Goal: Task Accomplishment & Management: Use online tool/utility

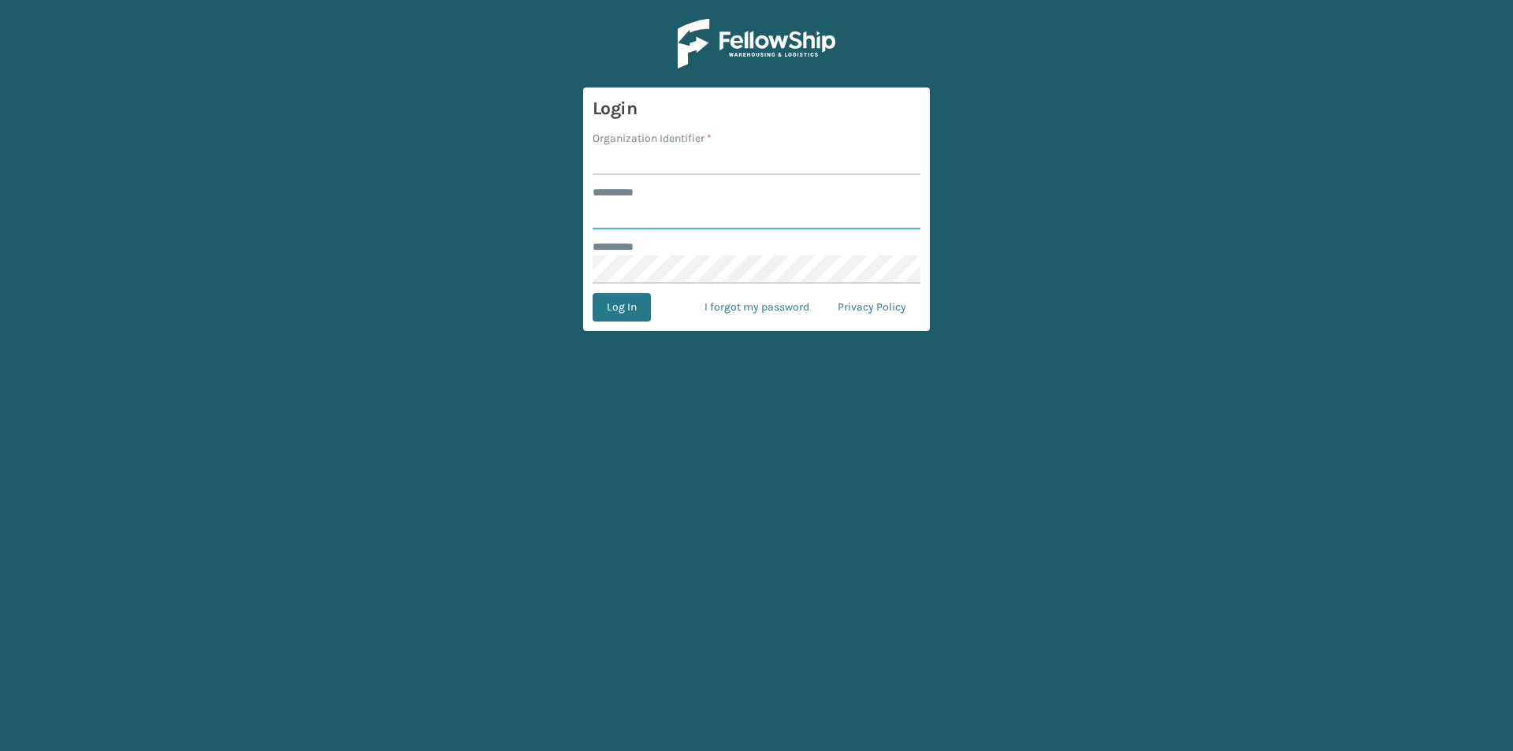
type input "*****"
click at [647, 158] on input "Organization Identifier *" at bounding box center [757, 161] width 328 height 28
type input "[US_STATE]"
click at [635, 301] on button "Log In" at bounding box center [622, 307] width 58 height 28
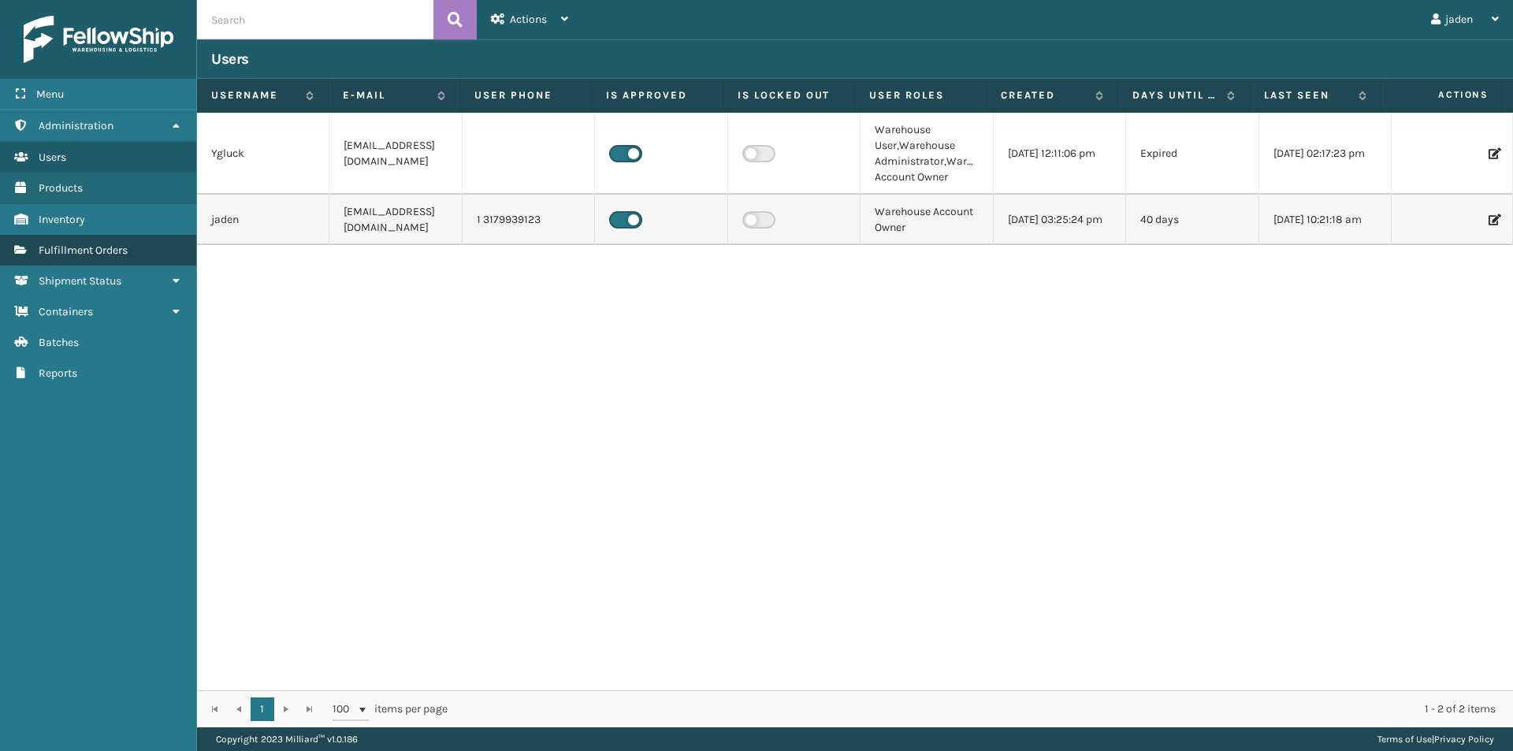
click at [119, 253] on span "Fulfillment Orders" at bounding box center [83, 250] width 89 height 13
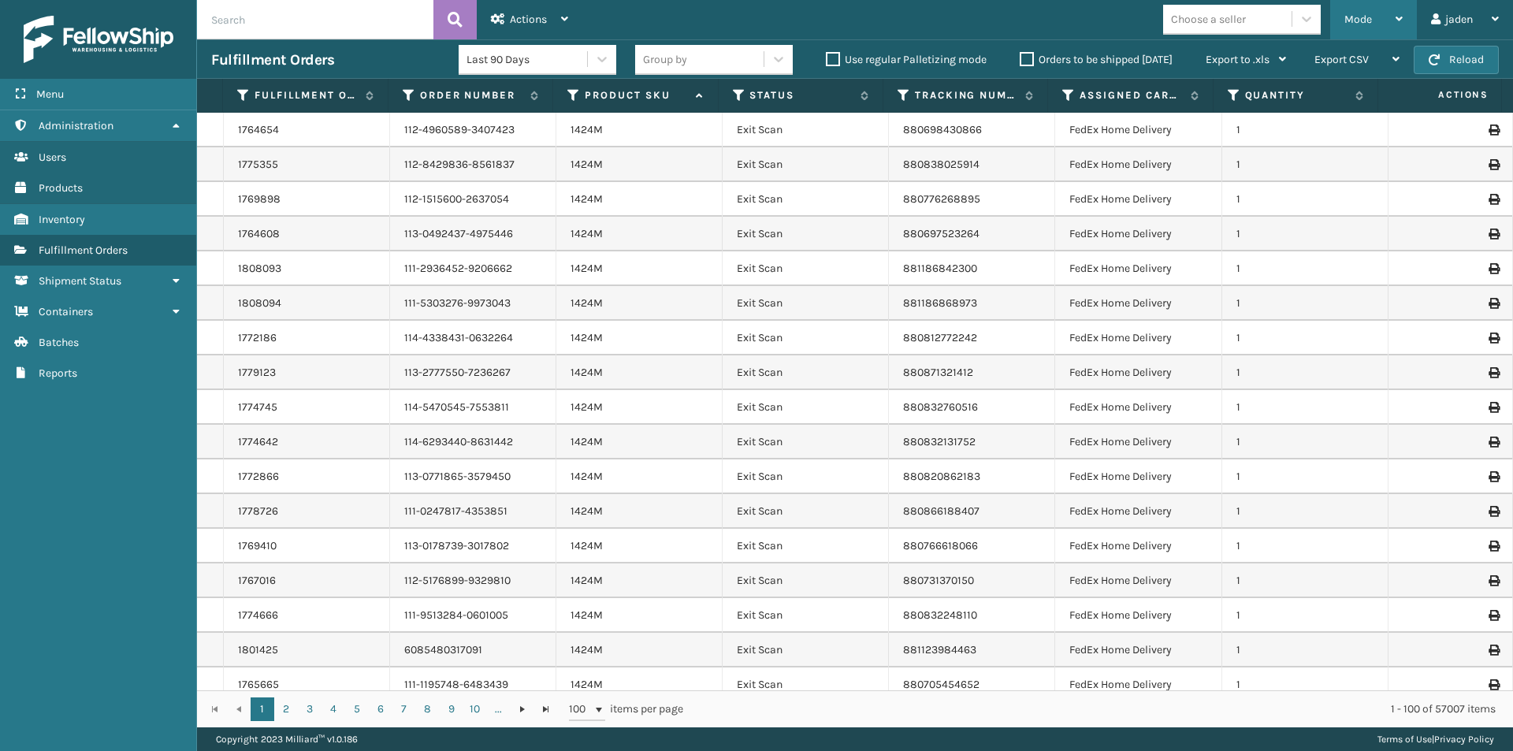
click at [1371, 17] on div "Mode" at bounding box center [1373, 19] width 58 height 39
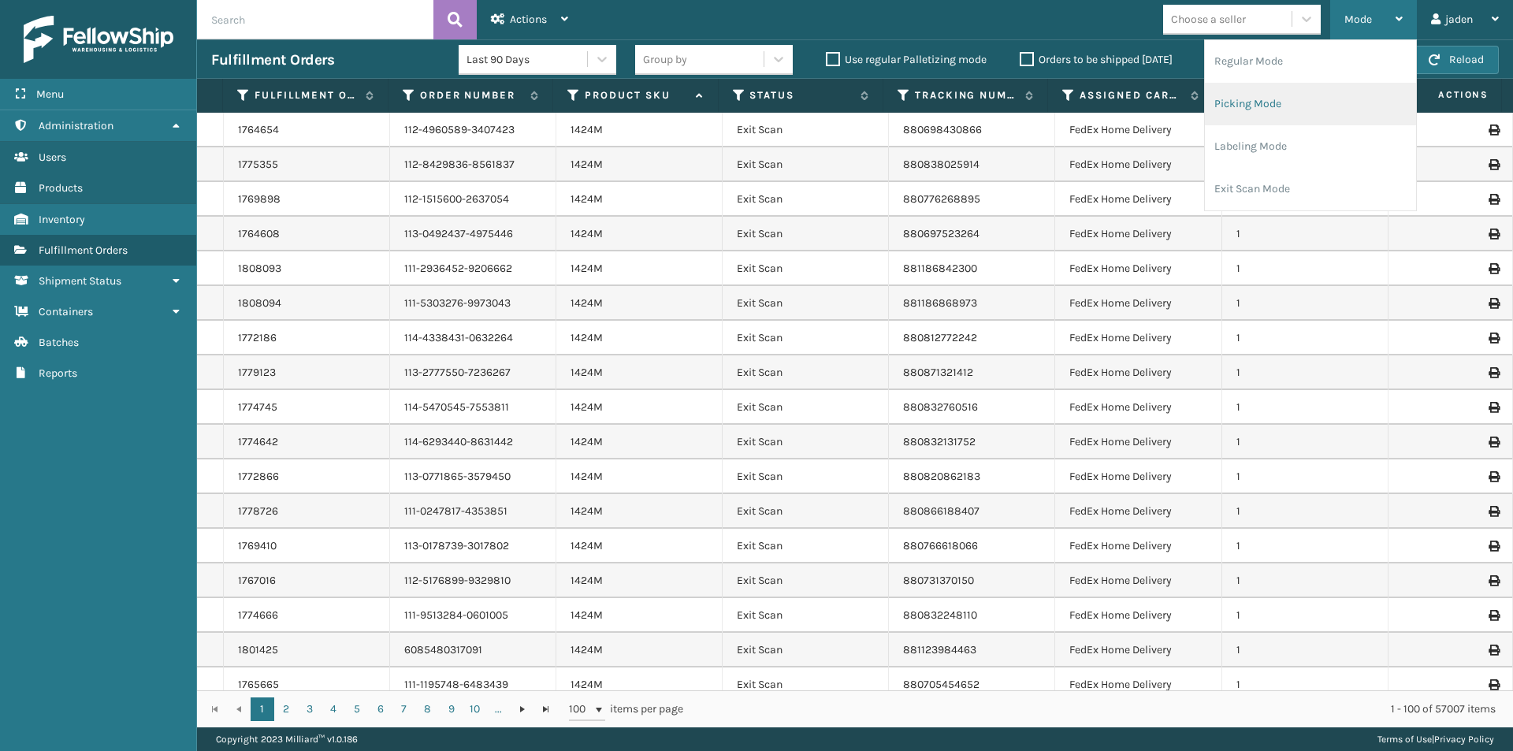
click at [1270, 100] on li "Picking Mode" at bounding box center [1310, 104] width 211 height 43
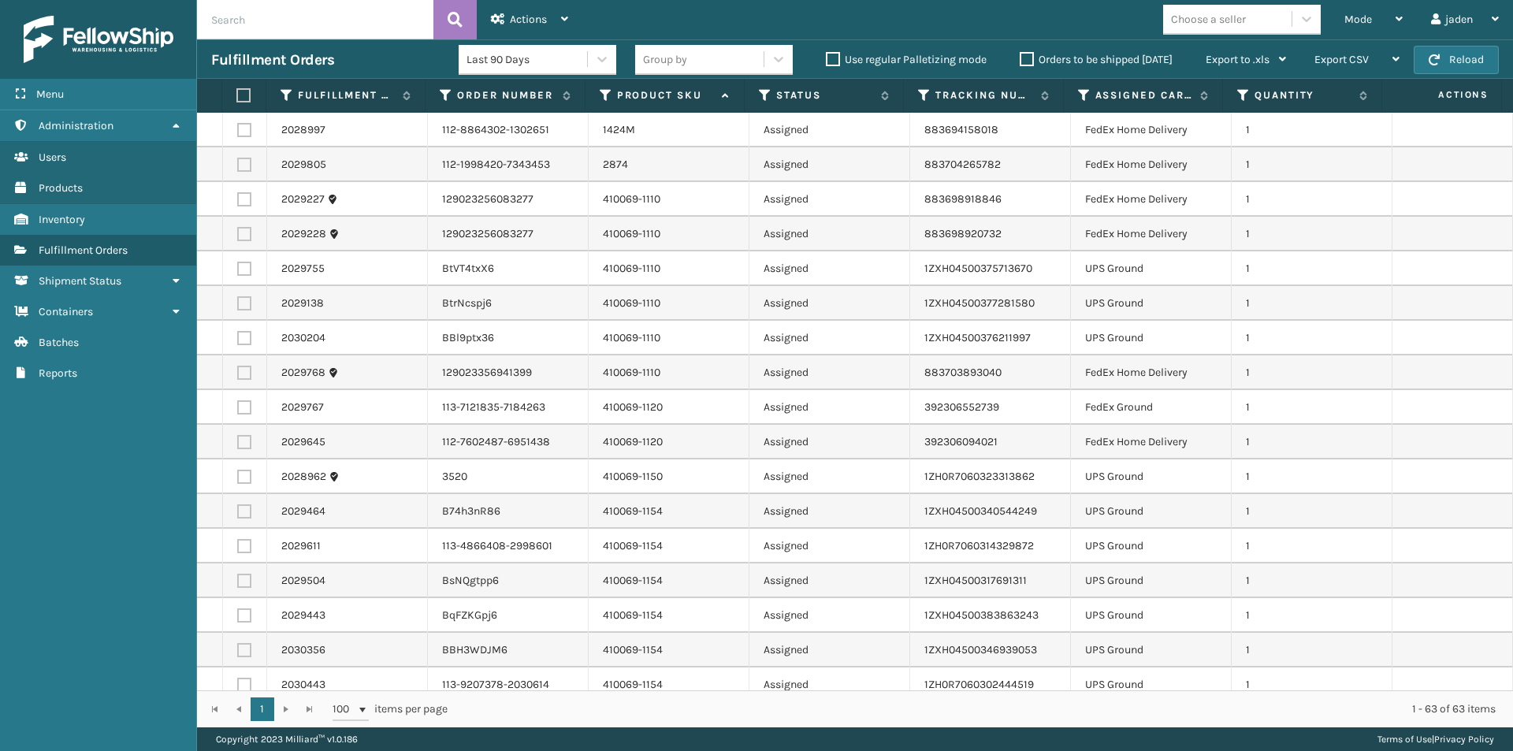
click at [248, 252] on td at bounding box center [245, 268] width 44 height 35
click at [243, 272] on label at bounding box center [244, 269] width 14 height 14
click at [238, 272] on input "checkbox" at bounding box center [237, 267] width 1 height 10
checkbox input "true"
click at [244, 299] on label at bounding box center [244, 303] width 14 height 14
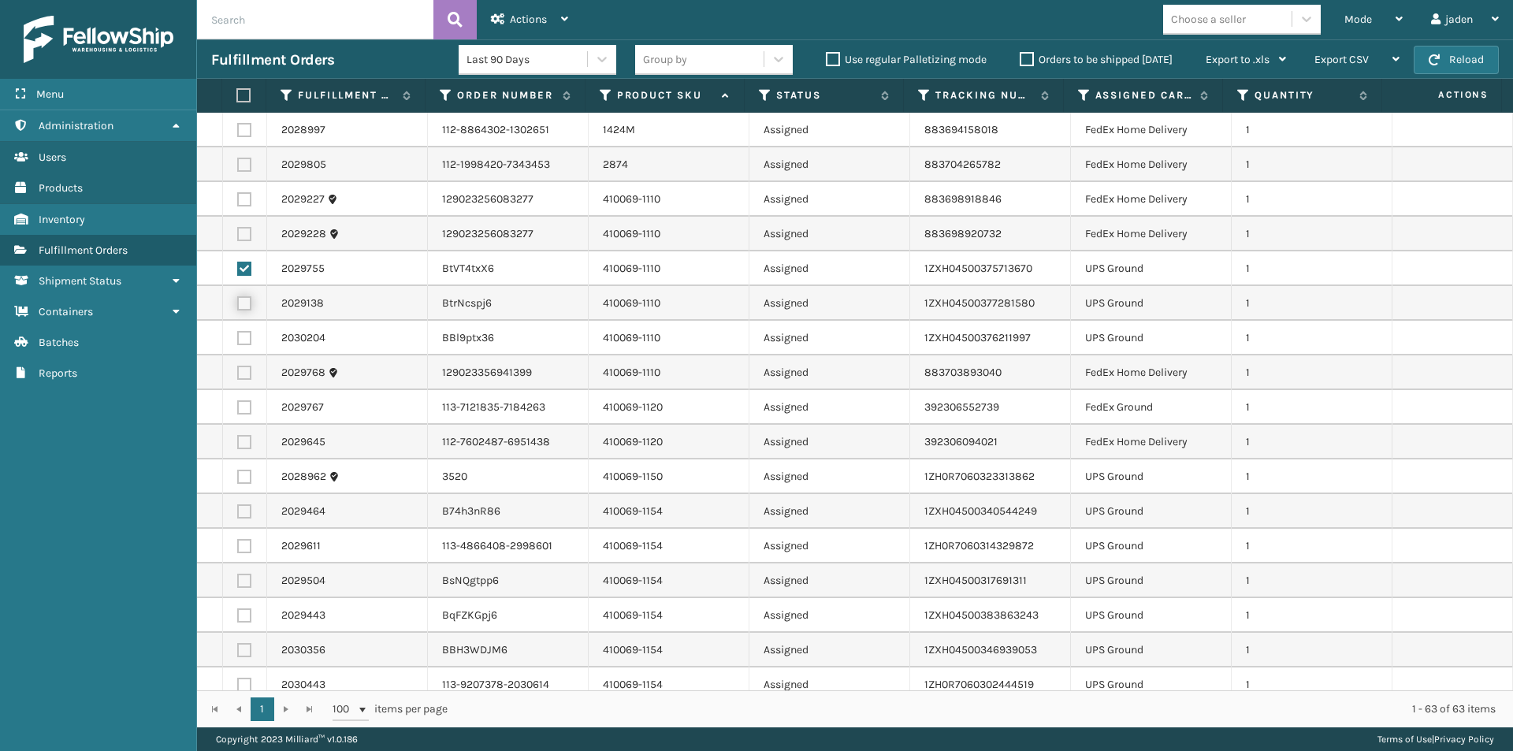
click at [238, 299] on input "checkbox" at bounding box center [237, 301] width 1 height 10
checkbox input "true"
click at [245, 345] on td at bounding box center [245, 338] width 44 height 35
click at [240, 341] on label at bounding box center [244, 338] width 14 height 14
click at [238, 341] on input "checkbox" at bounding box center [237, 336] width 1 height 10
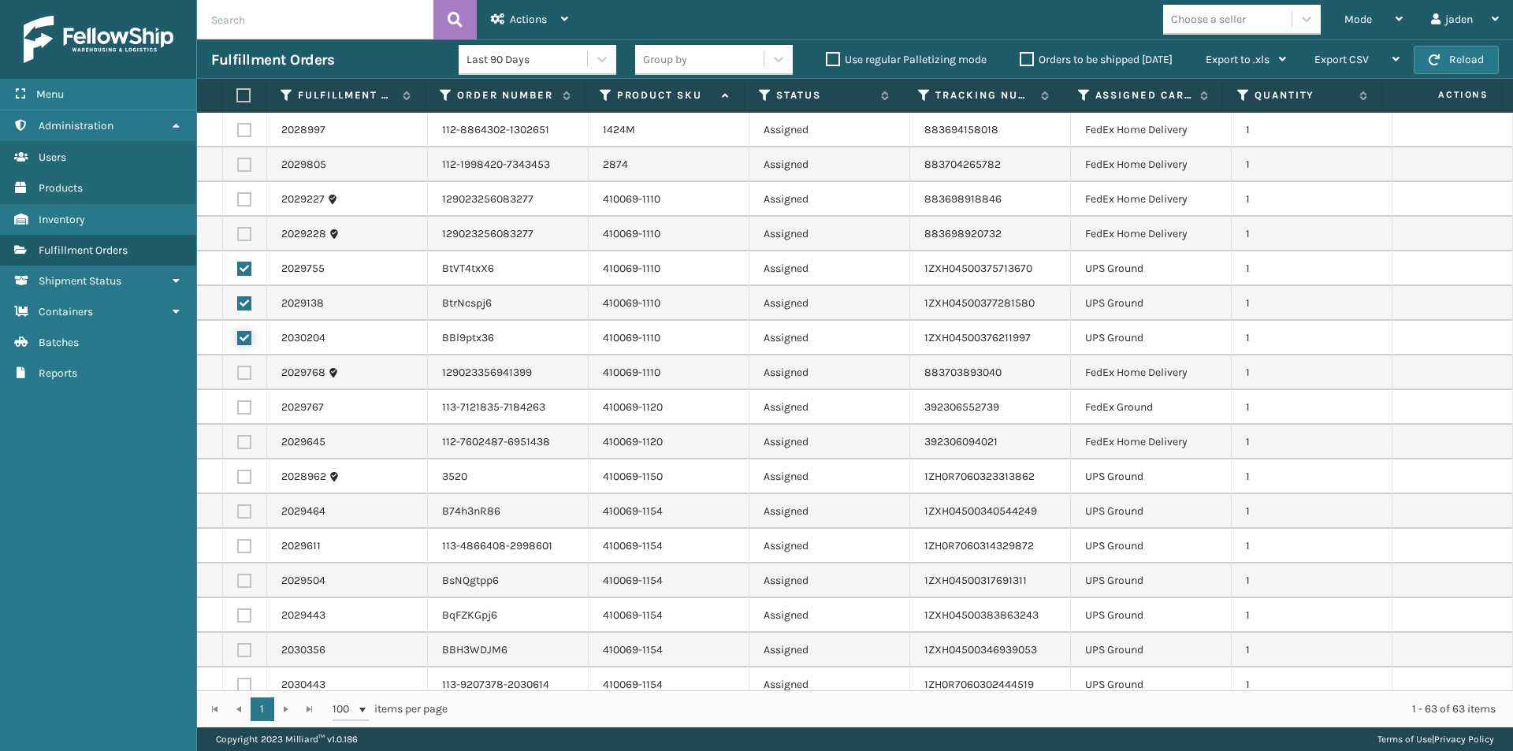
checkbox input "true"
click at [243, 481] on label at bounding box center [244, 477] width 14 height 14
click at [238, 480] on input "checkbox" at bounding box center [237, 475] width 1 height 10
checkbox input "true"
click at [238, 516] on label at bounding box center [244, 511] width 14 height 14
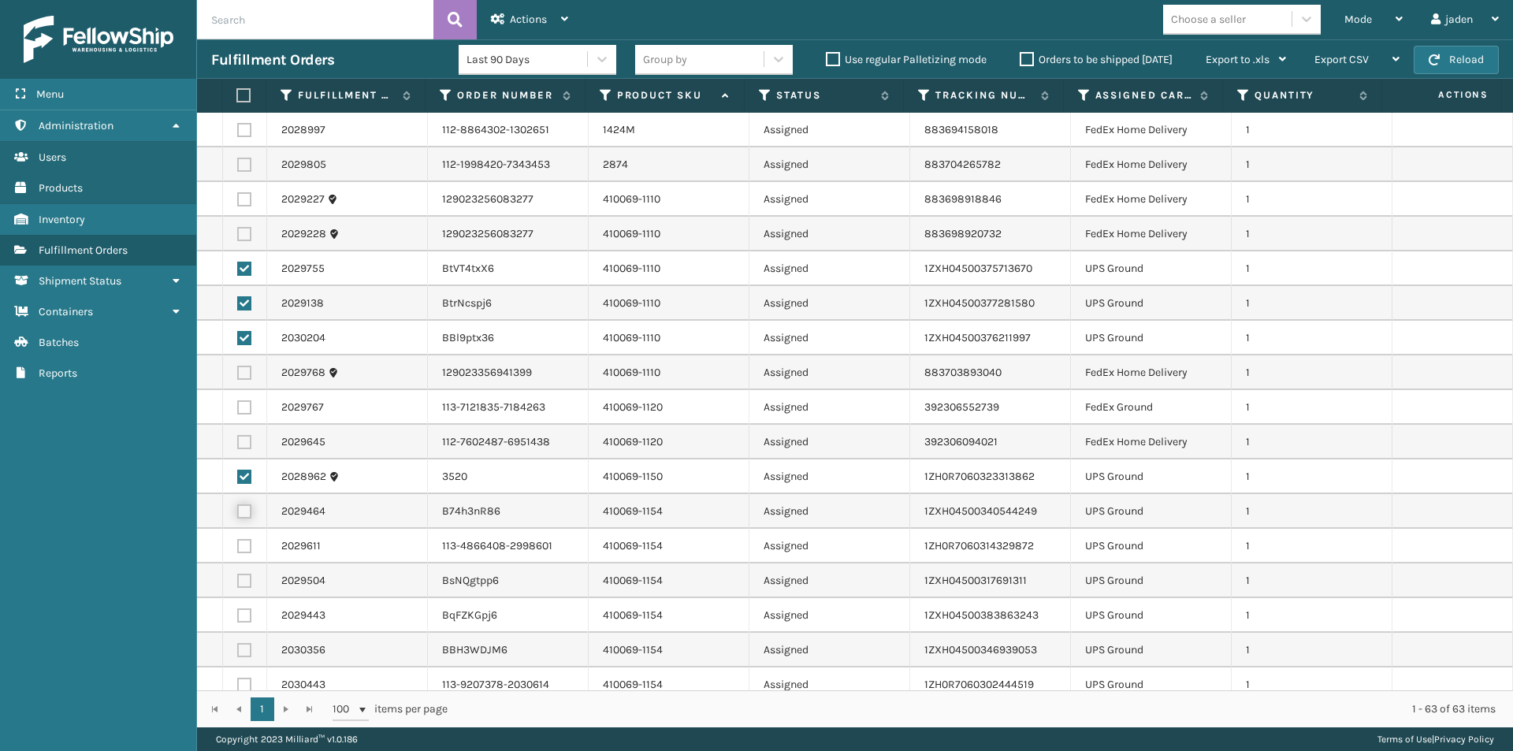
click at [238, 515] on input "checkbox" at bounding box center [237, 509] width 1 height 10
checkbox input "true"
click at [252, 652] on td at bounding box center [245, 650] width 44 height 35
click at [247, 651] on label at bounding box center [244, 650] width 14 height 14
click at [238, 651] on input "checkbox" at bounding box center [237, 648] width 1 height 10
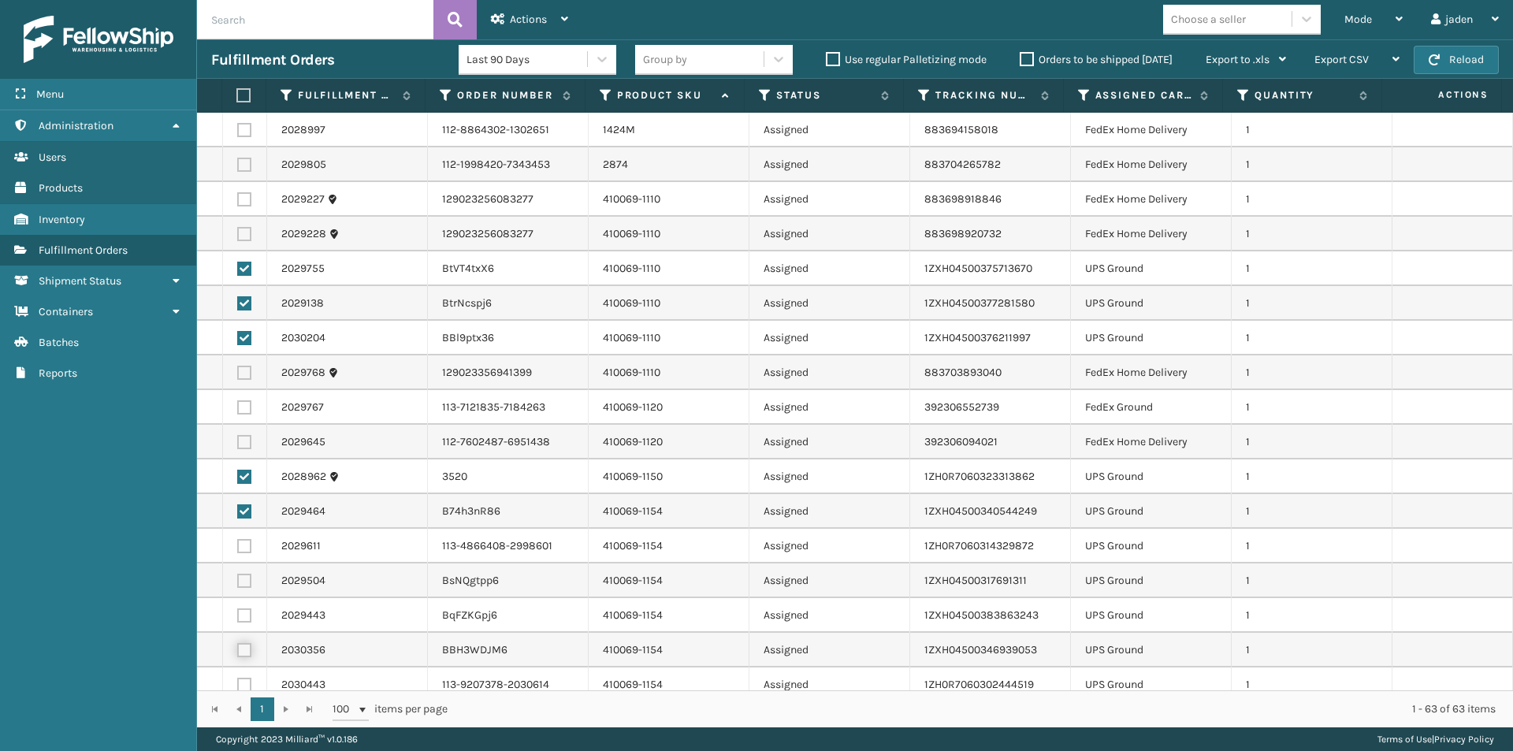
checkbox input "true"
click at [244, 615] on label at bounding box center [244, 615] width 14 height 14
click at [238, 615] on input "checkbox" at bounding box center [237, 613] width 1 height 10
checkbox input "true"
click at [242, 580] on label at bounding box center [244, 581] width 14 height 14
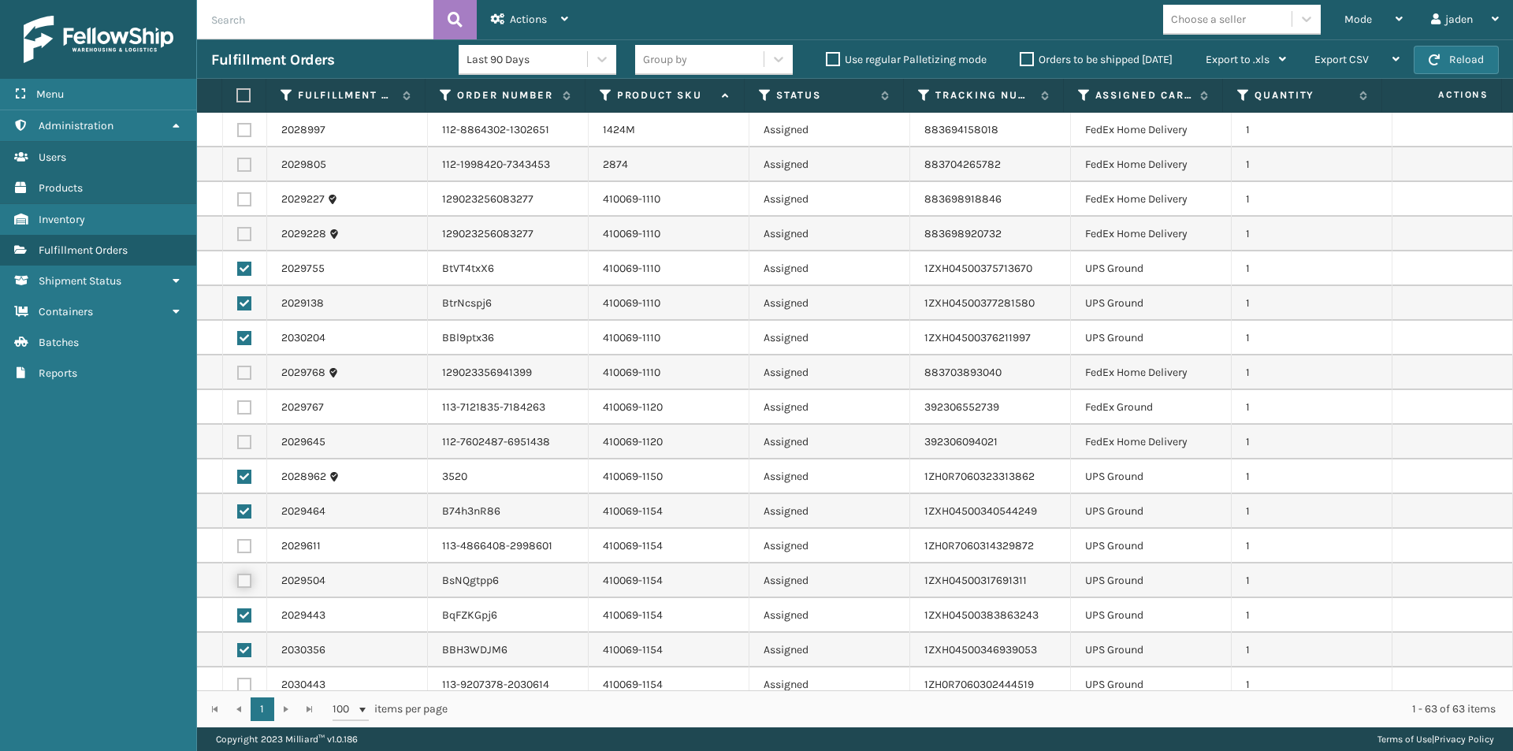
click at [238, 580] on input "checkbox" at bounding box center [237, 579] width 1 height 10
checkbox input "true"
click at [241, 547] on label at bounding box center [244, 546] width 14 height 14
click at [238, 547] on input "checkbox" at bounding box center [237, 544] width 1 height 10
checkbox input "true"
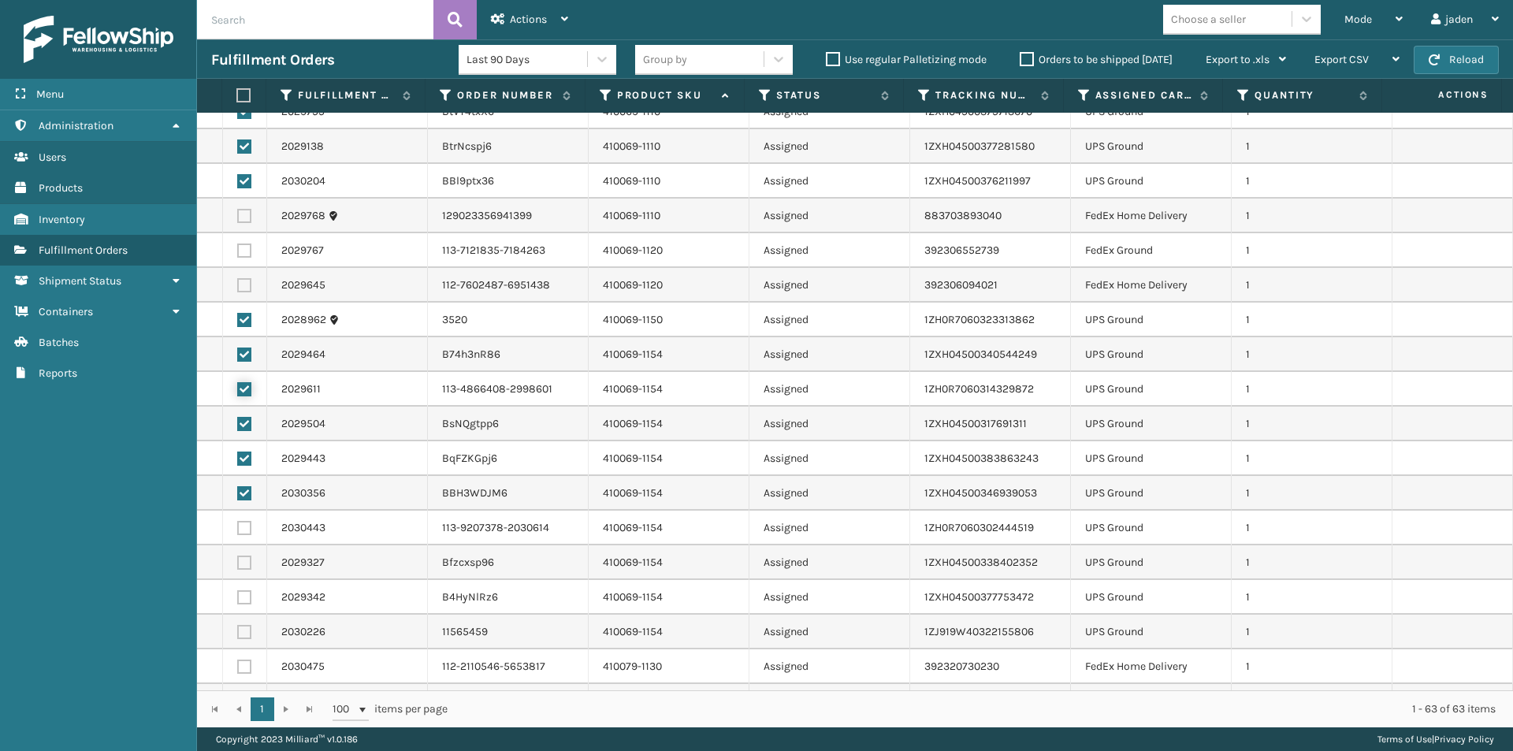
scroll to position [158, 0]
click at [239, 631] on label at bounding box center [244, 631] width 14 height 14
click at [238, 631] on input "checkbox" at bounding box center [237, 629] width 1 height 10
checkbox input "true"
click at [244, 588] on td at bounding box center [245, 596] width 44 height 35
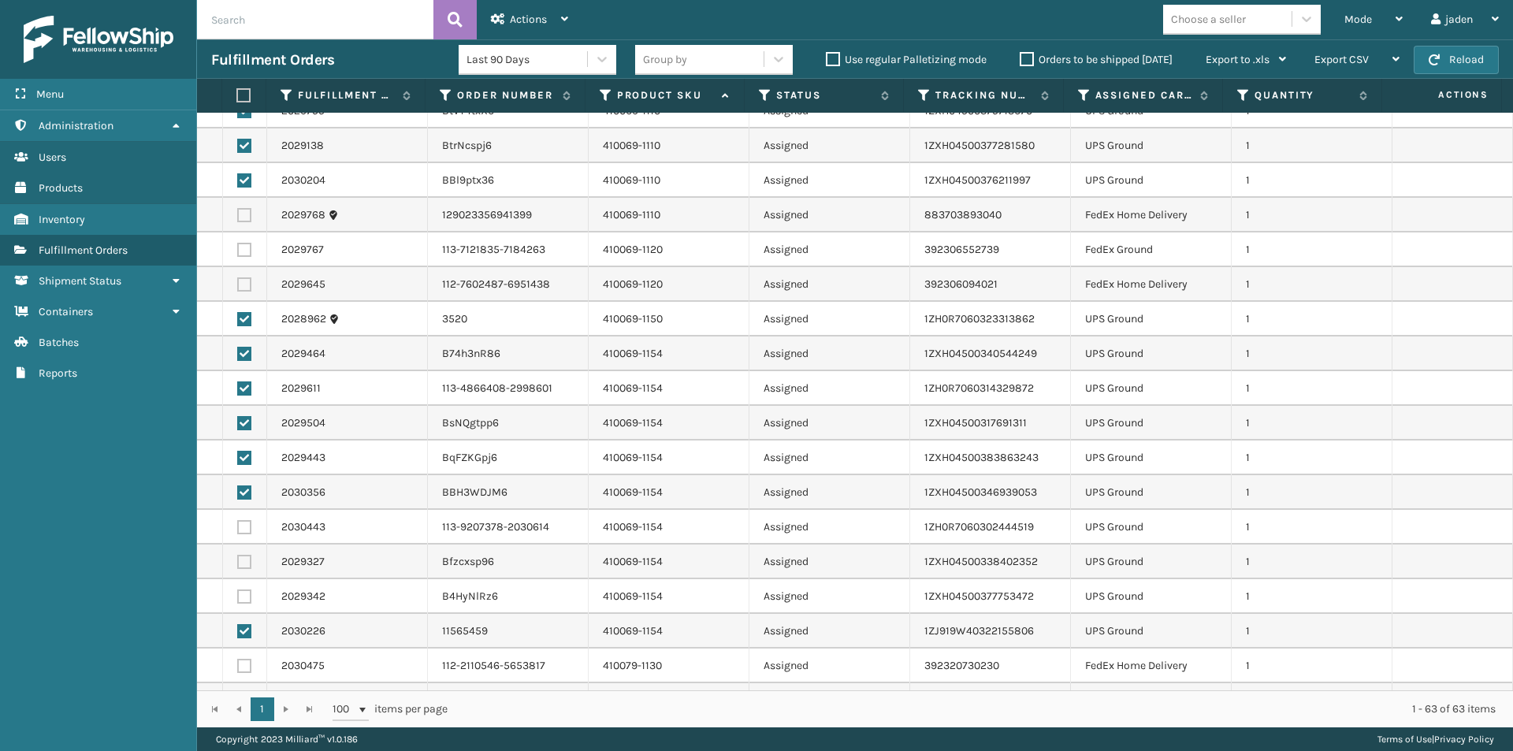
click at [243, 561] on label at bounding box center [244, 562] width 14 height 14
click at [238, 561] on input "checkbox" at bounding box center [237, 560] width 1 height 10
checkbox input "true"
click at [242, 519] on td at bounding box center [245, 527] width 44 height 35
click at [240, 528] on label at bounding box center [244, 527] width 14 height 14
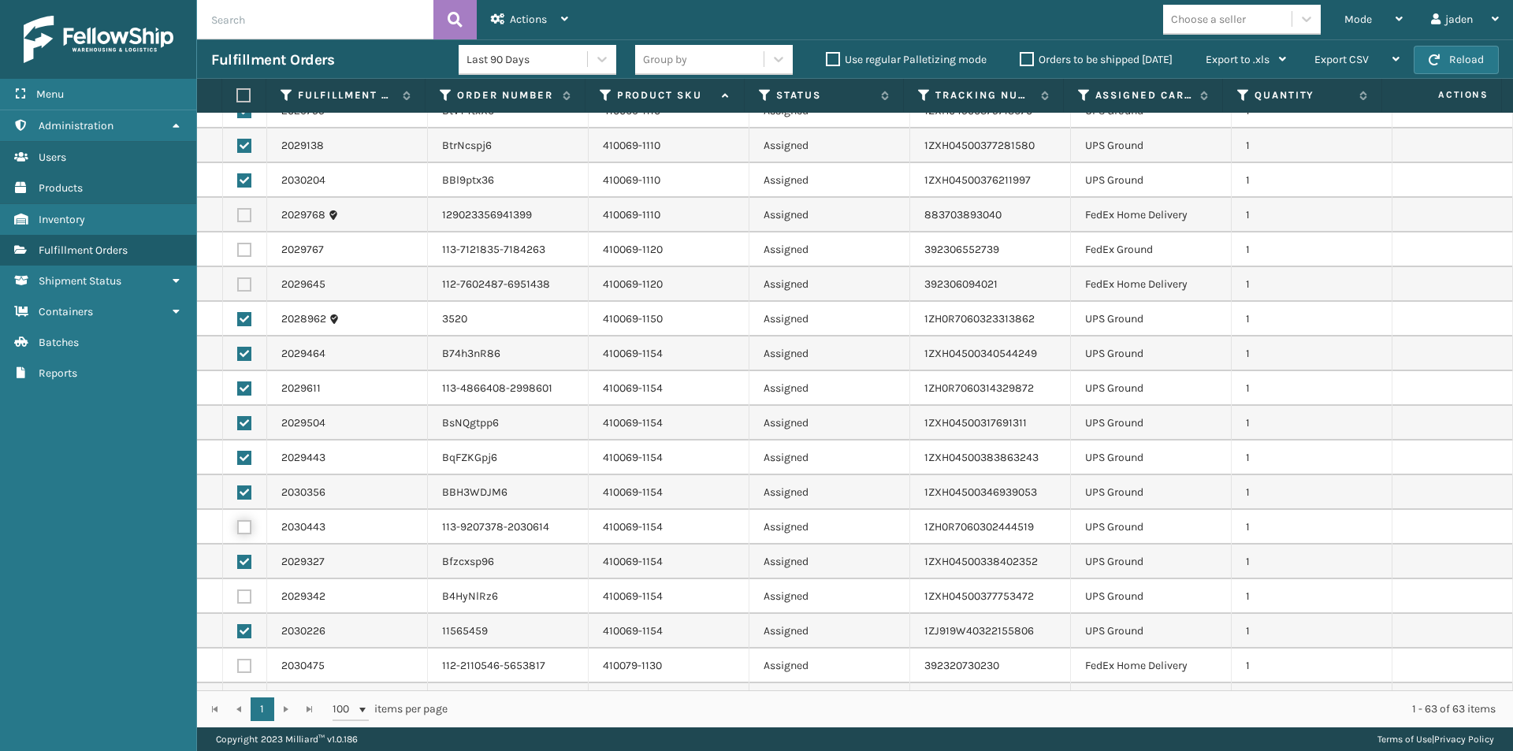
click at [238, 528] on input "checkbox" at bounding box center [237, 525] width 1 height 10
checkbox input "true"
click at [245, 600] on label at bounding box center [244, 596] width 14 height 14
click at [238, 600] on input "checkbox" at bounding box center [237, 594] width 1 height 10
checkbox input "true"
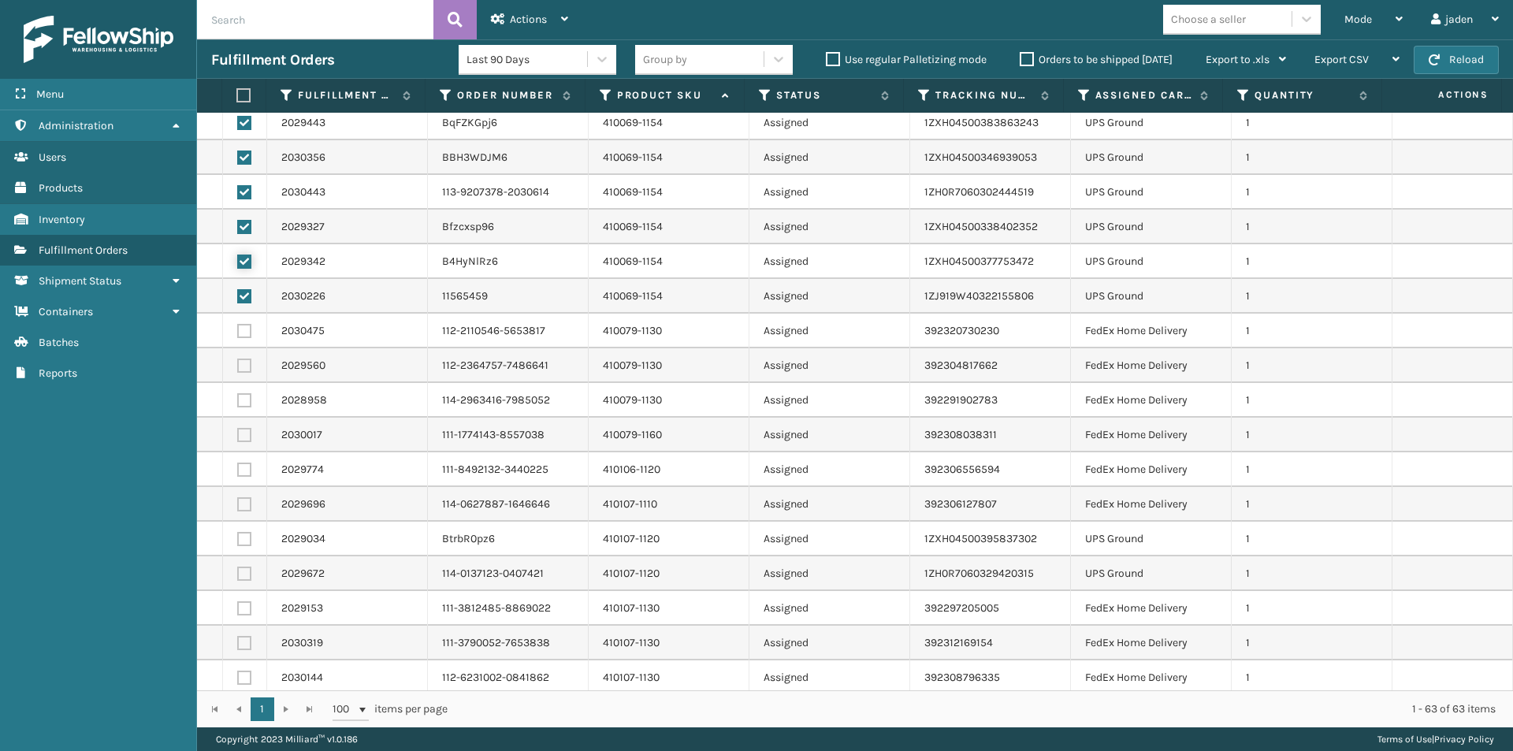
scroll to position [630, 0]
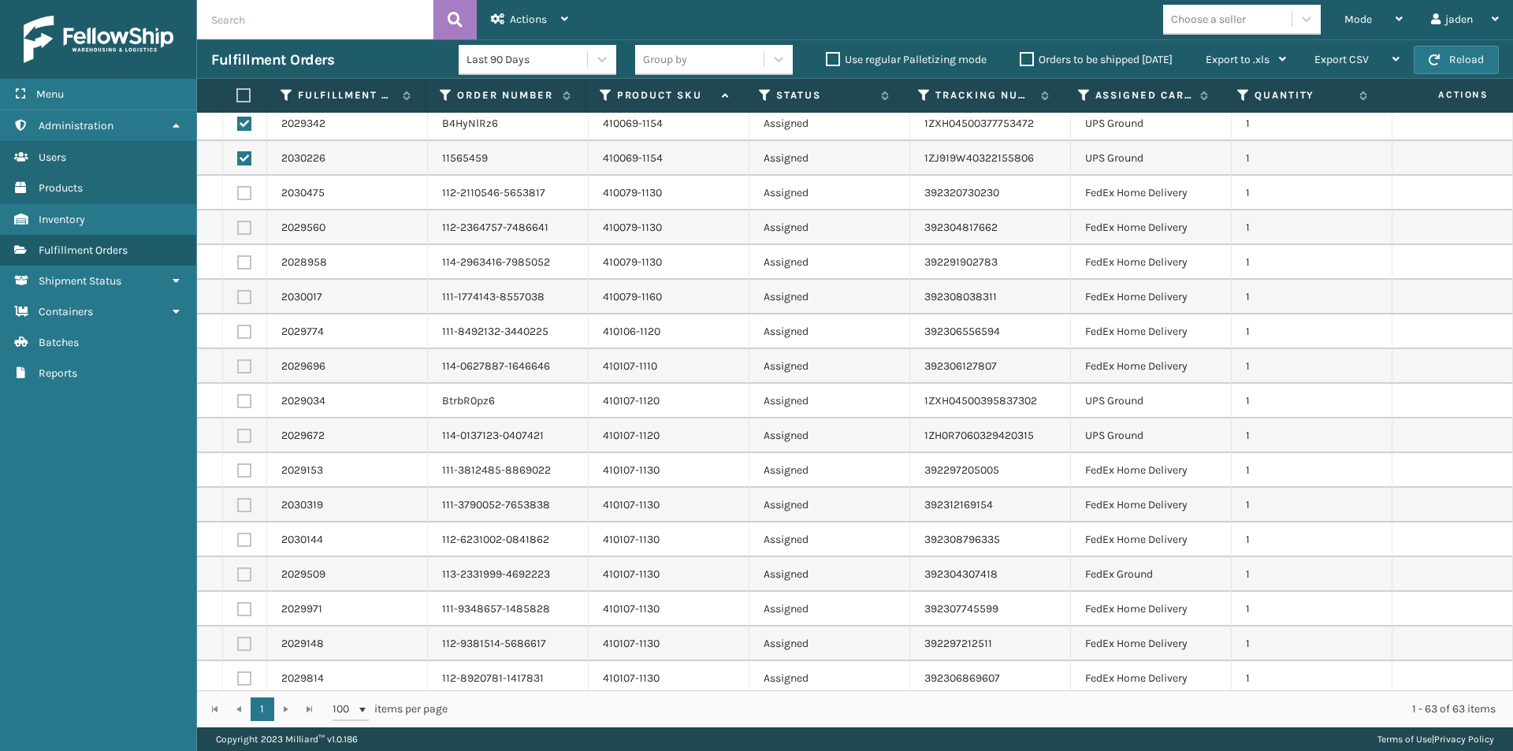
click at [243, 403] on label at bounding box center [244, 401] width 14 height 14
click at [238, 403] on input "checkbox" at bounding box center [237, 399] width 1 height 10
checkbox input "true"
click at [244, 429] on label at bounding box center [244, 436] width 14 height 14
click at [238, 429] on input "checkbox" at bounding box center [237, 434] width 1 height 10
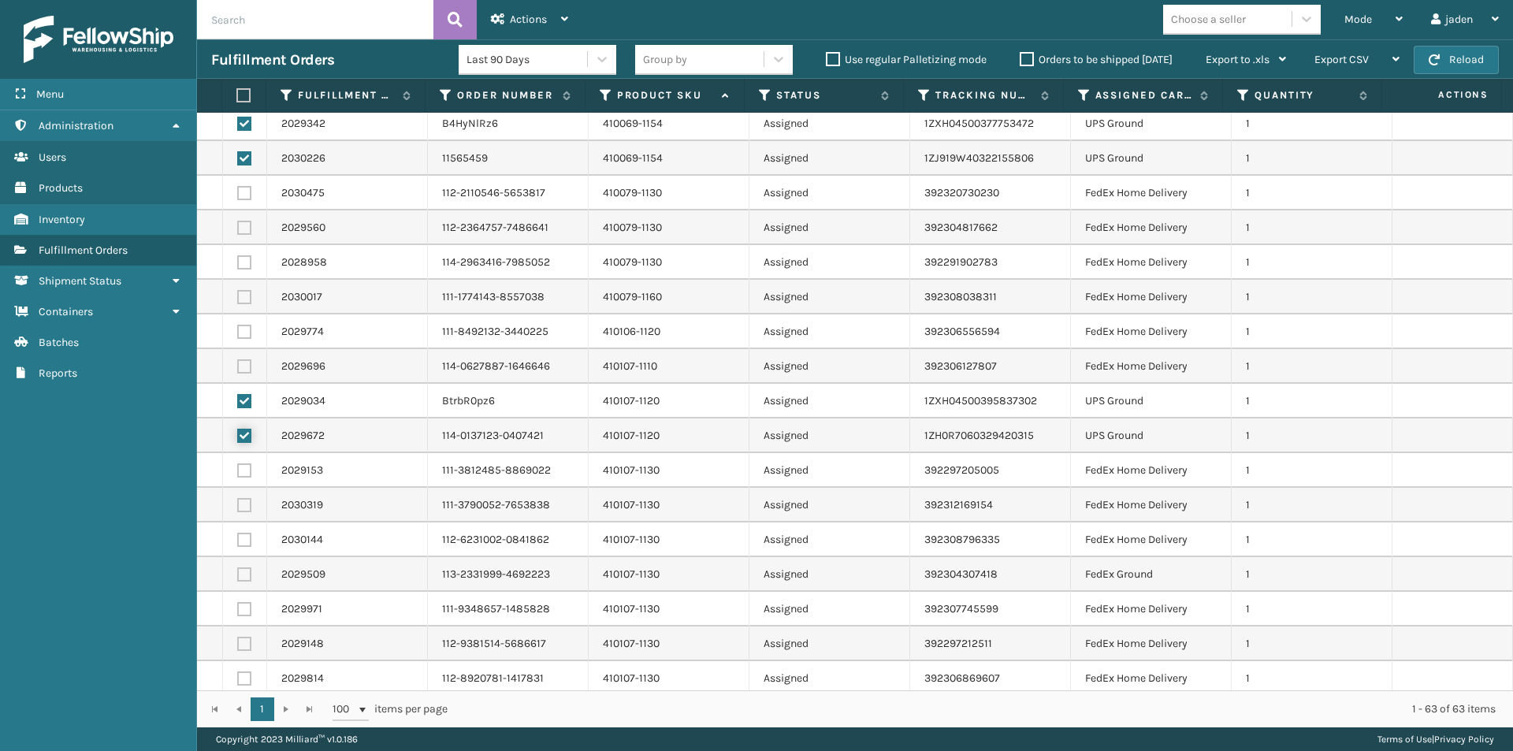
checkbox input "true"
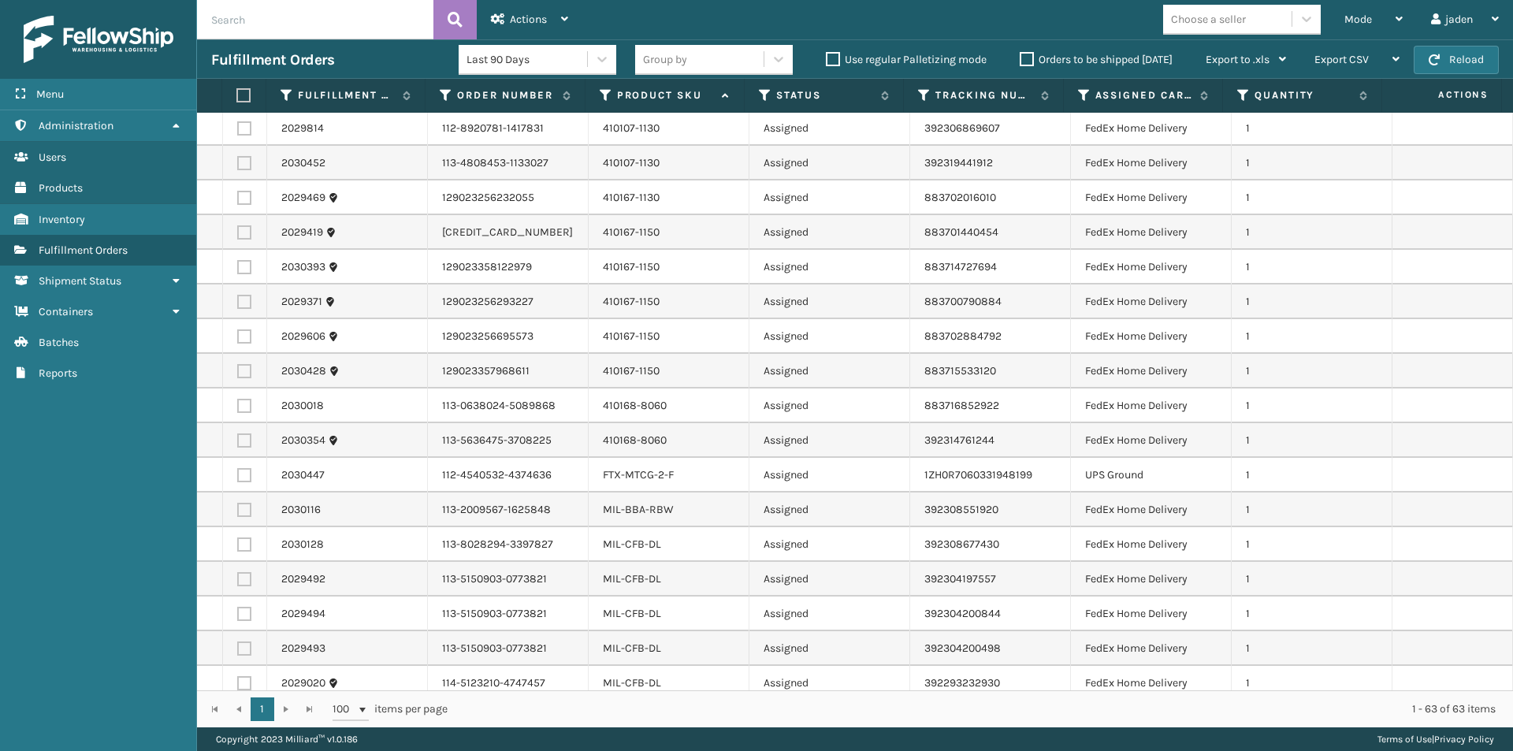
scroll to position [1182, 0]
click at [243, 469] on label at bounding box center [244, 474] width 14 height 14
click at [238, 469] on input "checkbox" at bounding box center [237, 472] width 1 height 10
checkbox input "true"
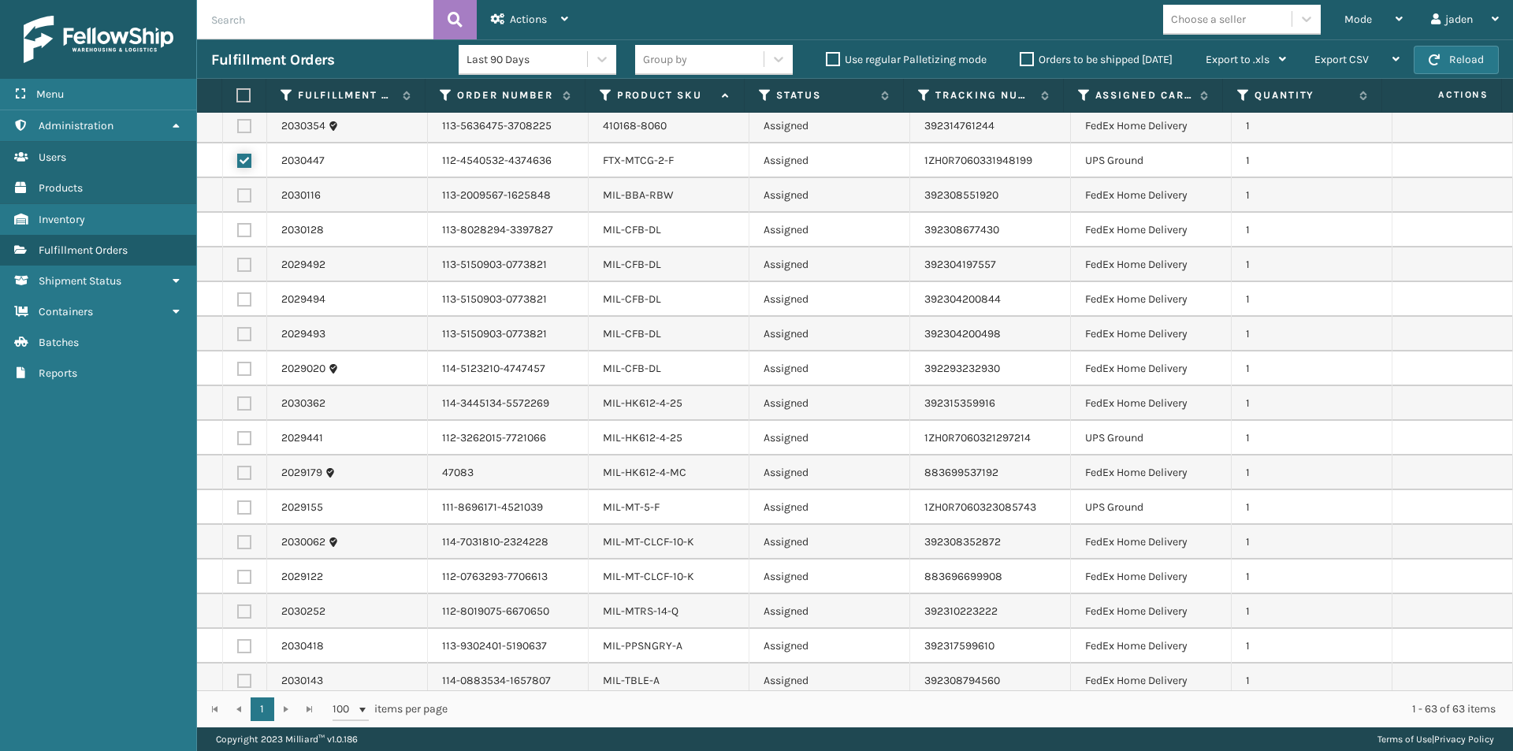
scroll to position [1576, 0]
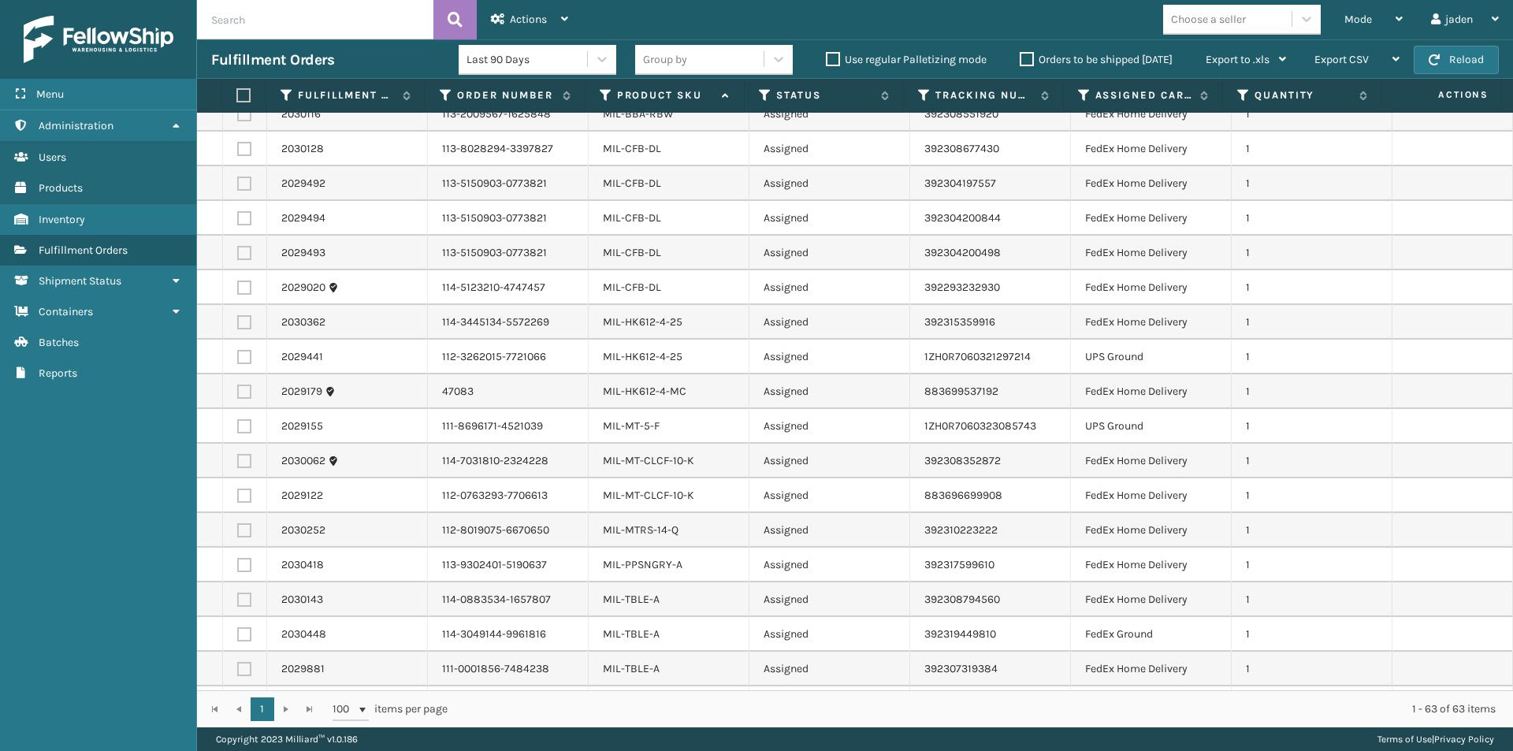
click at [245, 358] on label at bounding box center [244, 357] width 14 height 14
click at [238, 358] on input "checkbox" at bounding box center [237, 355] width 1 height 10
checkbox input "true"
click at [248, 417] on td at bounding box center [245, 426] width 44 height 35
click at [247, 424] on label at bounding box center [244, 426] width 14 height 14
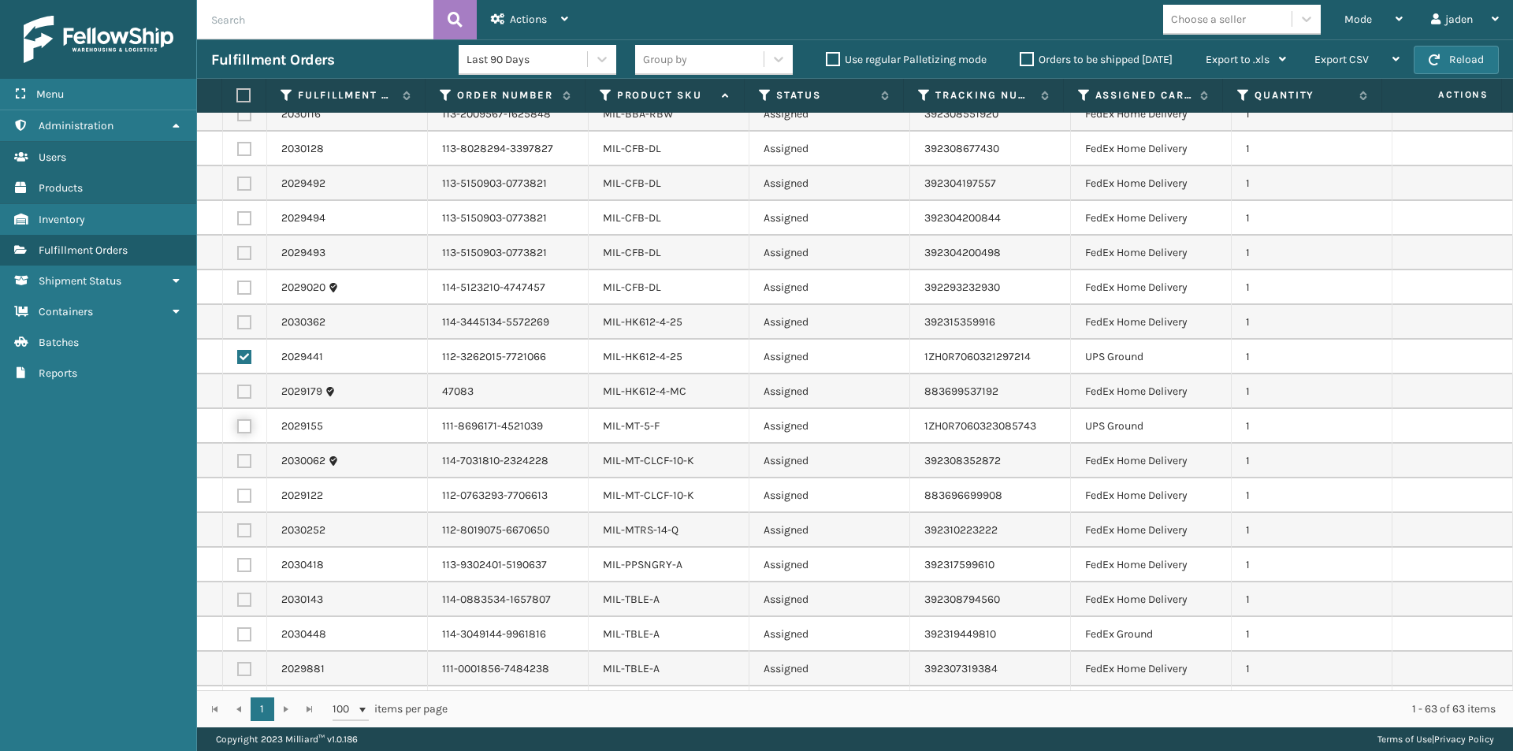
click at [238, 424] on input "checkbox" at bounding box center [237, 424] width 1 height 10
checkbox input "true"
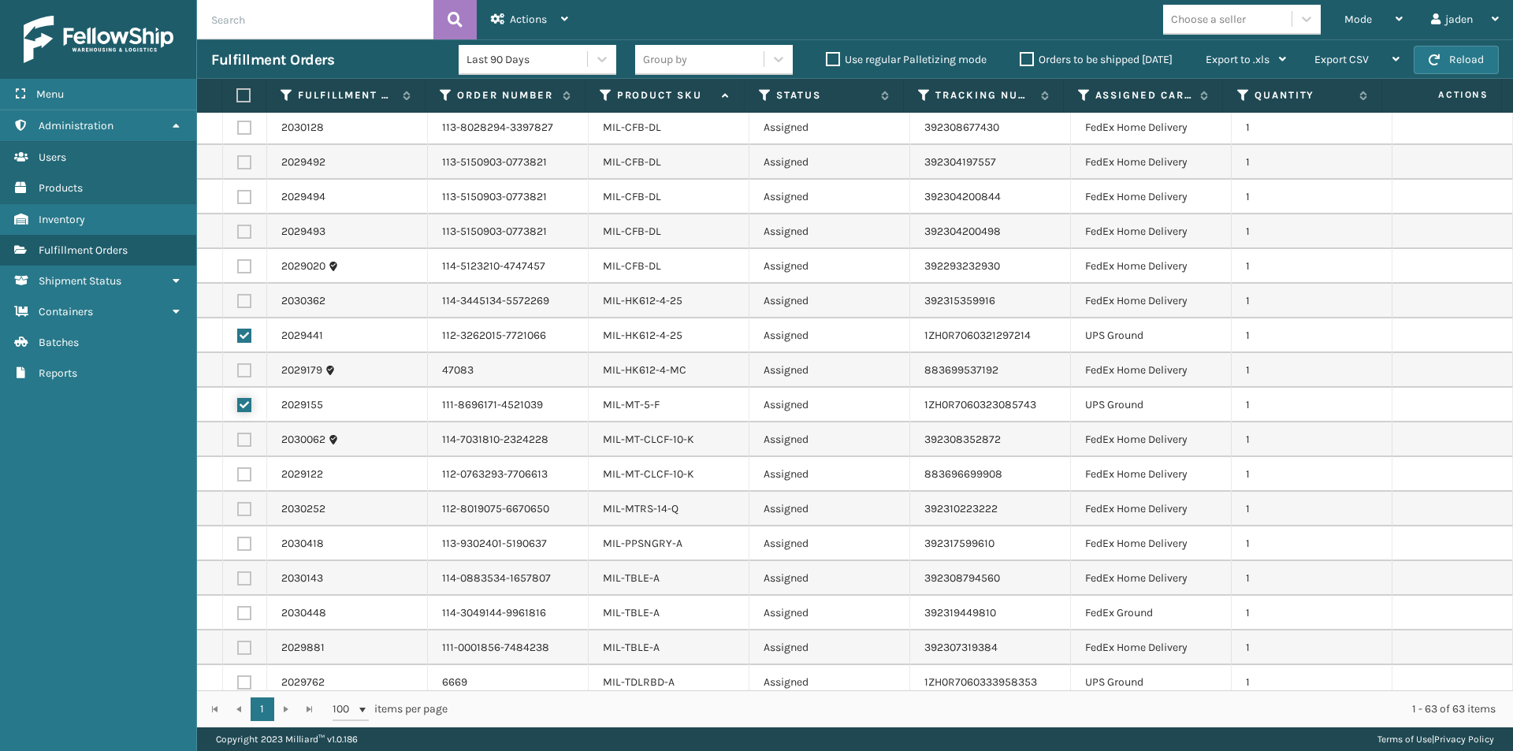
scroll to position [1607, 0]
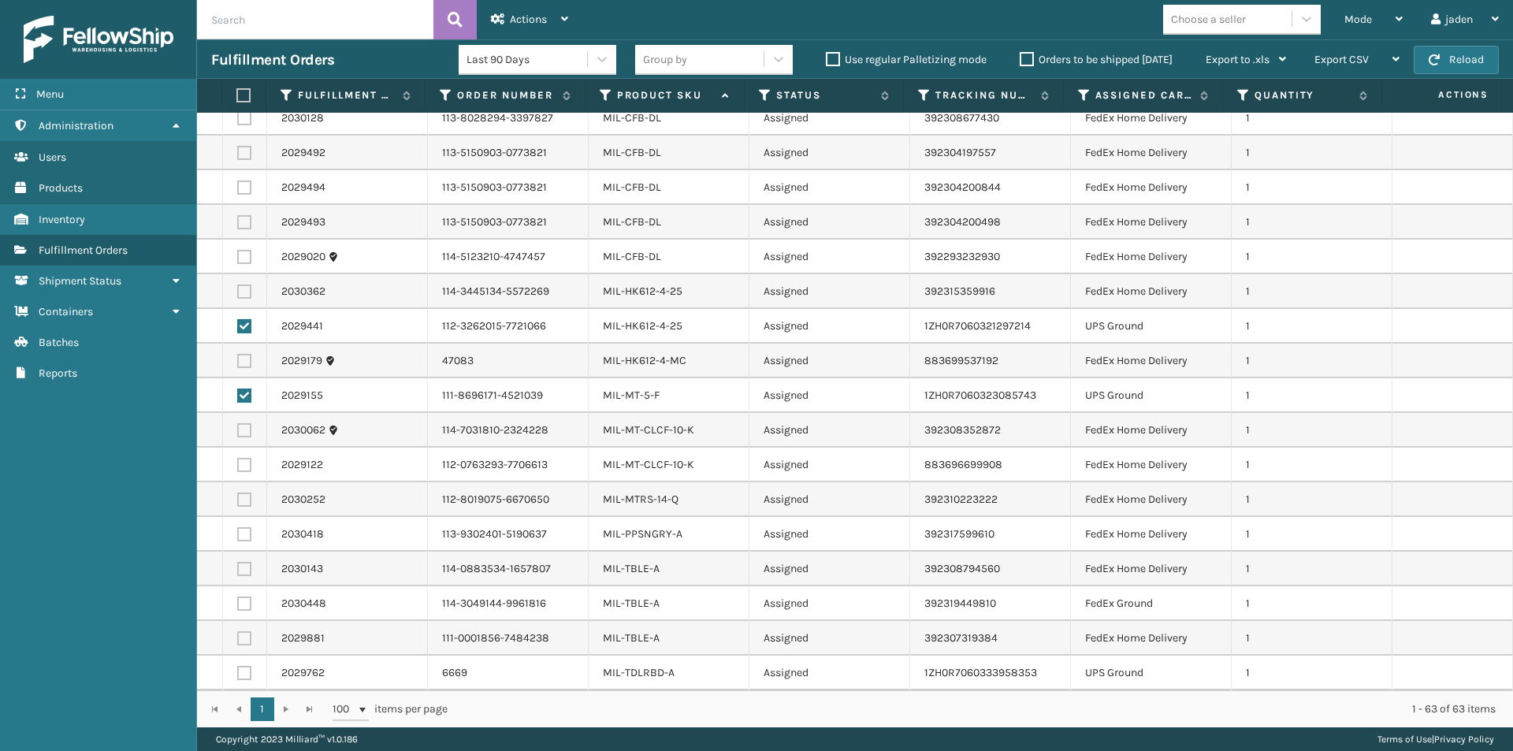
click at [244, 669] on label at bounding box center [244, 673] width 14 height 14
click at [238, 669] on input "checkbox" at bounding box center [237, 671] width 1 height 10
checkbox input "true"
click at [522, 14] on span "Actions" at bounding box center [528, 19] width 37 height 13
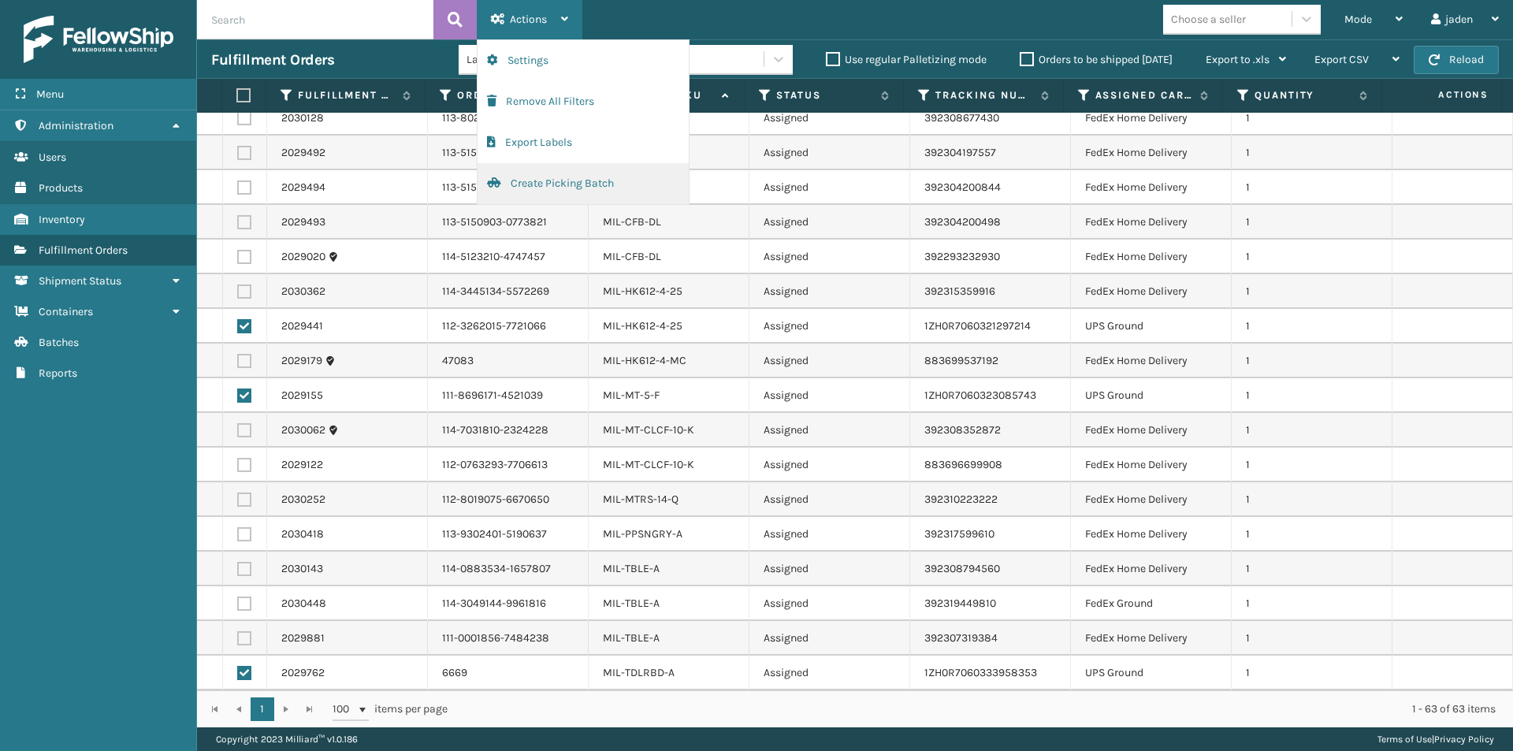
click at [538, 188] on button "Create Picking Batch" at bounding box center [583, 183] width 211 height 41
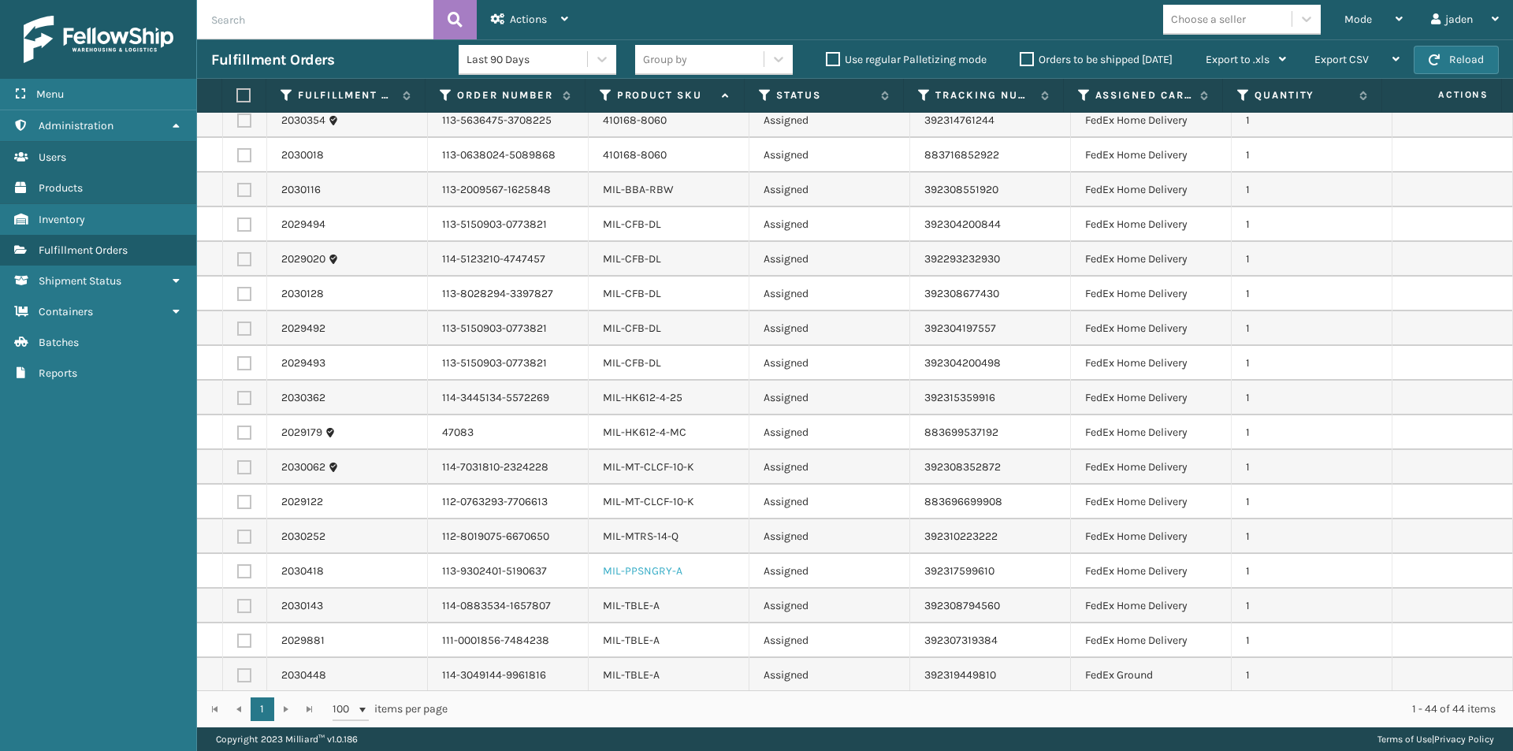
scroll to position [948, 0]
click at [242, 572] on label at bounding box center [244, 569] width 14 height 14
click at [238, 572] on input "checkbox" at bounding box center [237, 567] width 1 height 10
checkbox input "true"
click at [527, 18] on span "Actions" at bounding box center [528, 19] width 37 height 13
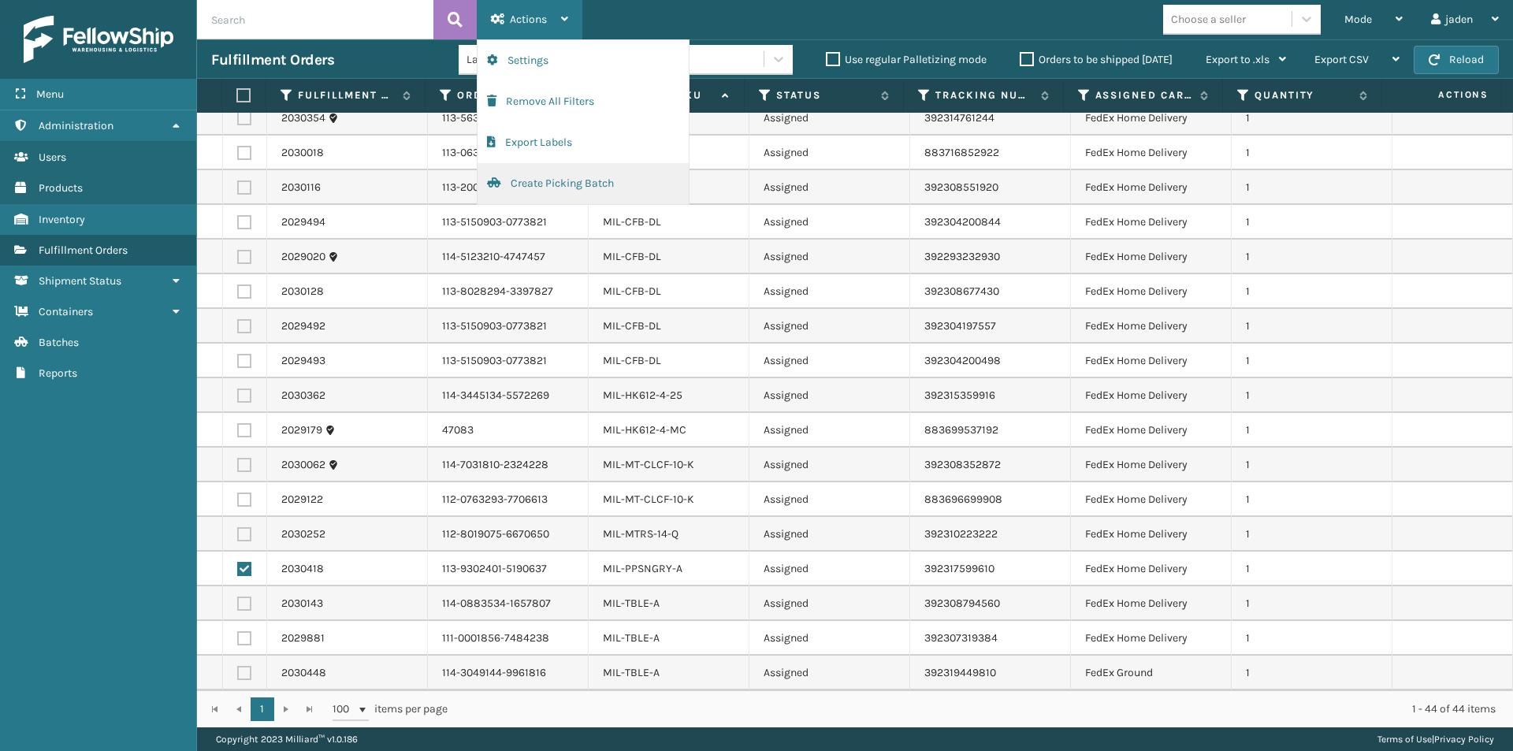
click at [558, 184] on button "Create Picking Batch" at bounding box center [583, 183] width 211 height 41
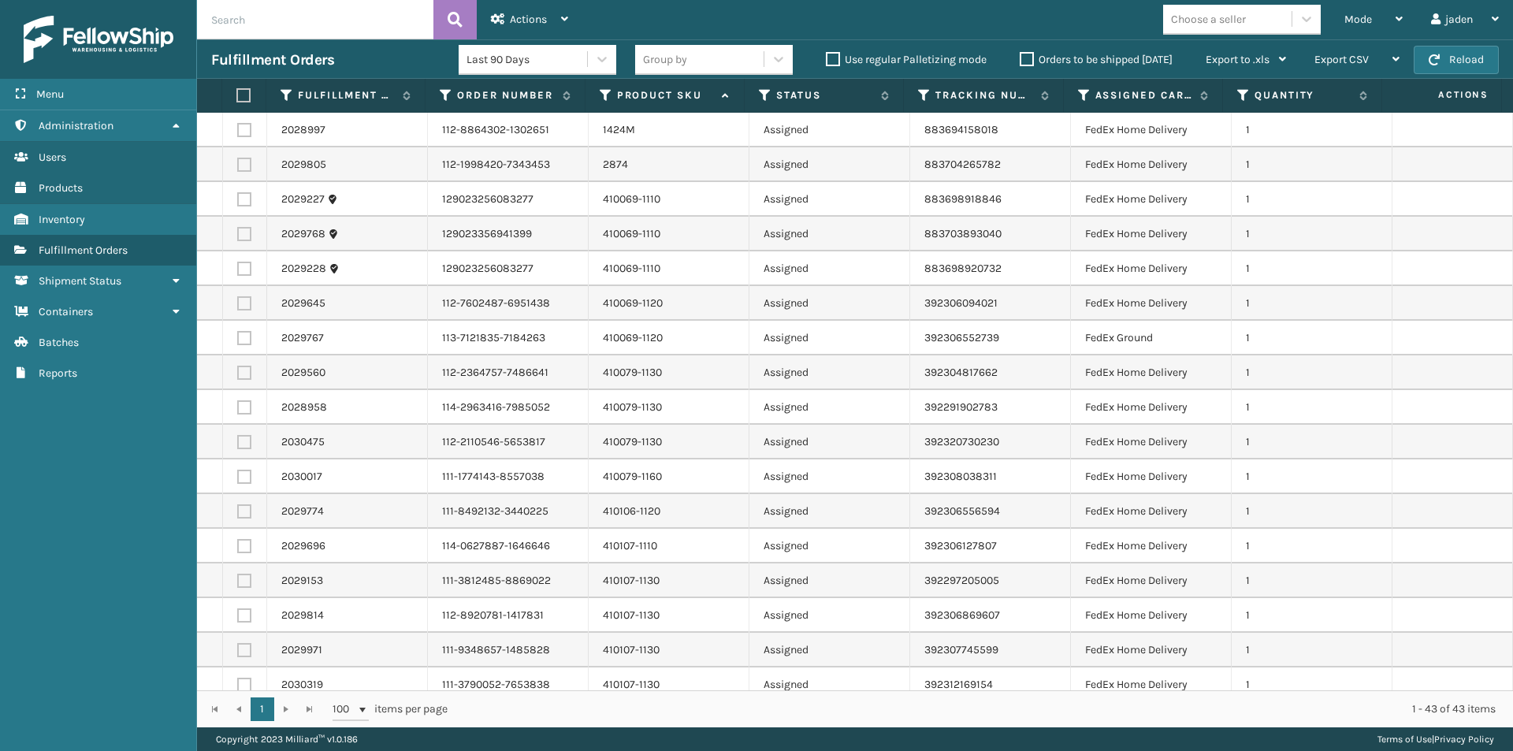
click at [251, 98] on th at bounding box center [244, 96] width 44 height 34
click at [247, 95] on label at bounding box center [241, 95] width 10 height 14
click at [237, 95] on input "checkbox" at bounding box center [236, 96] width 1 height 10
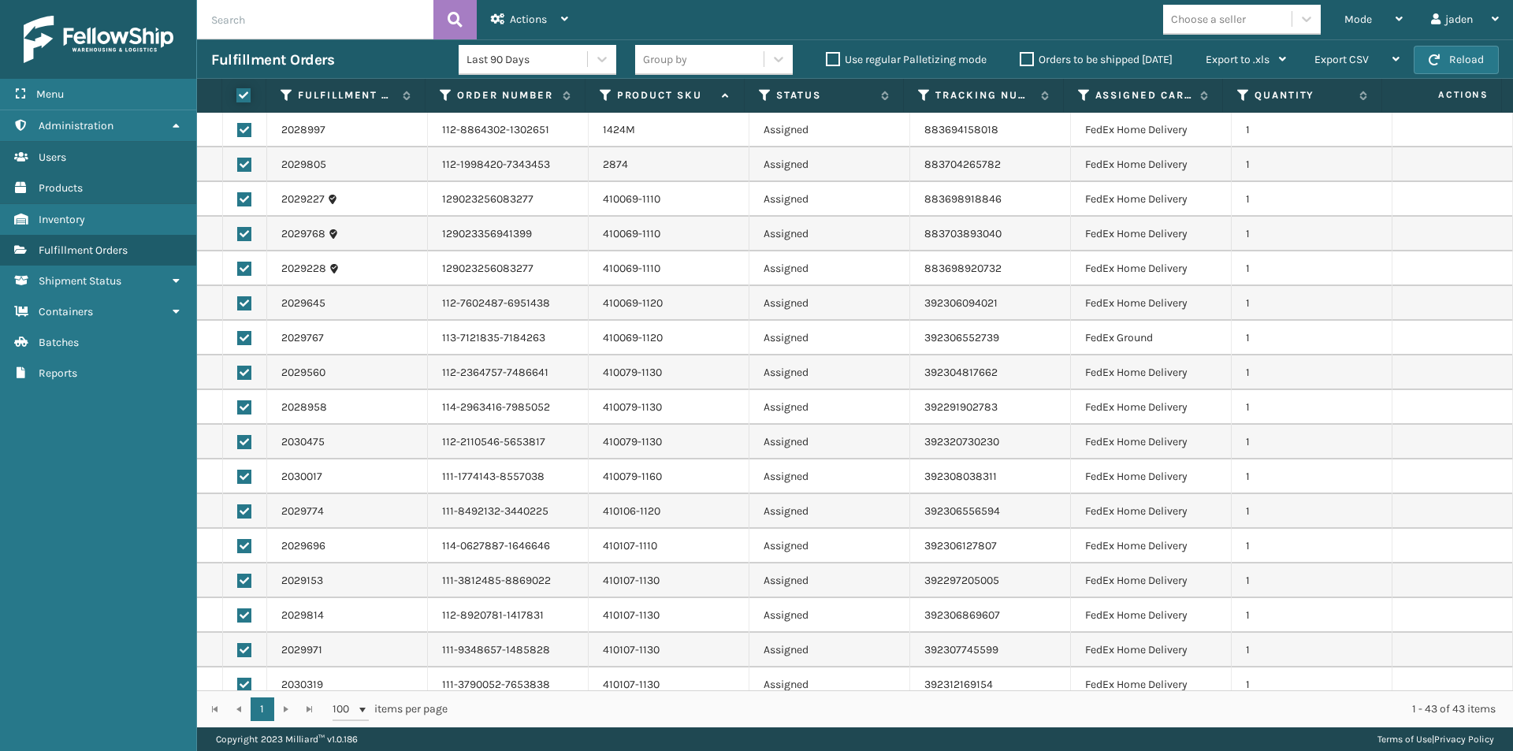
checkbox input "true"
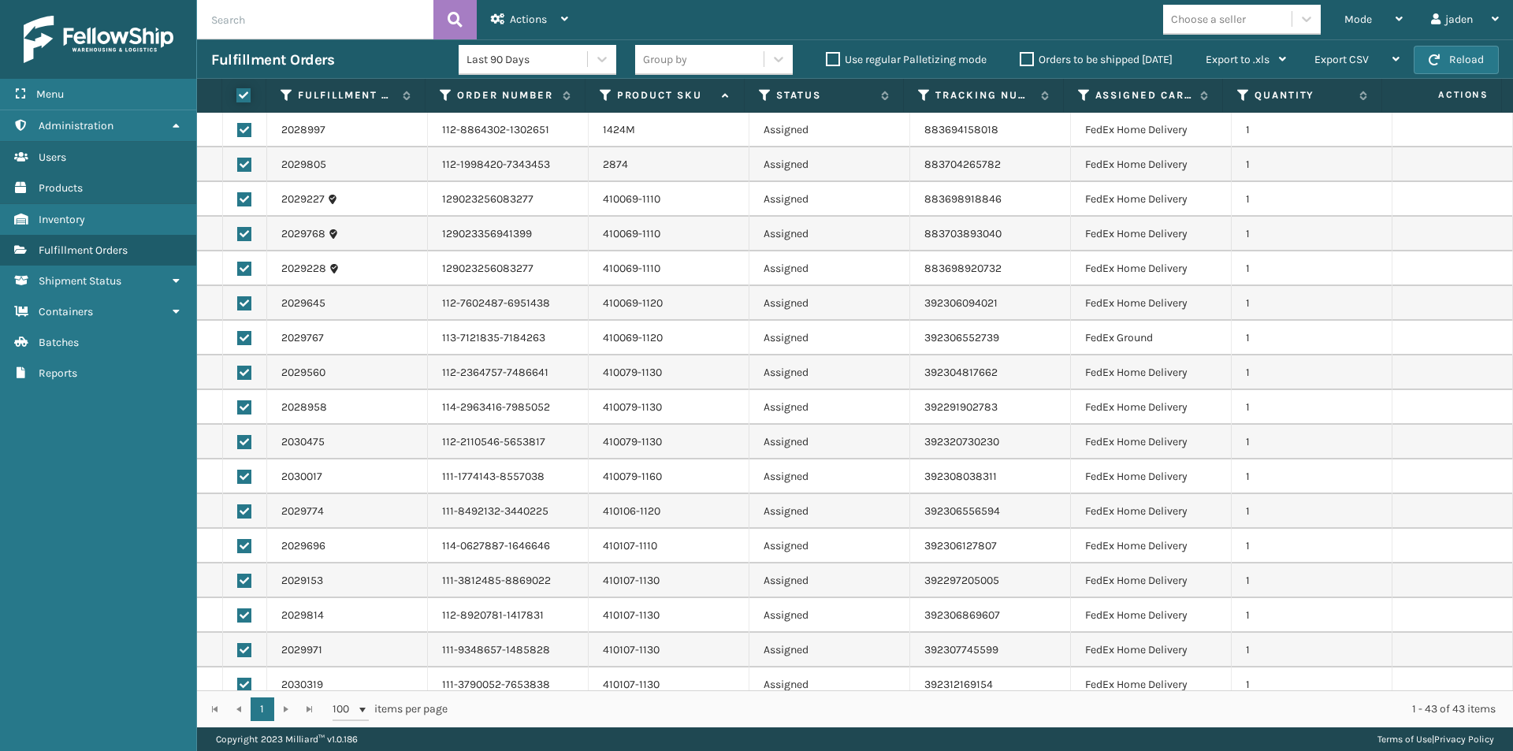
checkbox input "true"
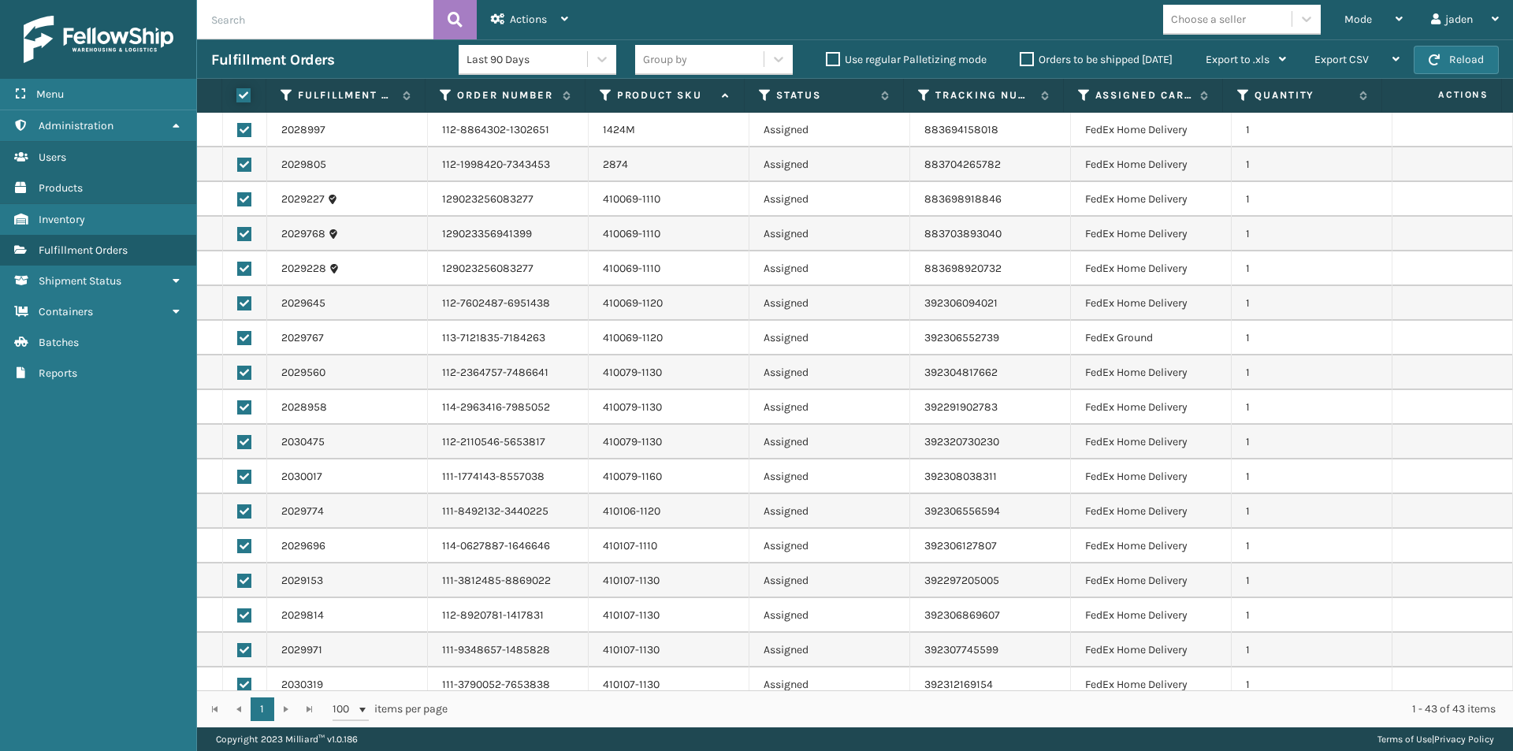
checkbox input "true"
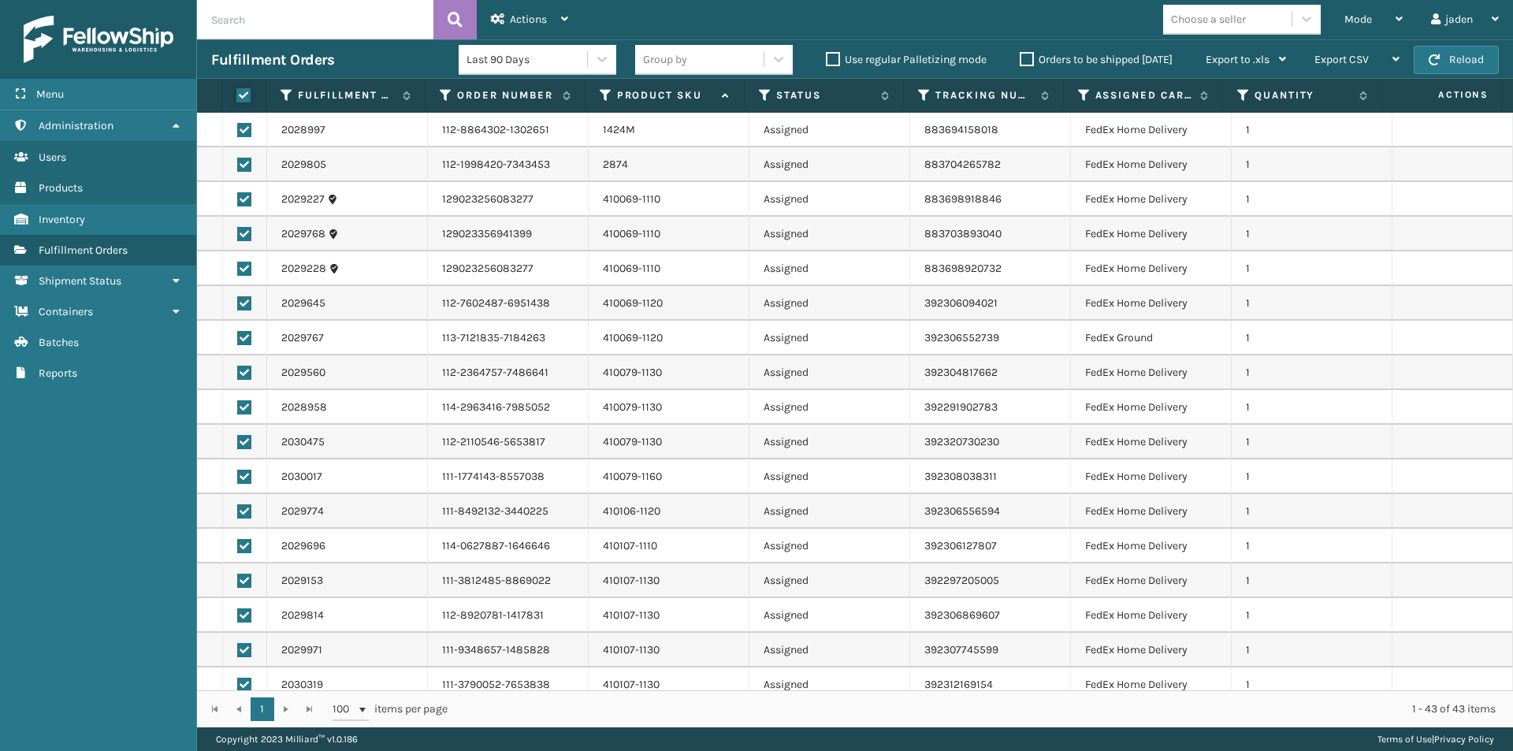
checkbox input "true"
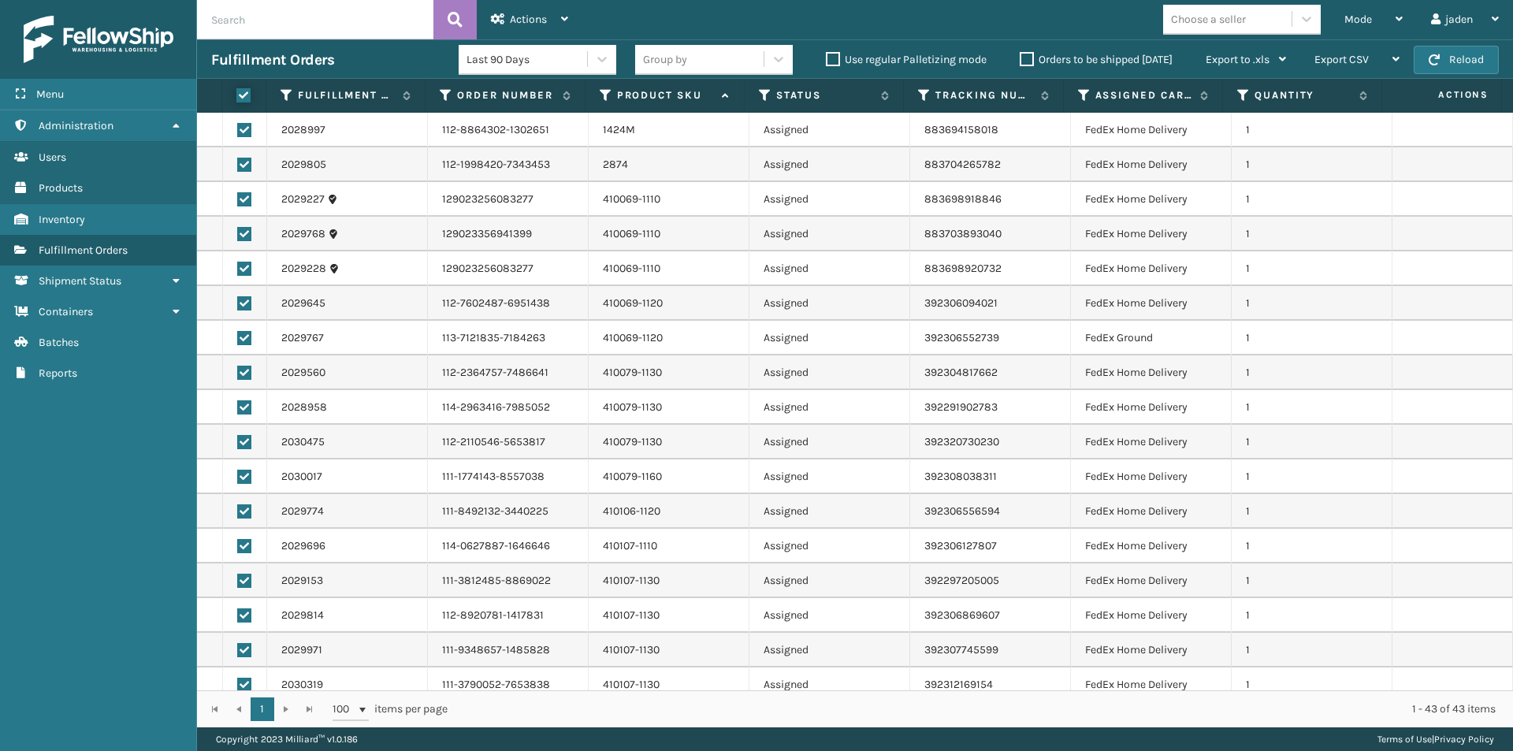
checkbox input "true"
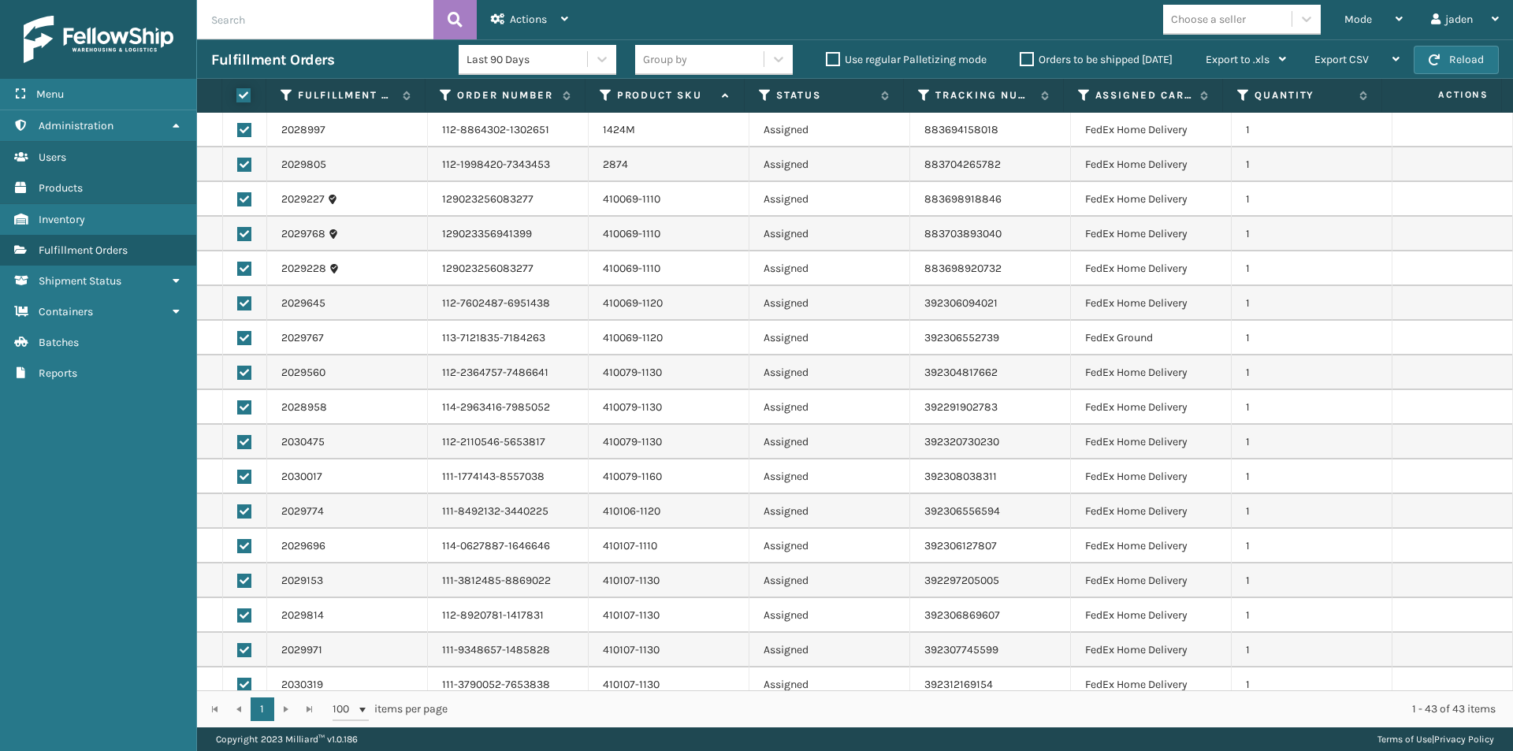
checkbox input "true"
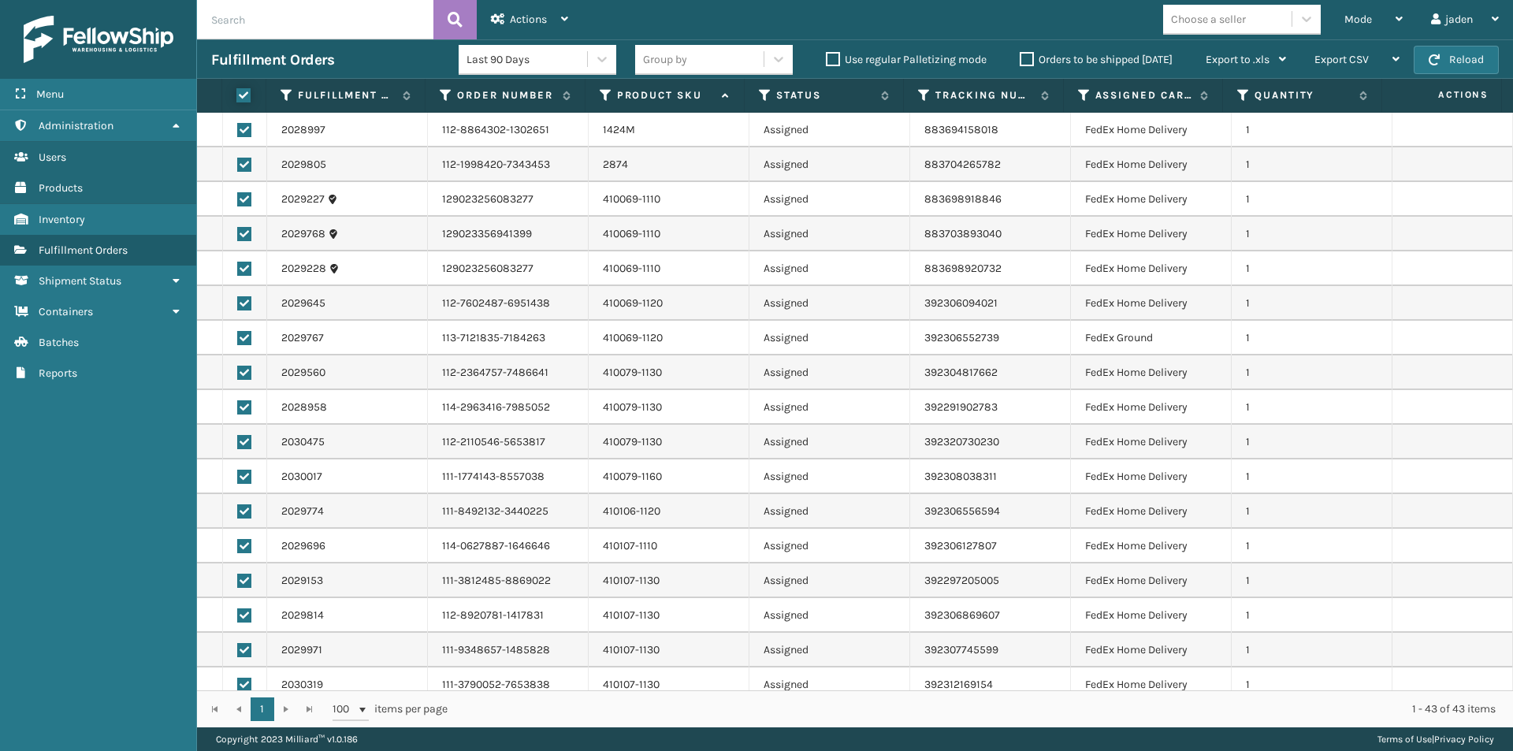
checkbox input "true"
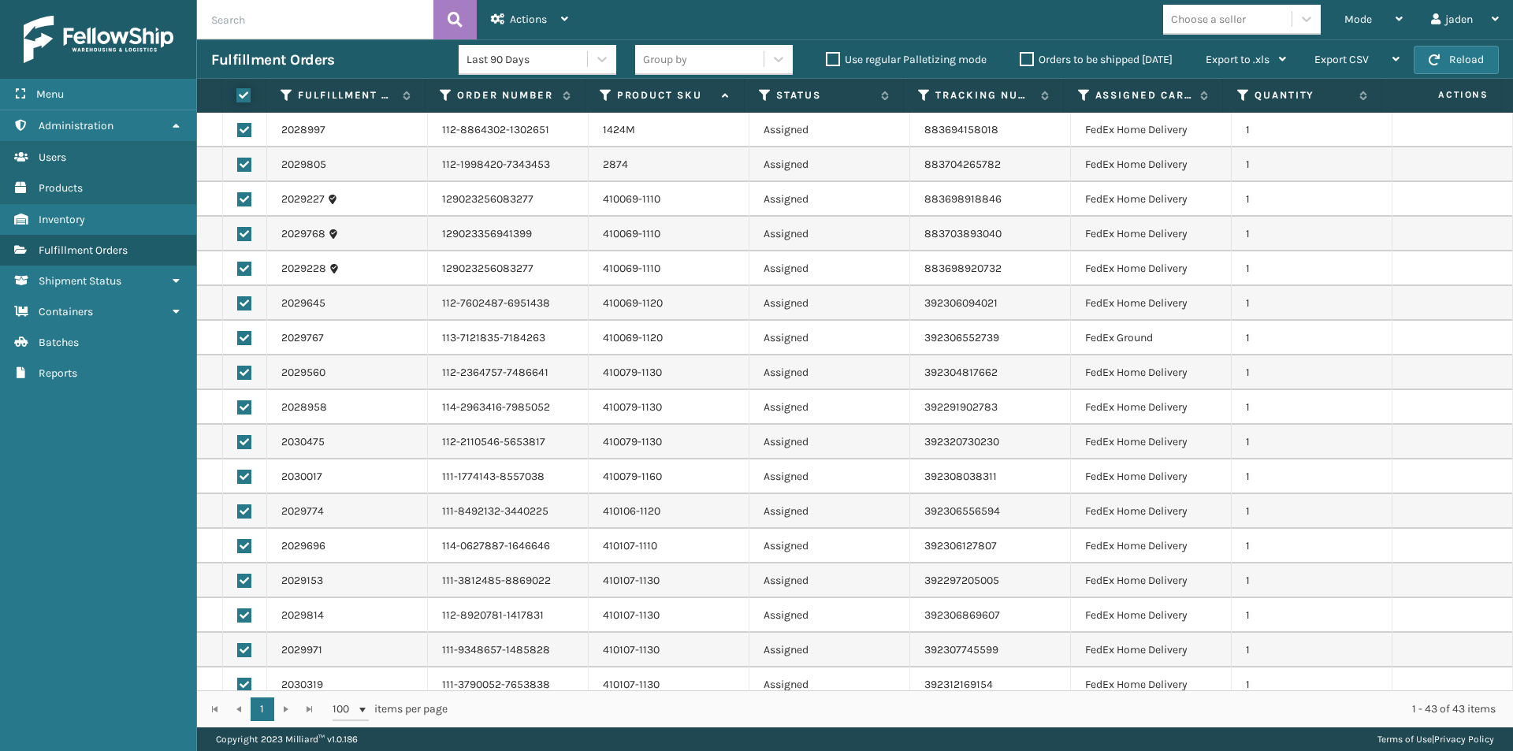
checkbox input "true"
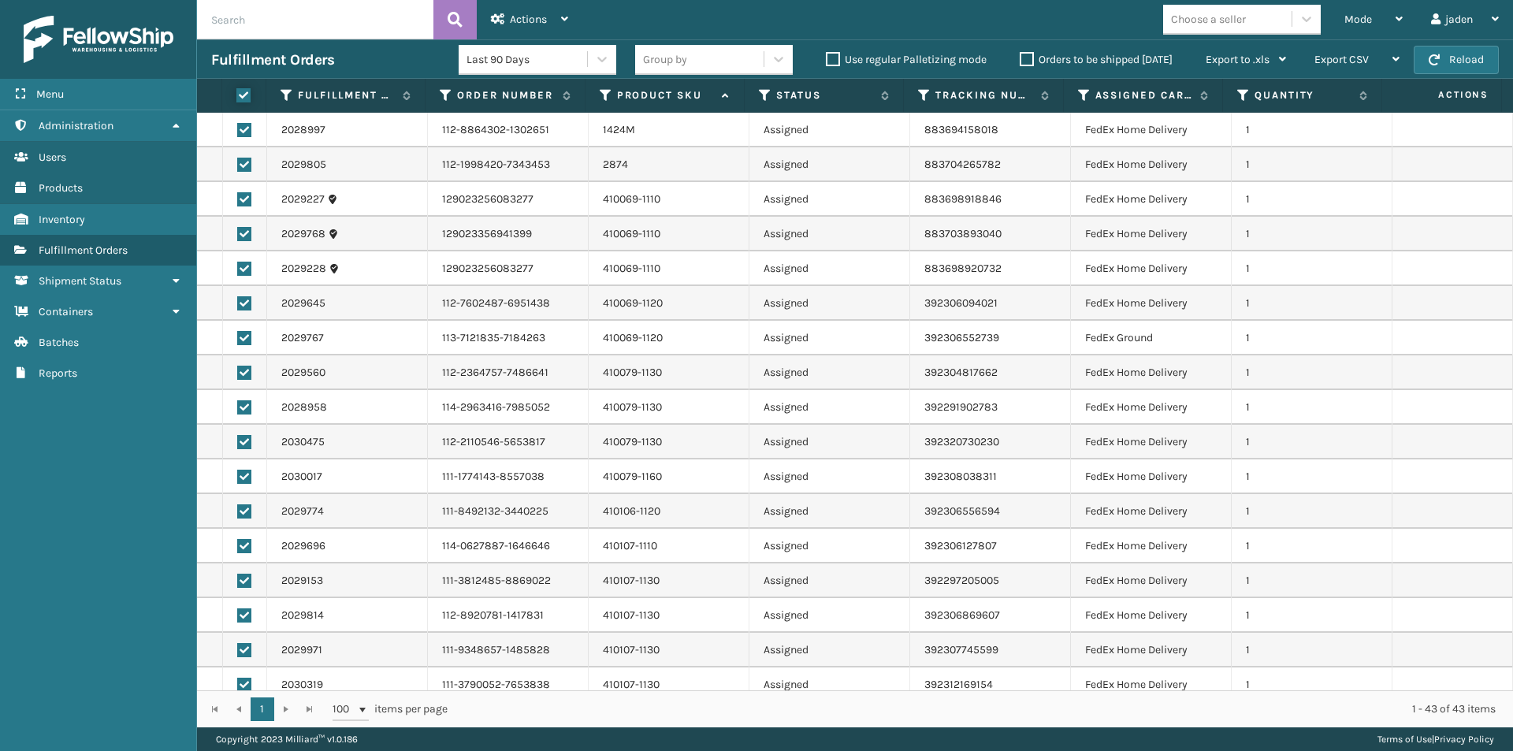
checkbox input "true"
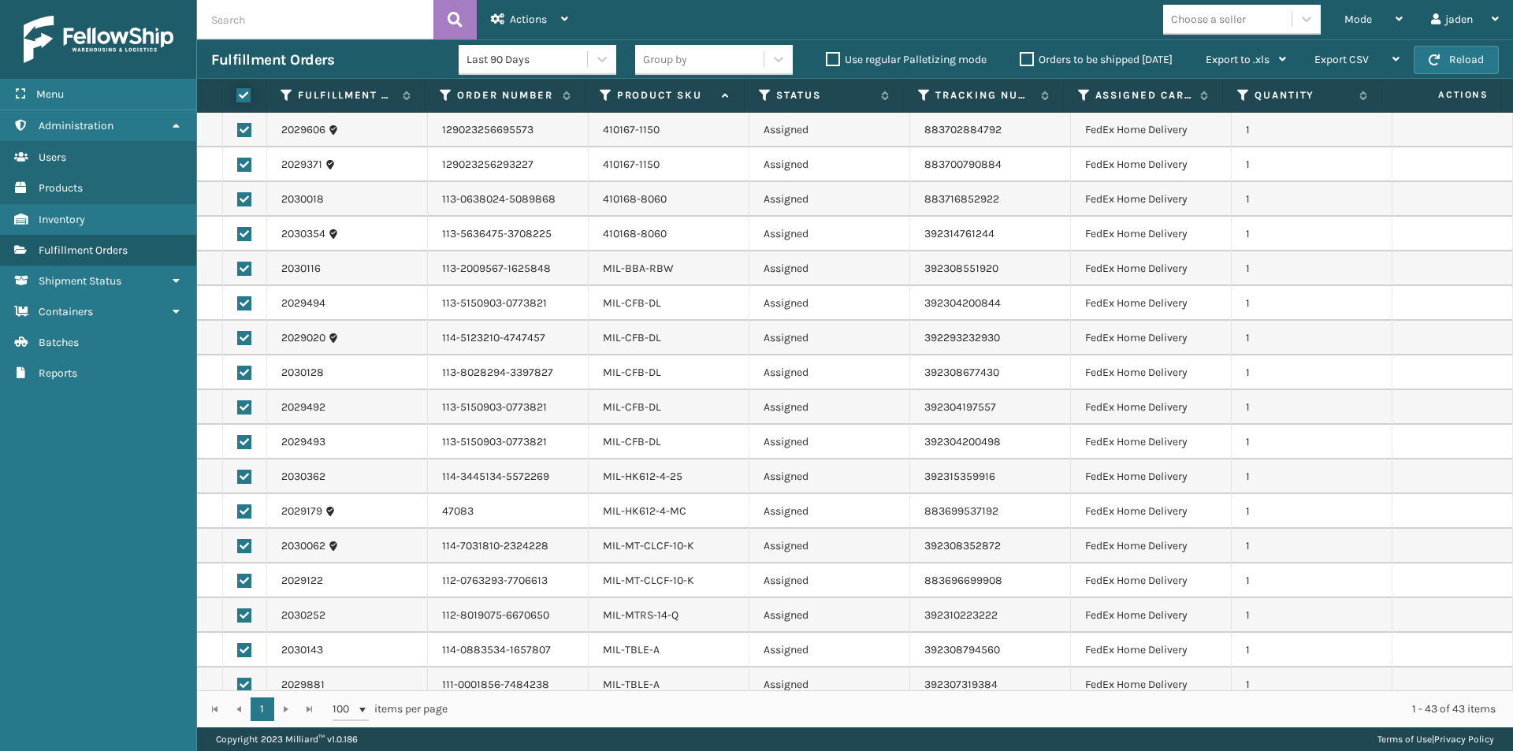
scroll to position [913, 0]
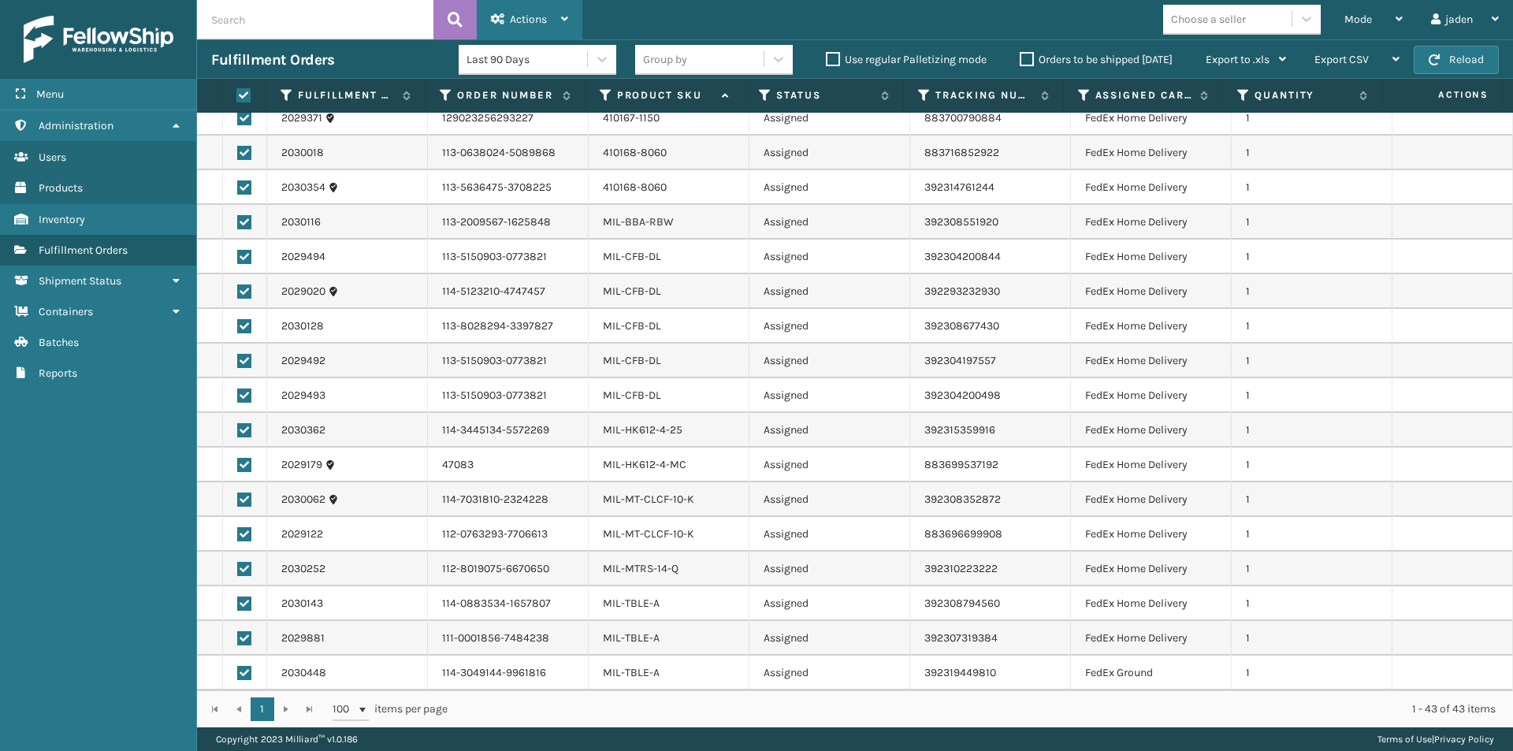
click at [563, 2] on div "Actions" at bounding box center [529, 19] width 77 height 39
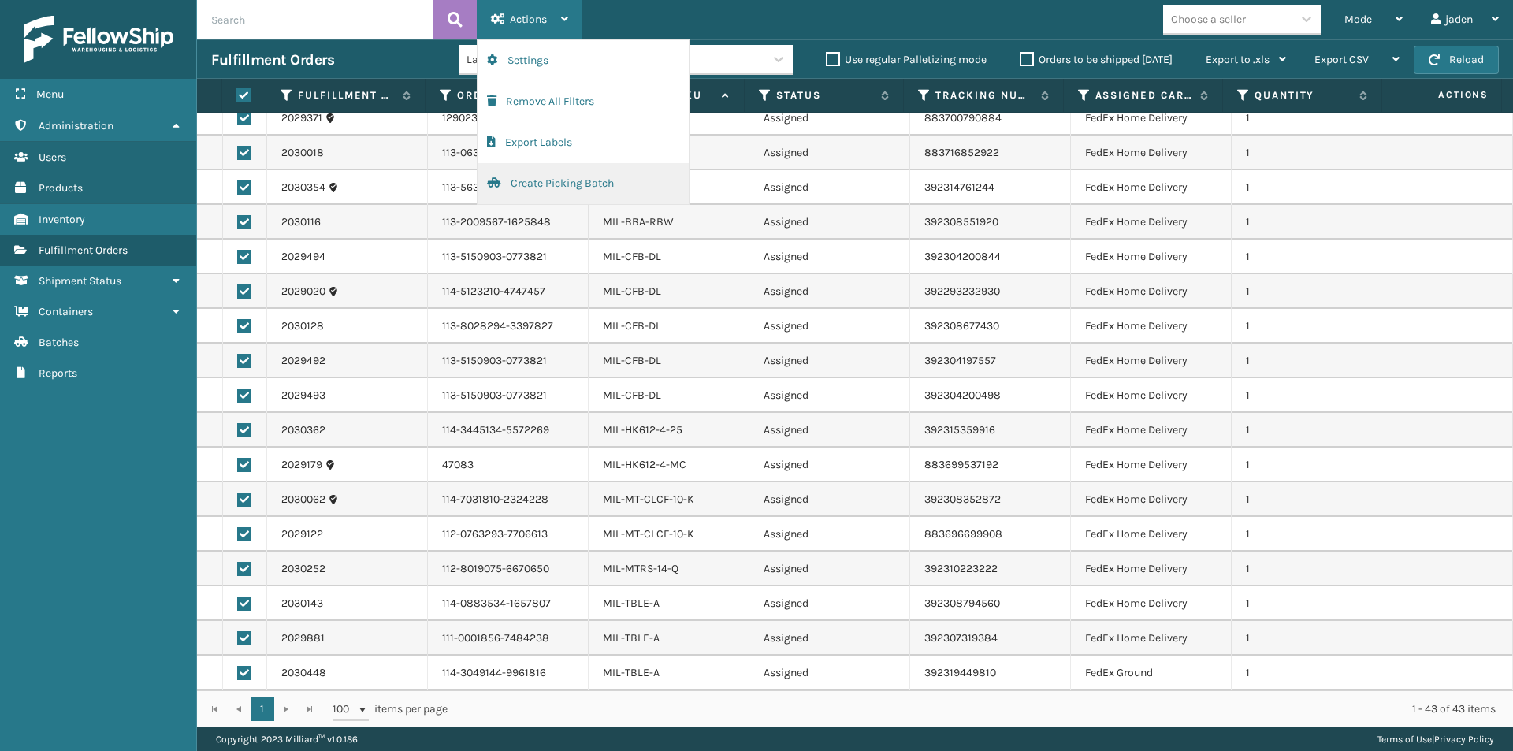
click at [563, 187] on button "Create Picking Batch" at bounding box center [583, 183] width 211 height 41
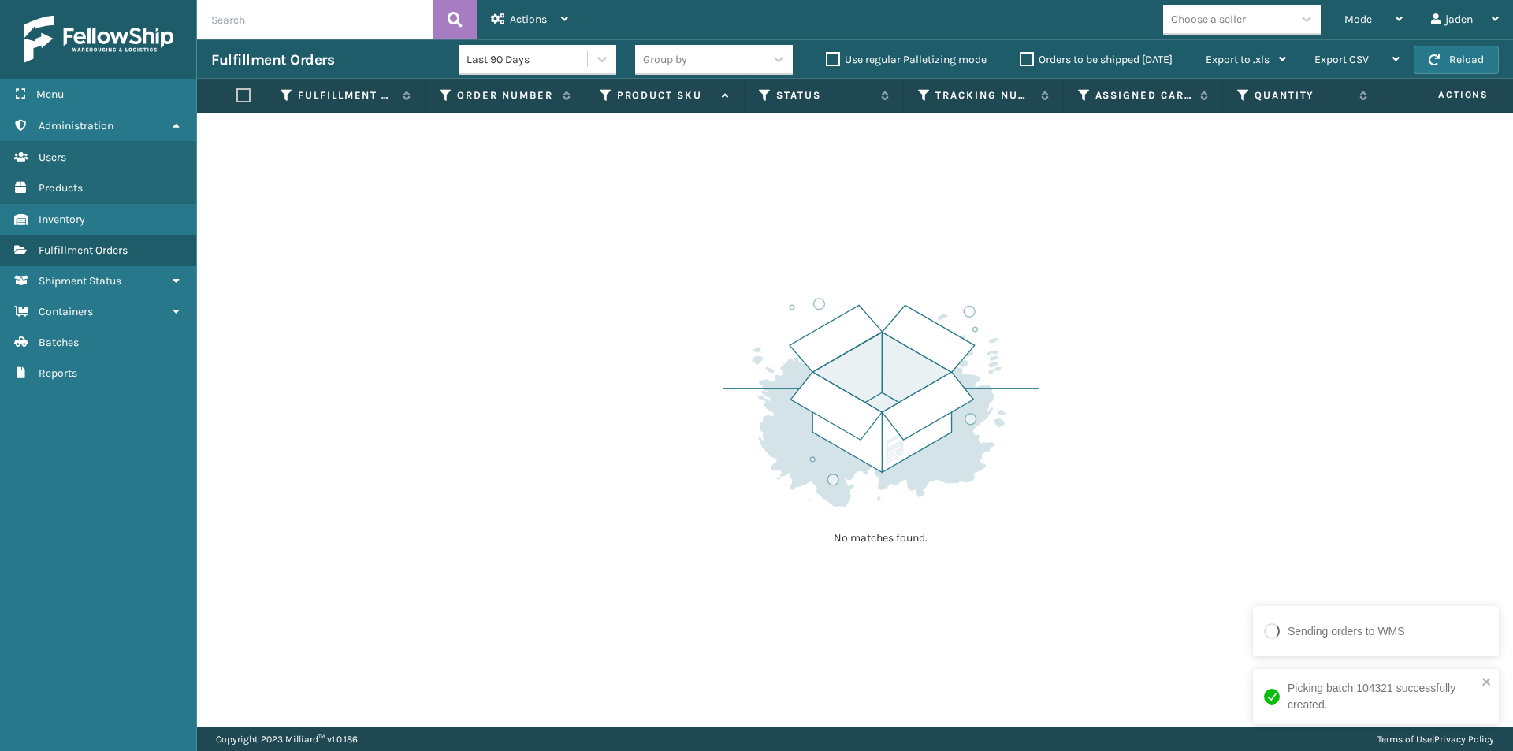
drag, startPoint x: 1172, startPoint y: 322, endPoint x: 738, endPoint y: 233, distance: 442.3
click at [738, 233] on div "No matches found." at bounding box center [855, 420] width 1316 height 615
click at [1442, 43] on div "Fulfillment Orders Last 90 Days Group by Use regular Palletizing mode Orders to…" at bounding box center [855, 58] width 1316 height 39
click at [1439, 50] on button "Reload" at bounding box center [1456, 60] width 85 height 28
click at [1359, 1] on div "Mode" at bounding box center [1373, 19] width 58 height 39
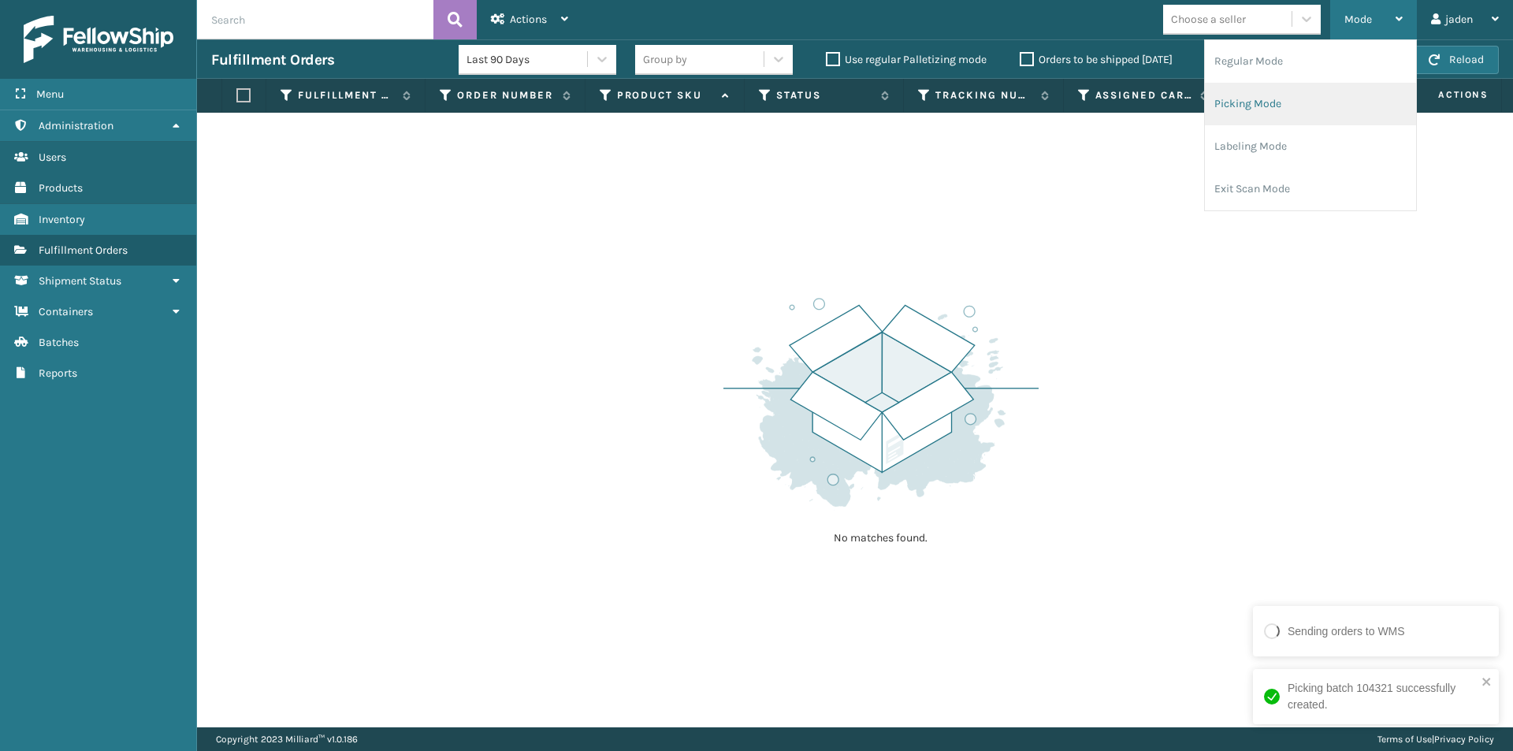
click at [1321, 106] on li "Picking Mode" at bounding box center [1310, 104] width 211 height 43
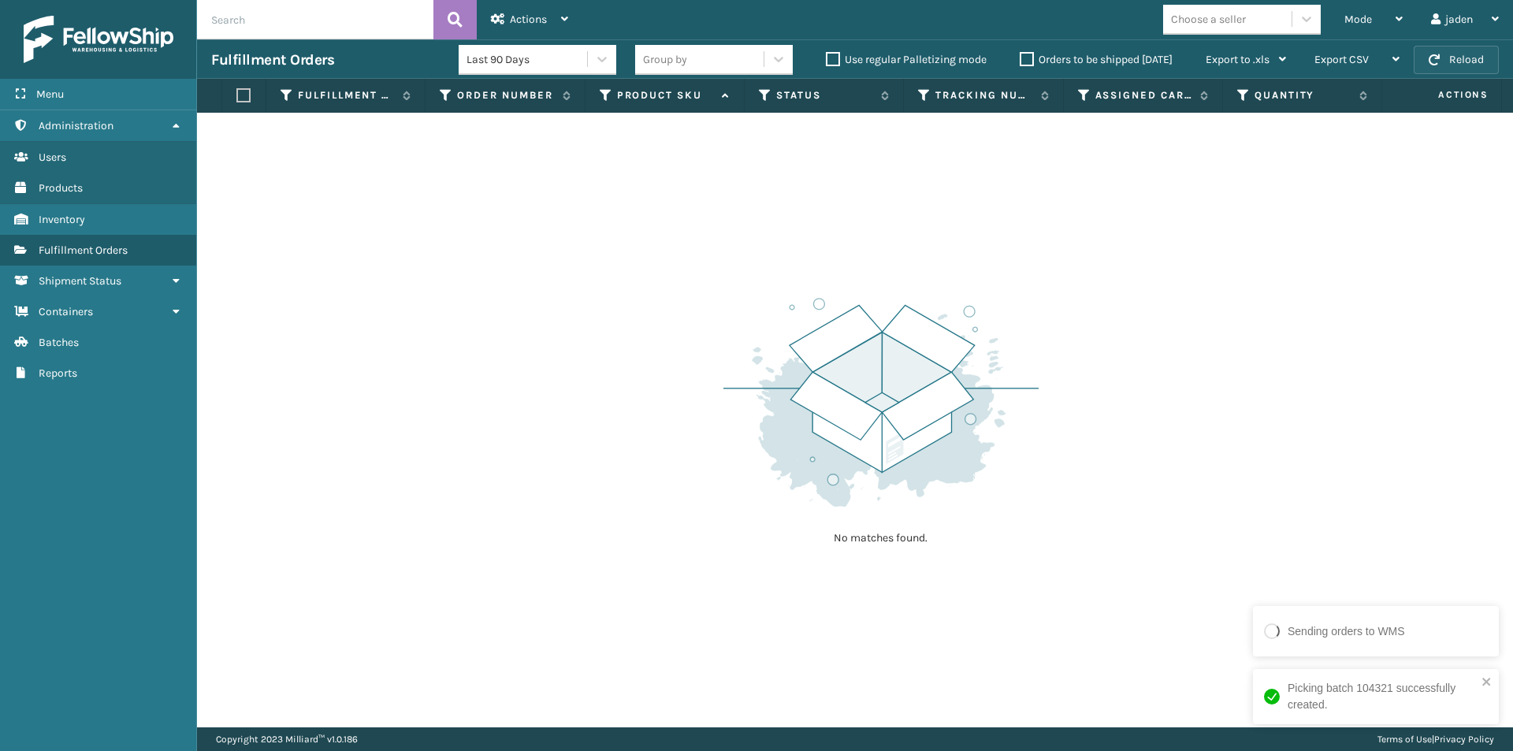
click at [1451, 66] on button "Reload" at bounding box center [1456, 60] width 85 height 28
click at [1365, 14] on span "Mode" at bounding box center [1358, 19] width 28 height 13
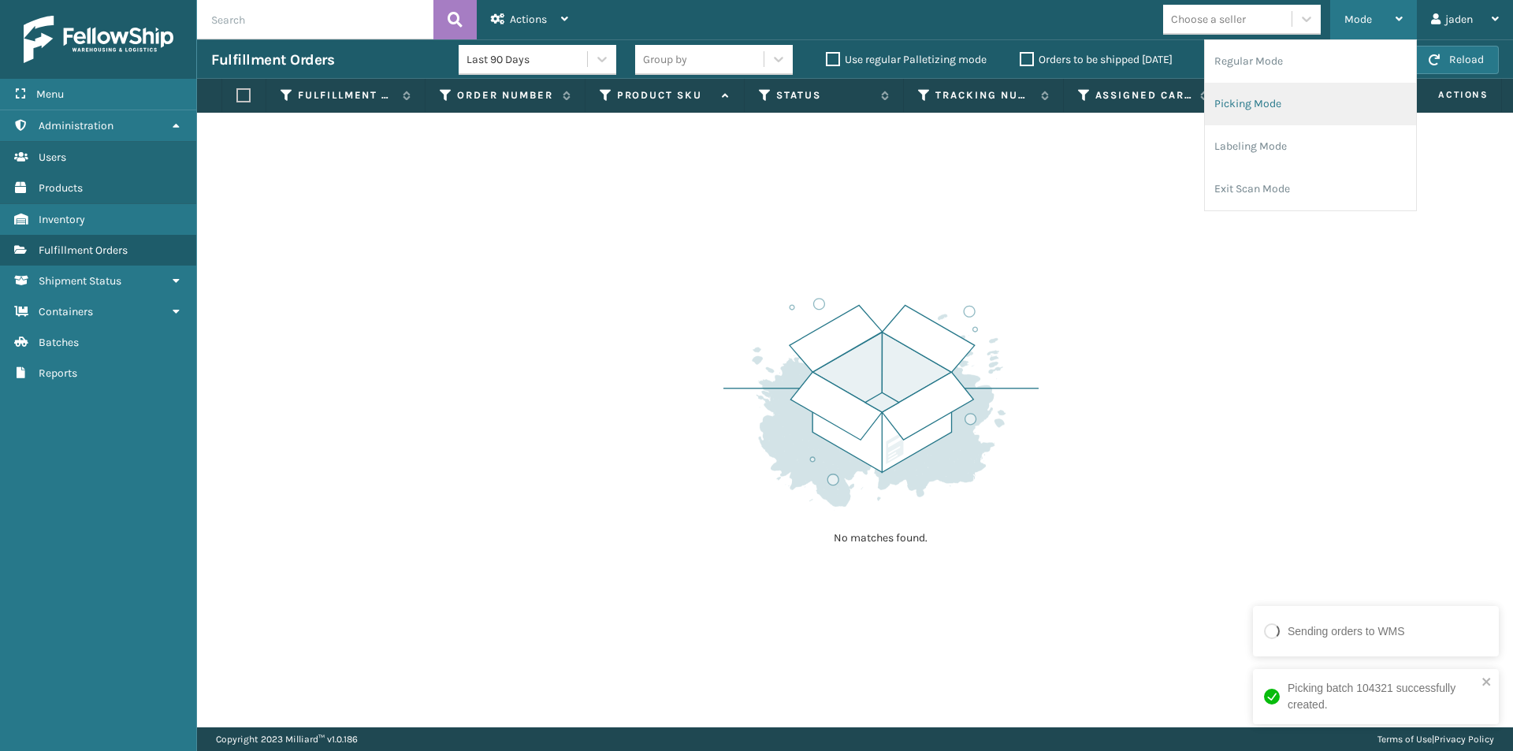
click at [1325, 104] on li "Picking Mode" at bounding box center [1310, 104] width 211 height 43
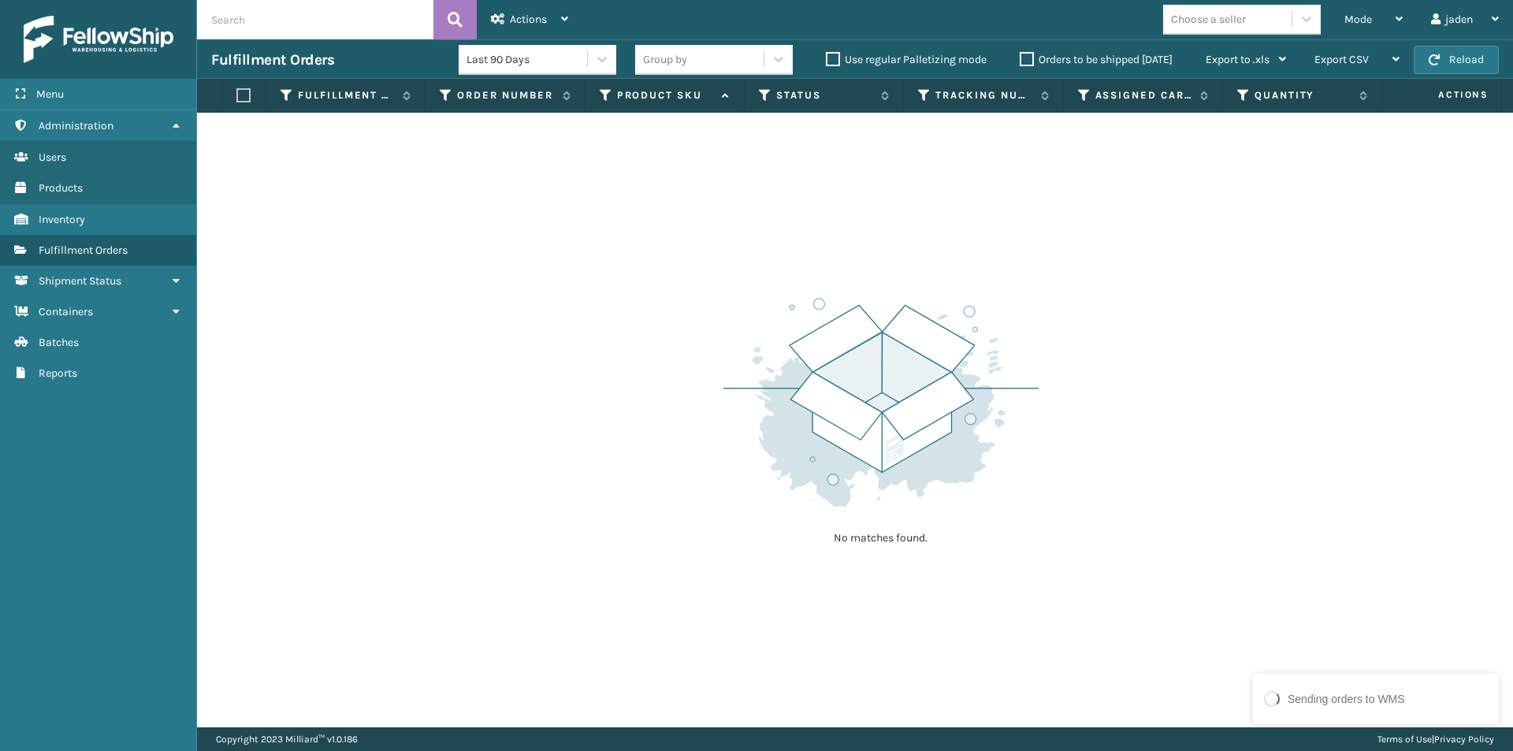
drag, startPoint x: 1126, startPoint y: 262, endPoint x: 1105, endPoint y: 261, distance: 21.3
drag, startPoint x: 1105, startPoint y: 261, endPoint x: 862, endPoint y: 124, distance: 278.8
click at [651, 189] on div "No matches found." at bounding box center [855, 420] width 1316 height 615
click at [1431, 62] on span "button" at bounding box center [1434, 59] width 11 height 11
click at [1341, 0] on div "Mode Regular Mode Picking Mode Labeling Mode Exit Scan Mode" at bounding box center [1373, 19] width 87 height 39
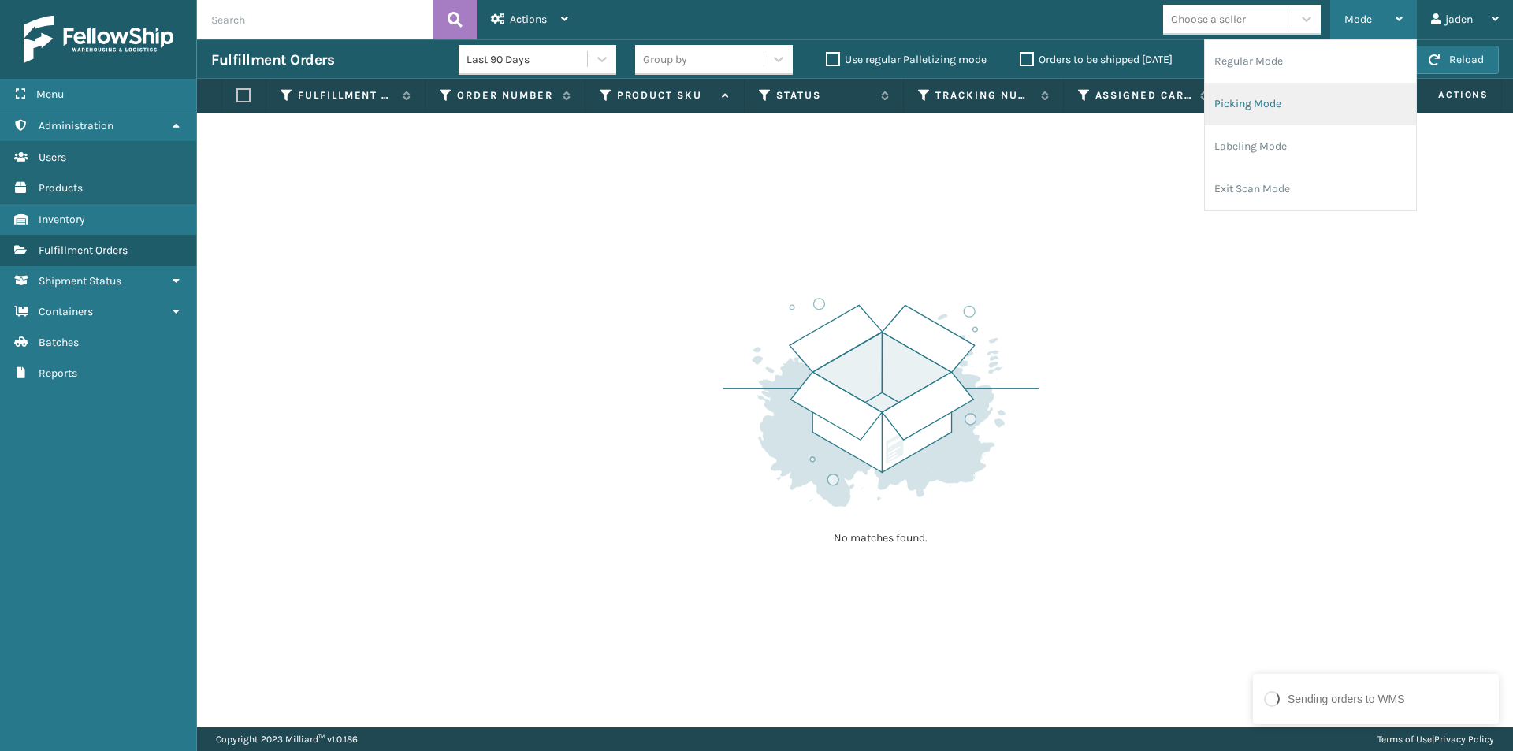
click at [1307, 99] on li "Picking Mode" at bounding box center [1310, 104] width 211 height 43
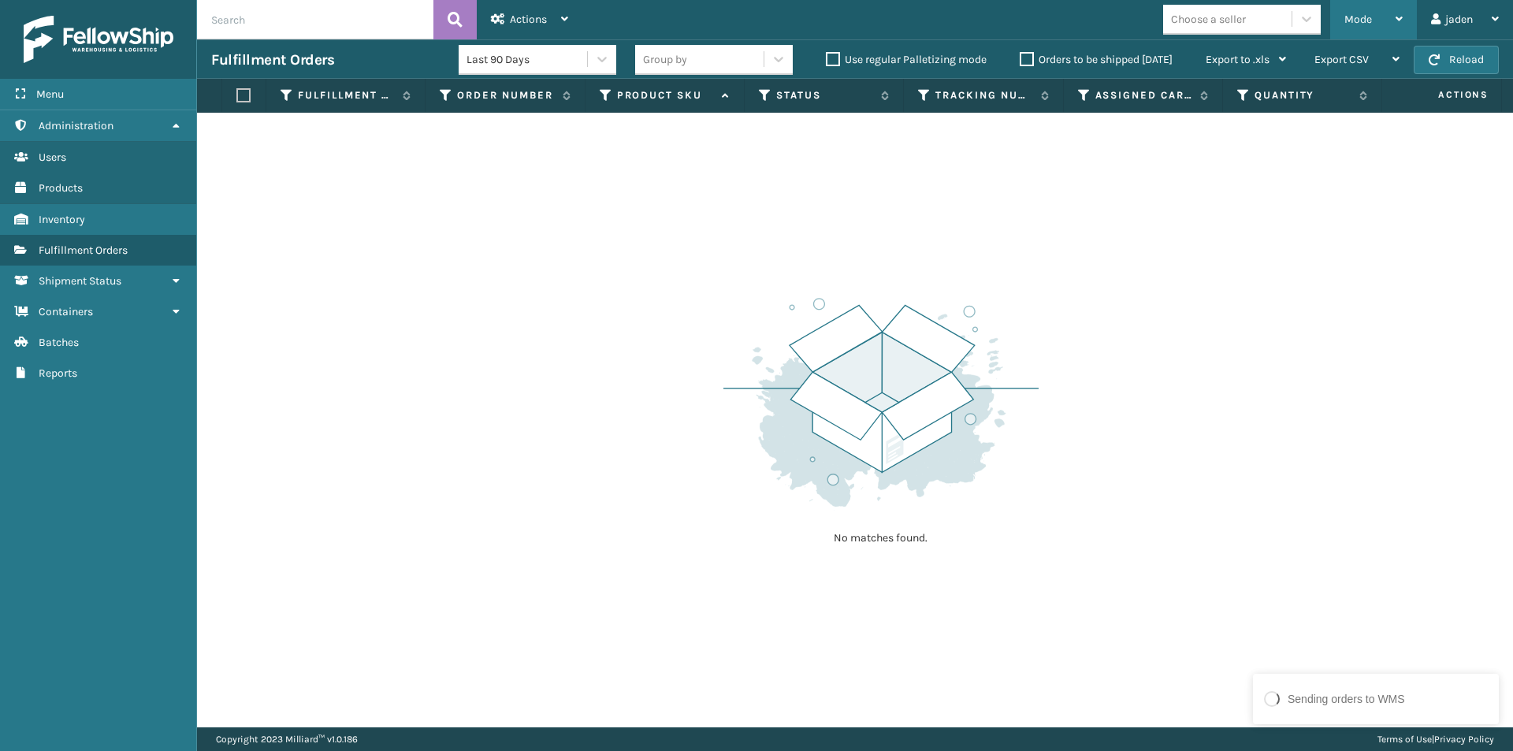
click at [1373, 14] on div "Mode" at bounding box center [1373, 19] width 58 height 39
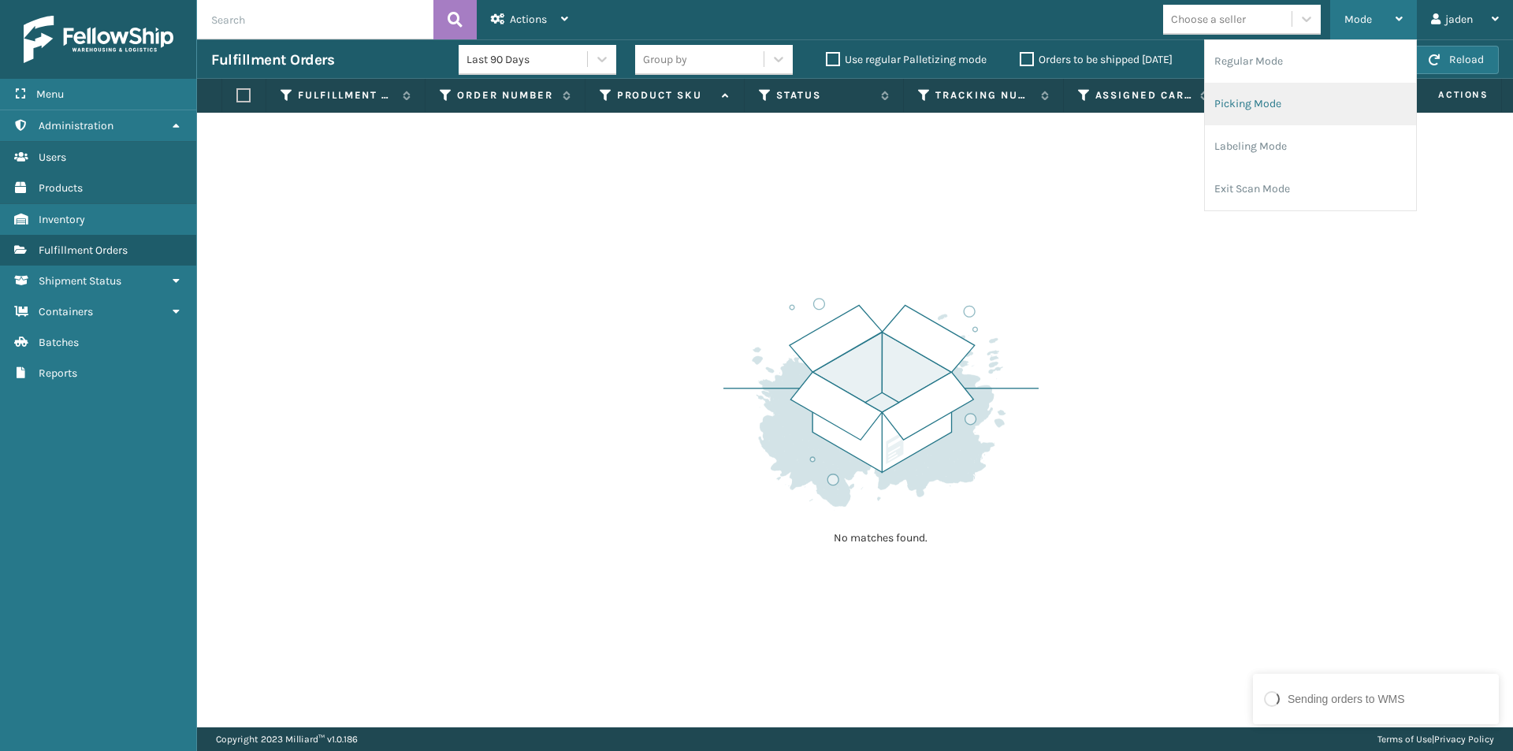
click at [1307, 99] on li "Picking Mode" at bounding box center [1310, 104] width 211 height 43
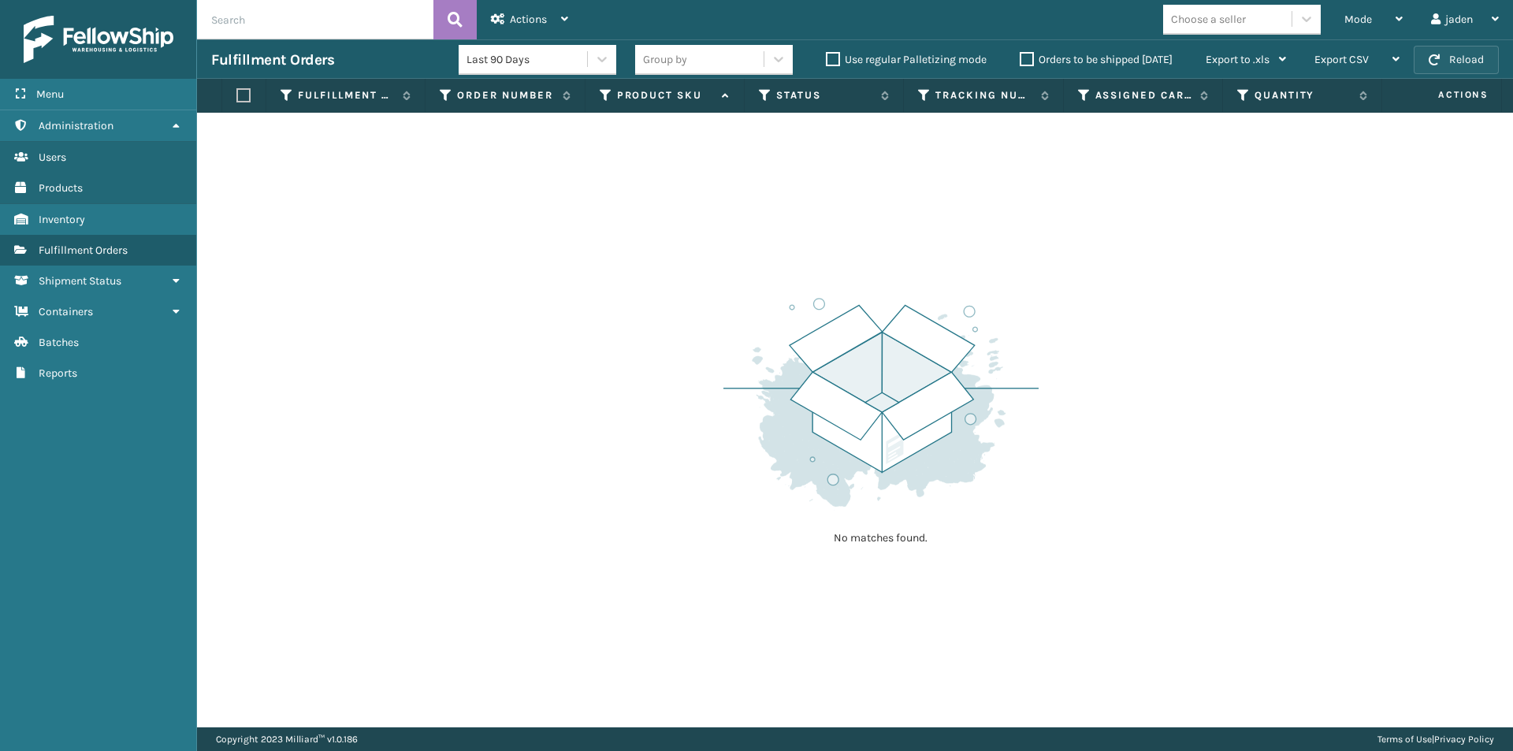
click at [1440, 60] on span "button" at bounding box center [1434, 59] width 11 height 11
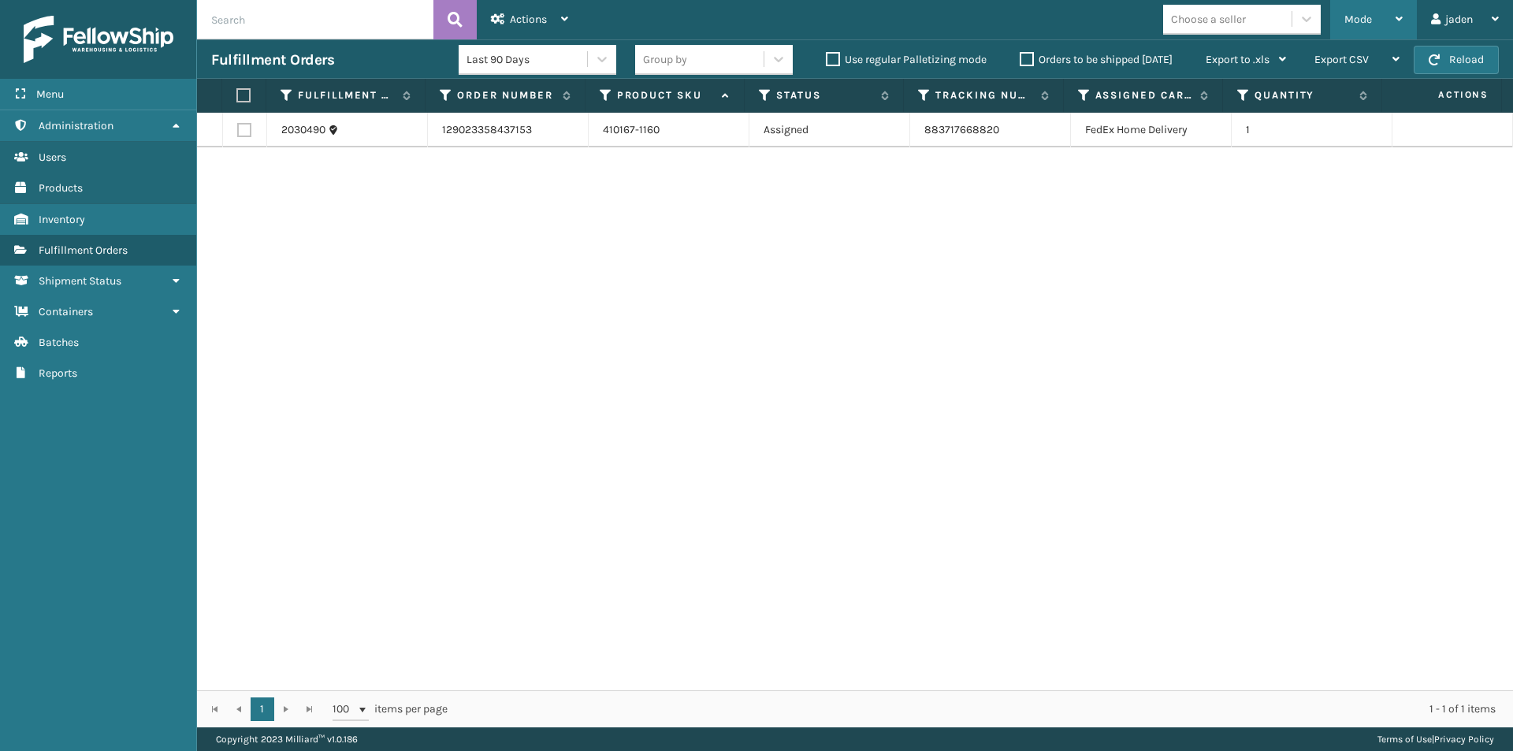
click at [1380, 30] on div "Mode" at bounding box center [1373, 19] width 58 height 39
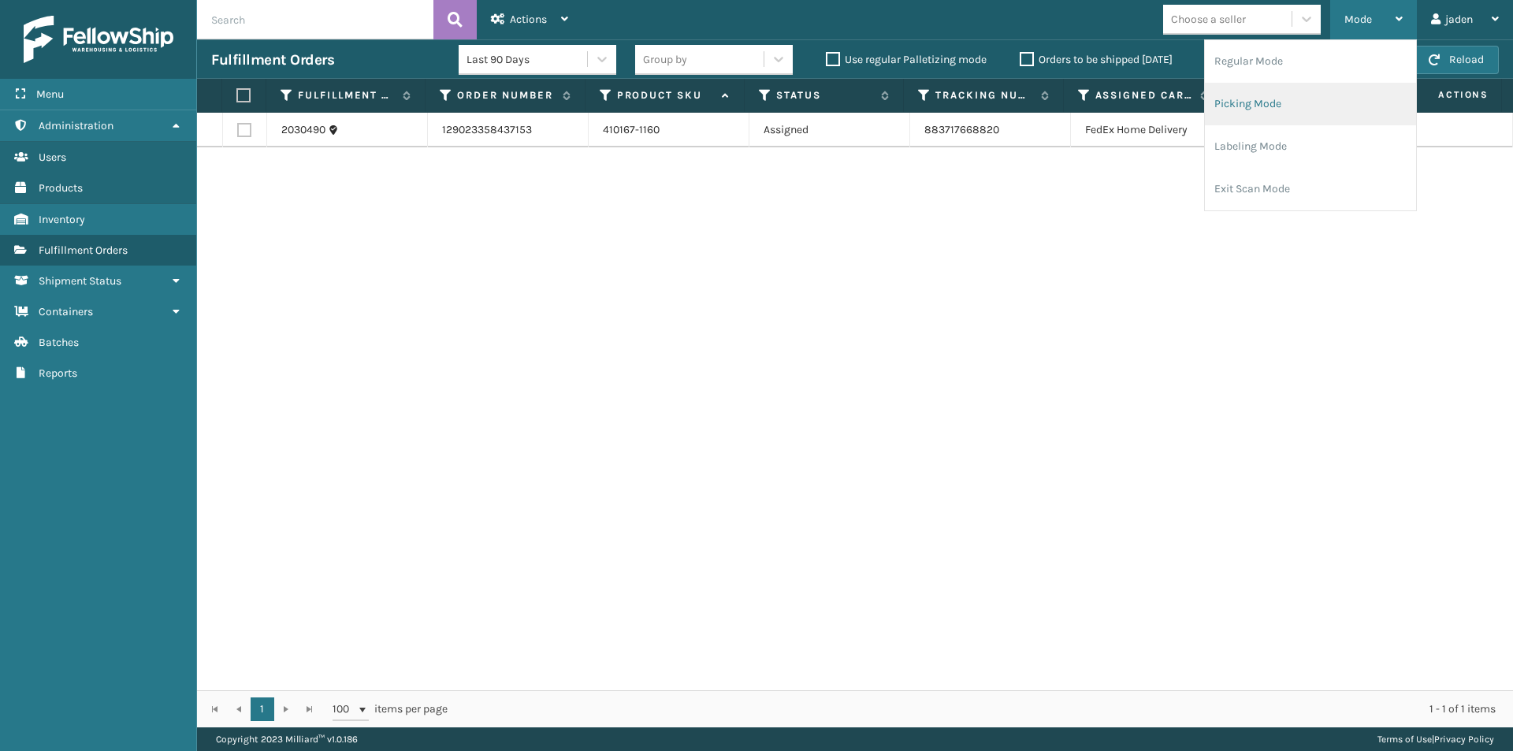
click at [1236, 104] on li "Picking Mode" at bounding box center [1310, 104] width 211 height 43
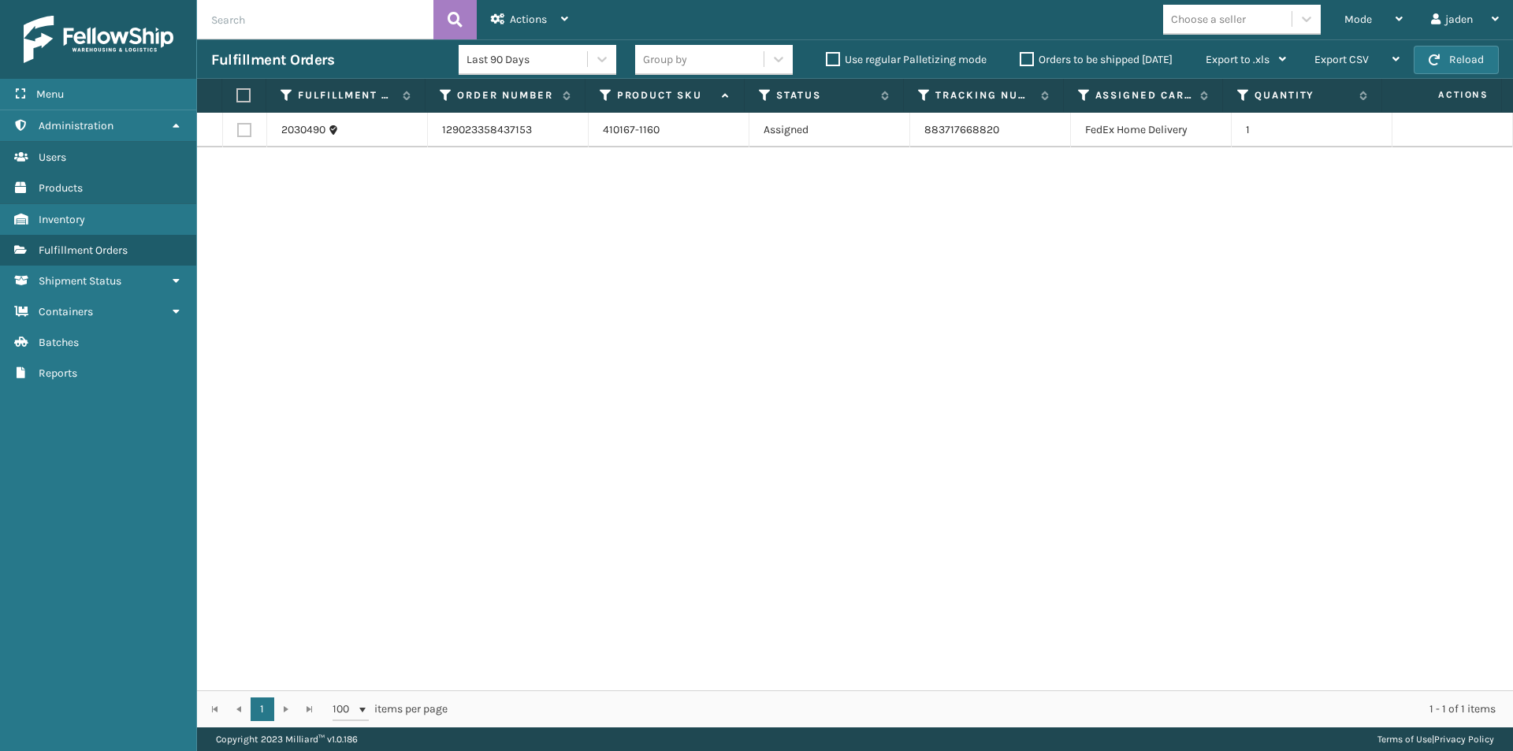
click at [247, 95] on label at bounding box center [241, 95] width 10 height 14
click at [237, 95] on input "checkbox" at bounding box center [236, 96] width 1 height 10
checkbox input "true"
click at [554, 9] on div "Actions" at bounding box center [529, 19] width 77 height 39
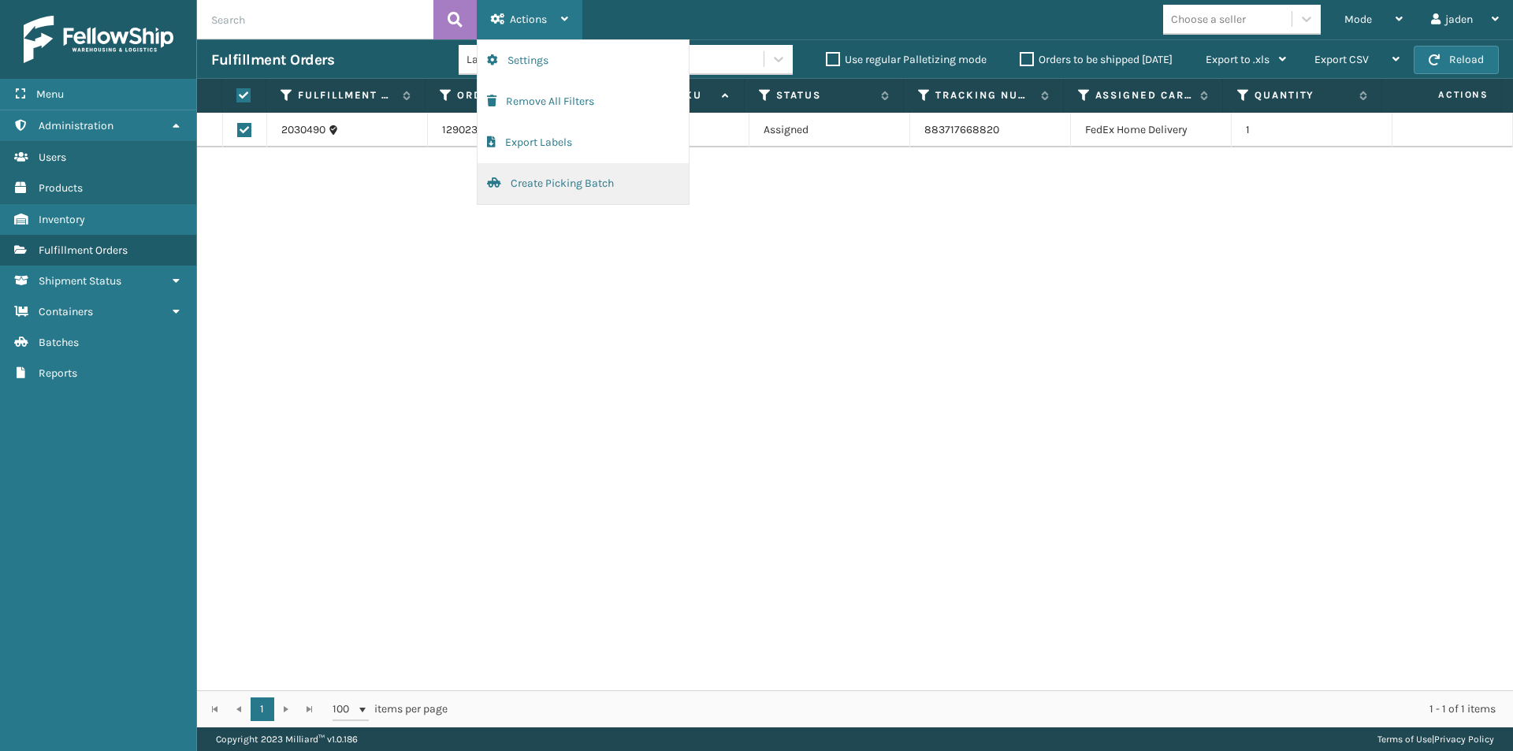
click at [550, 187] on button "Create Picking Batch" at bounding box center [583, 183] width 211 height 41
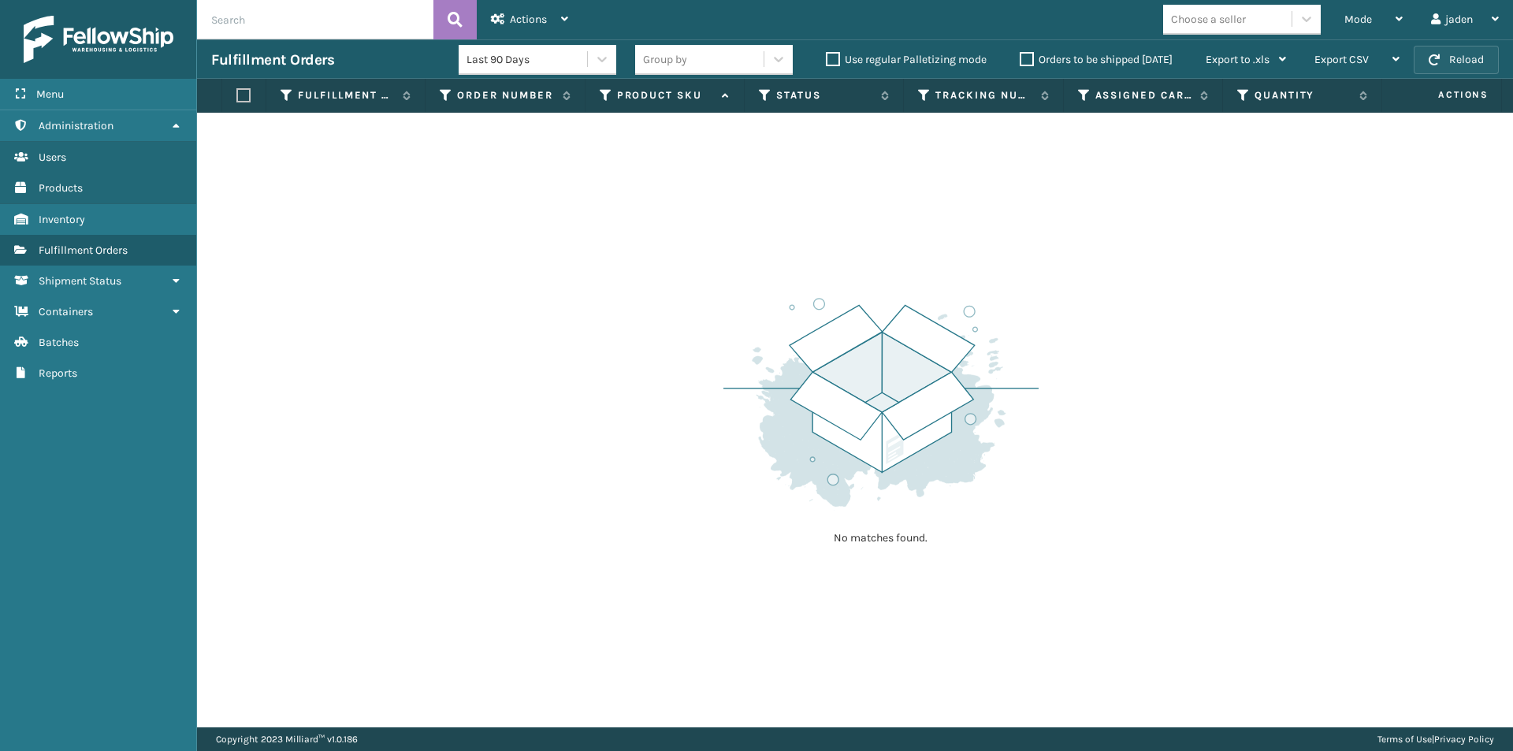
click at [1474, 63] on button "Reload" at bounding box center [1456, 60] width 85 height 28
click at [1429, 57] on span "button" at bounding box center [1434, 59] width 11 height 11
click at [1372, 7] on div "Mode" at bounding box center [1373, 19] width 58 height 39
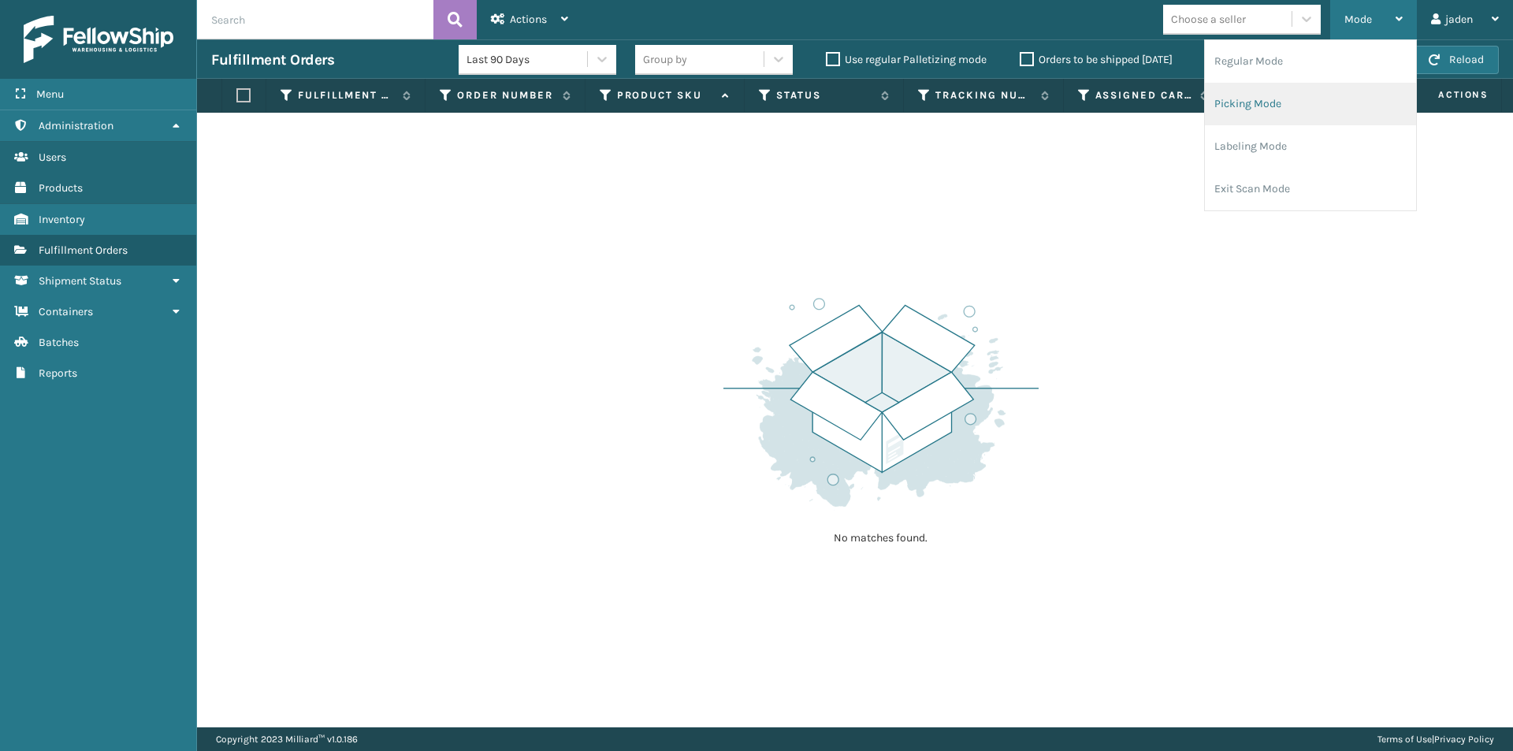
click at [1327, 99] on li "Picking Mode" at bounding box center [1310, 104] width 211 height 43
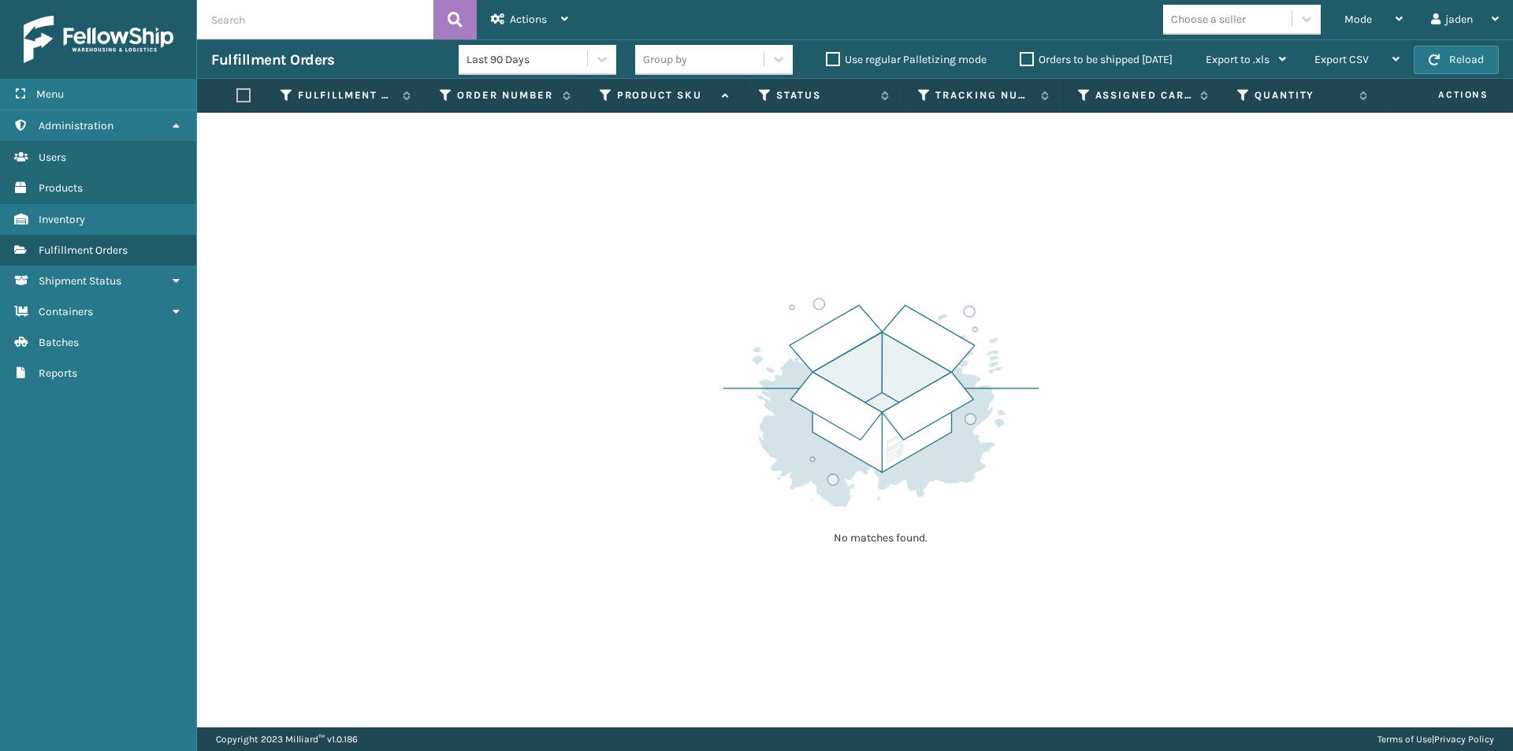
drag, startPoint x: 1477, startPoint y: 61, endPoint x: 899, endPoint y: 235, distance: 603.3
click at [839, 259] on div "No matches found." at bounding box center [855, 420] width 1316 height 615
click at [1363, 4] on div "Mode" at bounding box center [1373, 19] width 58 height 39
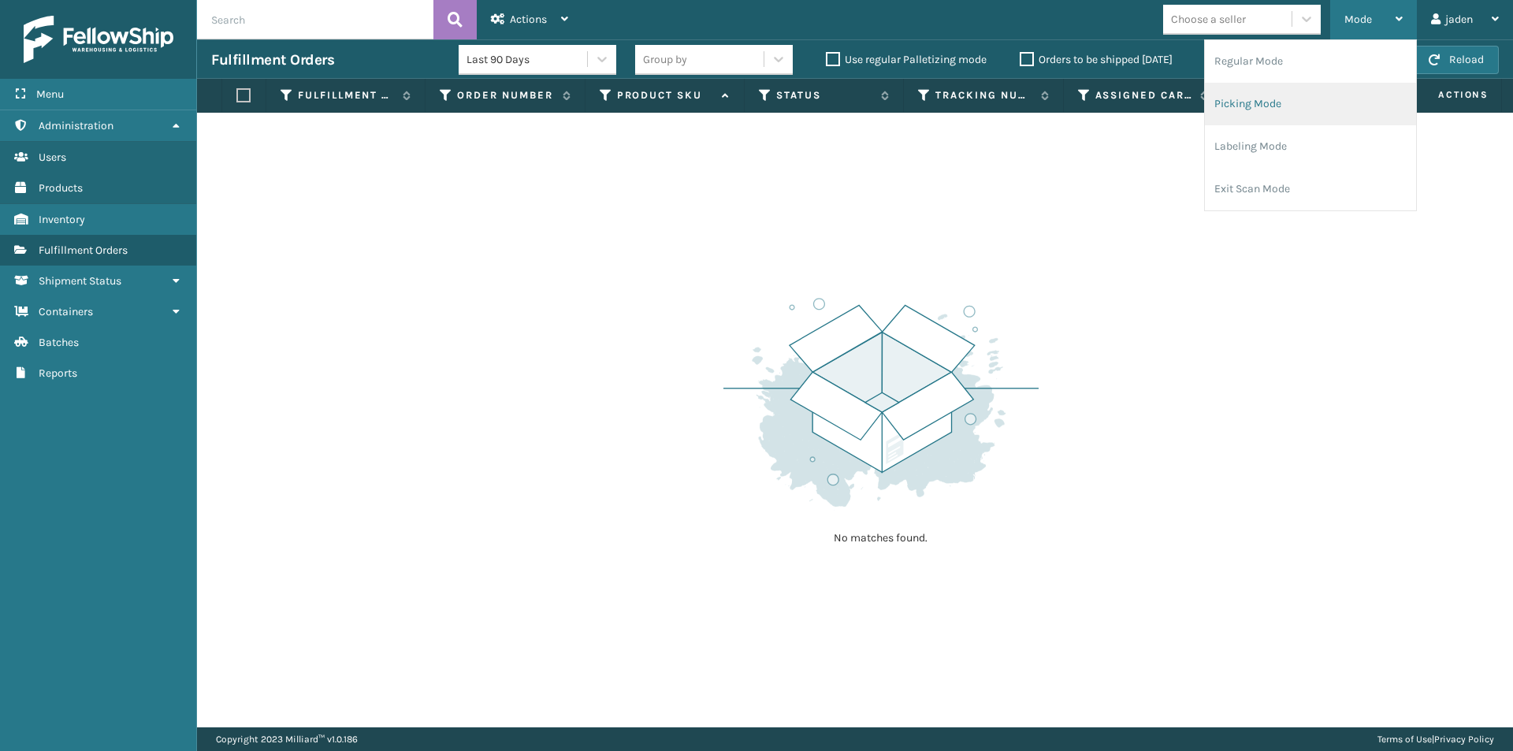
click at [1317, 106] on li "Picking Mode" at bounding box center [1310, 104] width 211 height 43
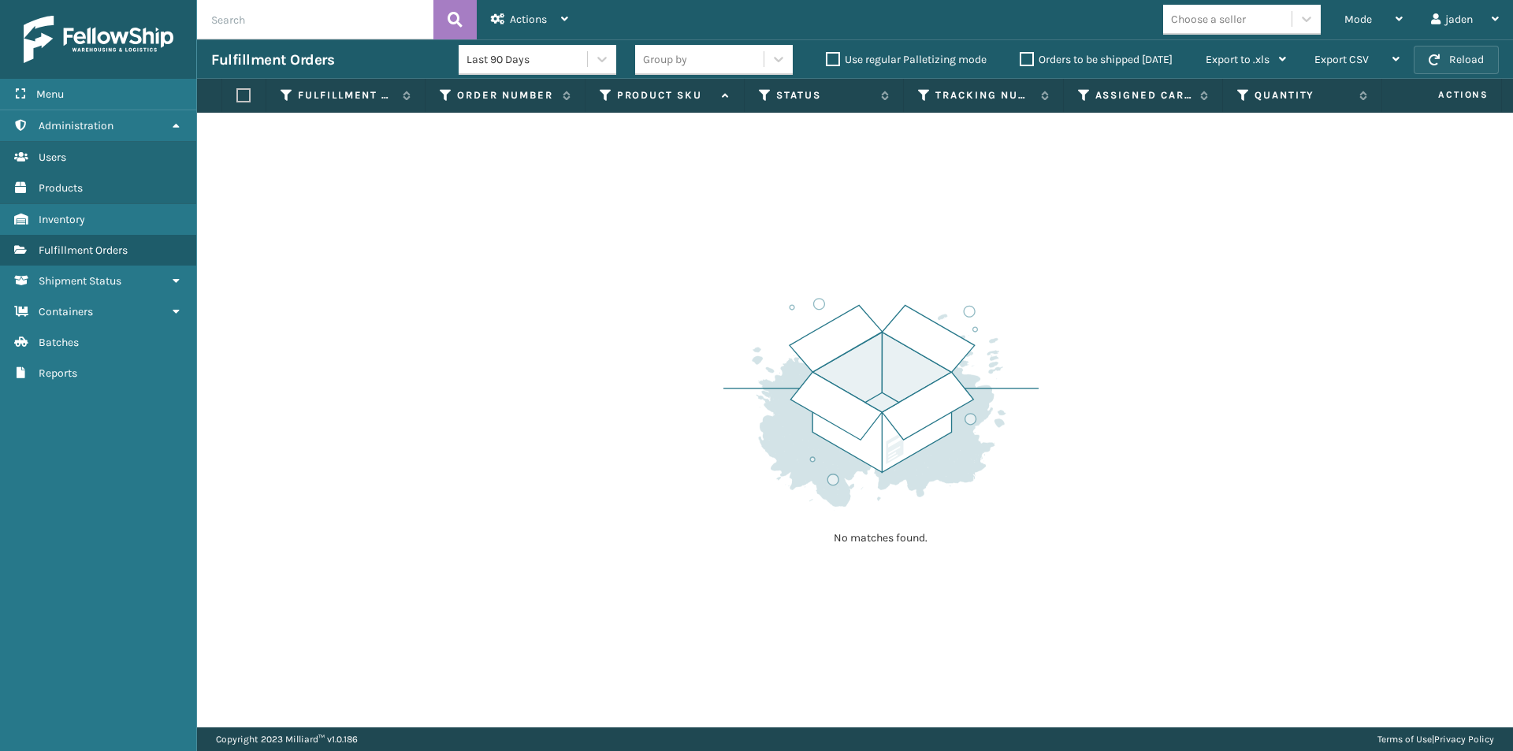
click at [1458, 53] on button "Reload" at bounding box center [1456, 60] width 85 height 28
click at [1363, 12] on div "Mode" at bounding box center [1373, 19] width 58 height 39
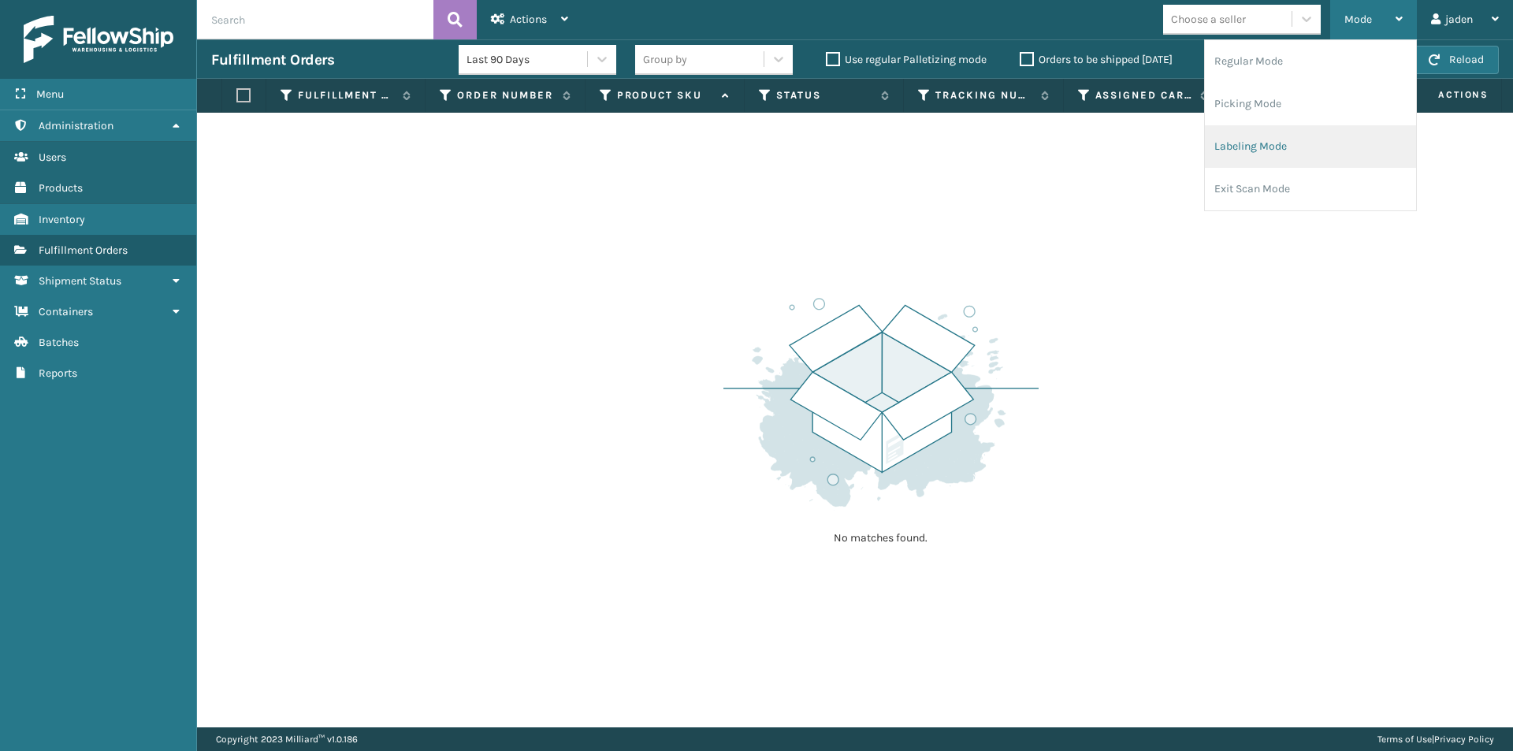
click at [1305, 131] on li "Labeling Mode" at bounding box center [1310, 146] width 211 height 43
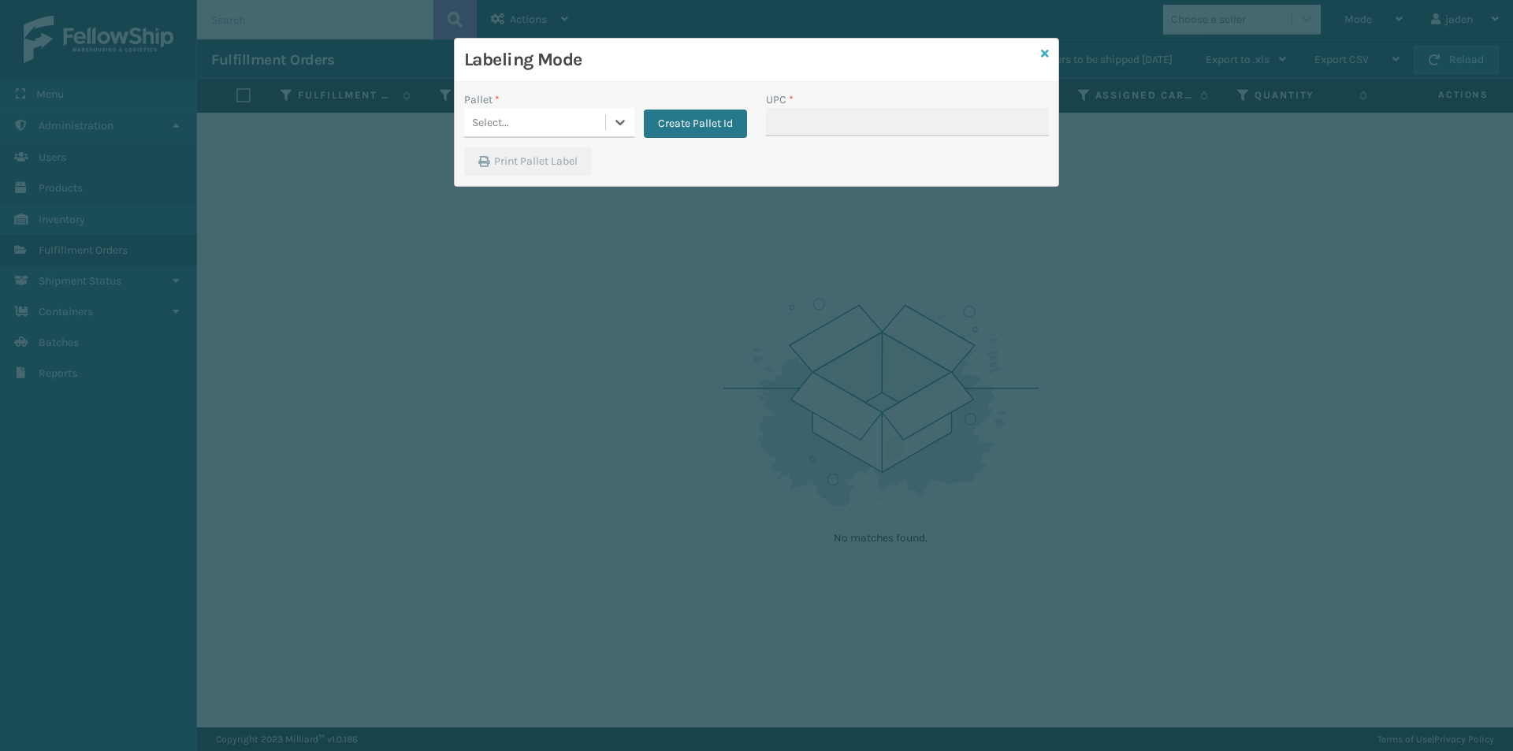
click at [1044, 53] on icon at bounding box center [1045, 53] width 8 height 11
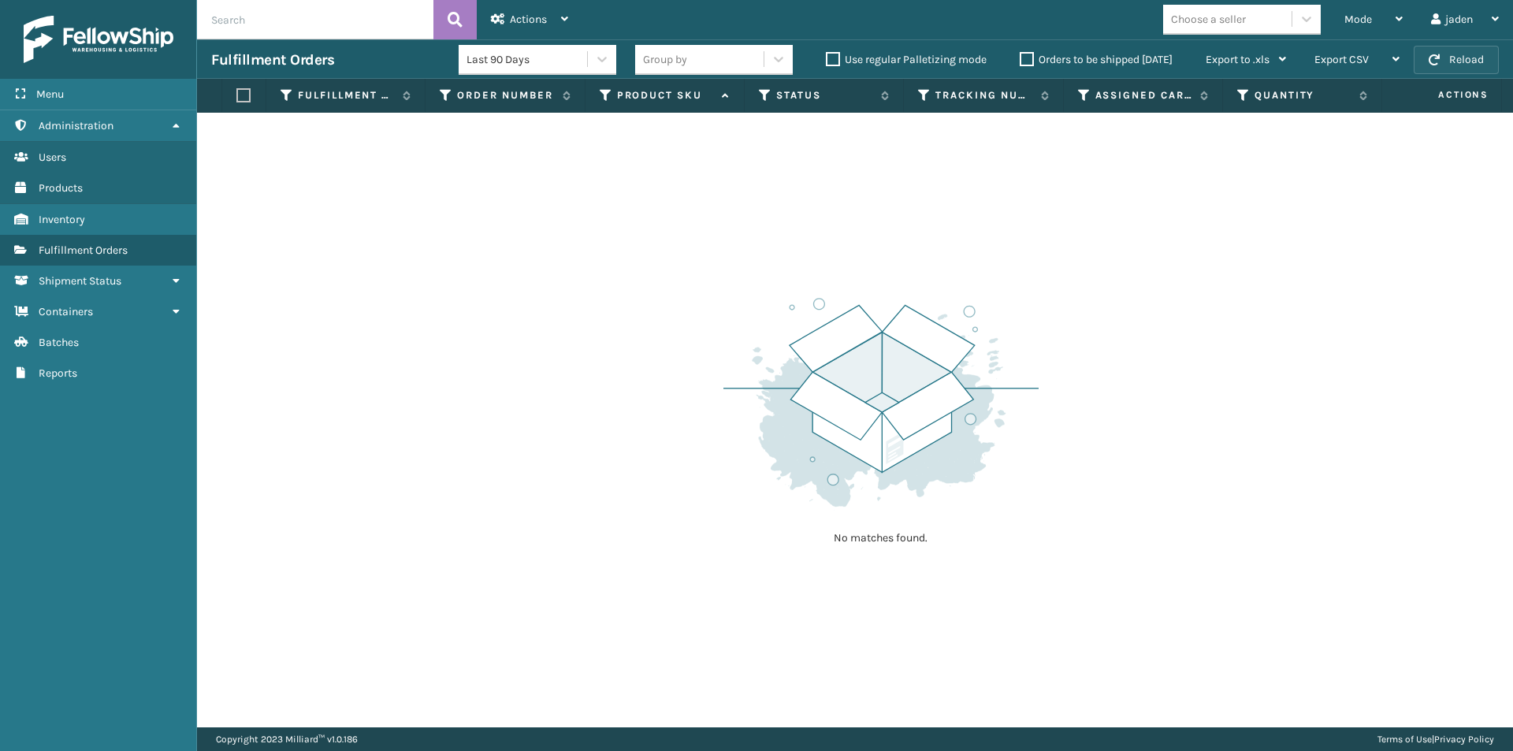
click at [1440, 58] on span "button" at bounding box center [1434, 59] width 11 height 11
click at [1389, 18] on div "Mode" at bounding box center [1373, 19] width 58 height 39
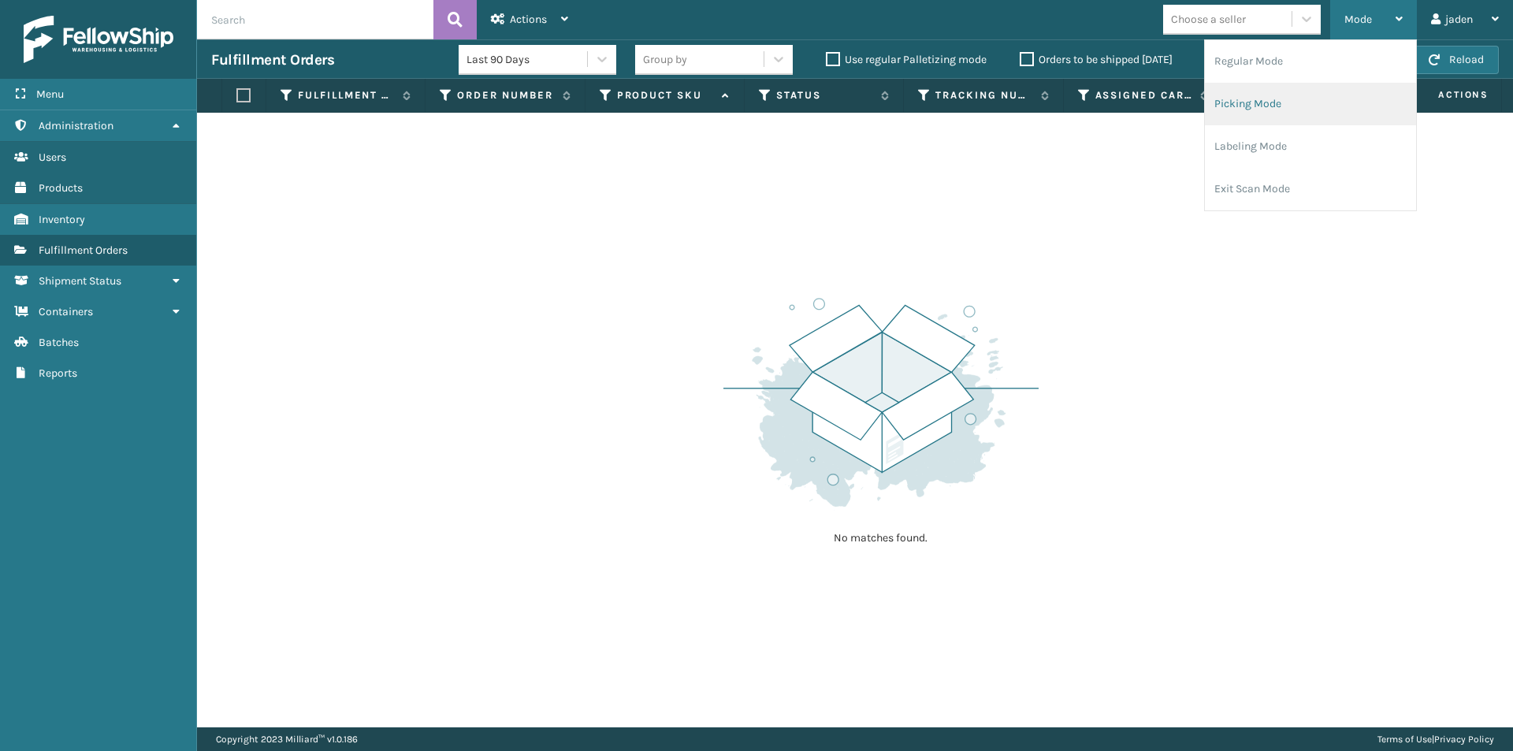
click at [1307, 98] on li "Picking Mode" at bounding box center [1310, 104] width 211 height 43
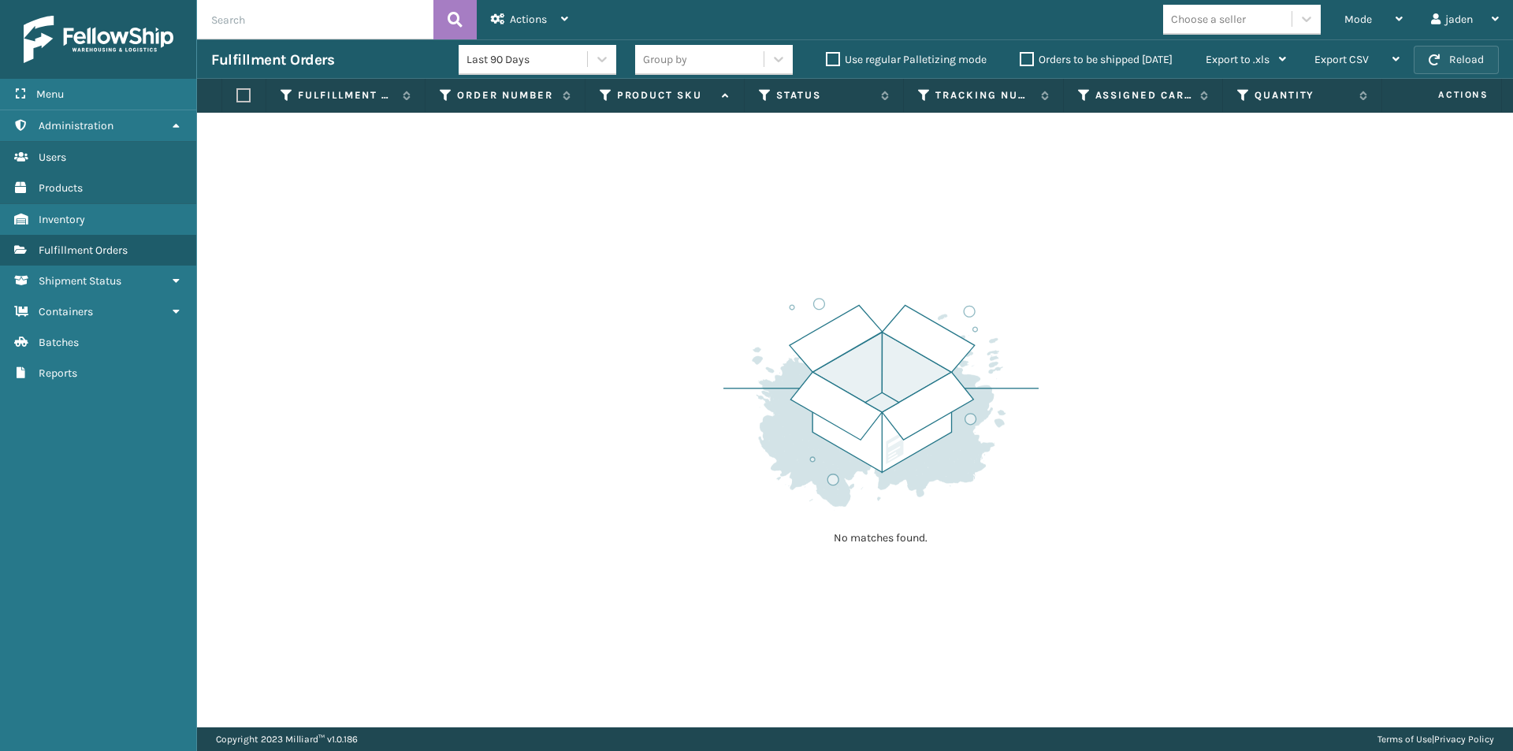
click at [1435, 54] on span "button" at bounding box center [1434, 59] width 11 height 11
click at [1388, 9] on div "Mode" at bounding box center [1373, 19] width 58 height 39
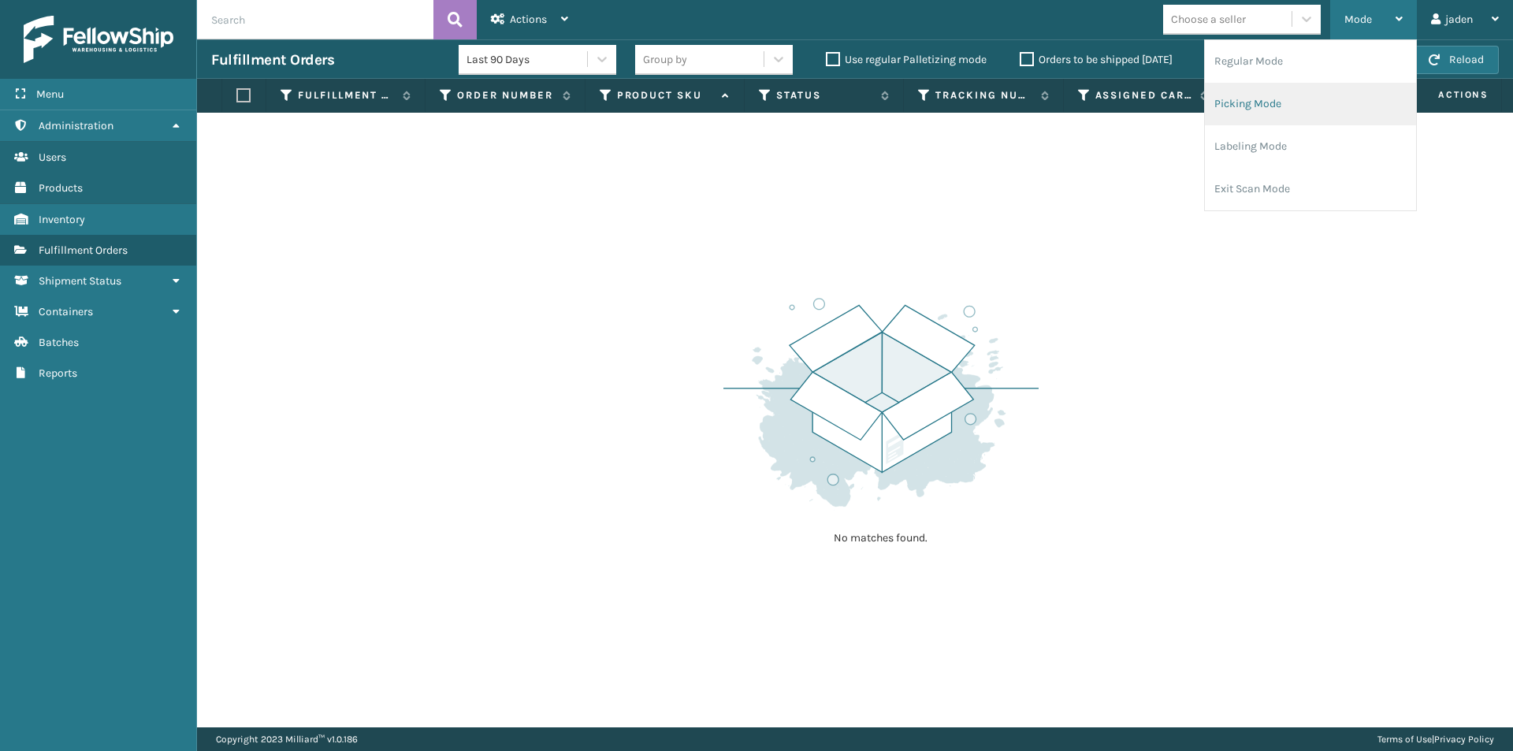
click at [1315, 102] on li "Picking Mode" at bounding box center [1310, 104] width 211 height 43
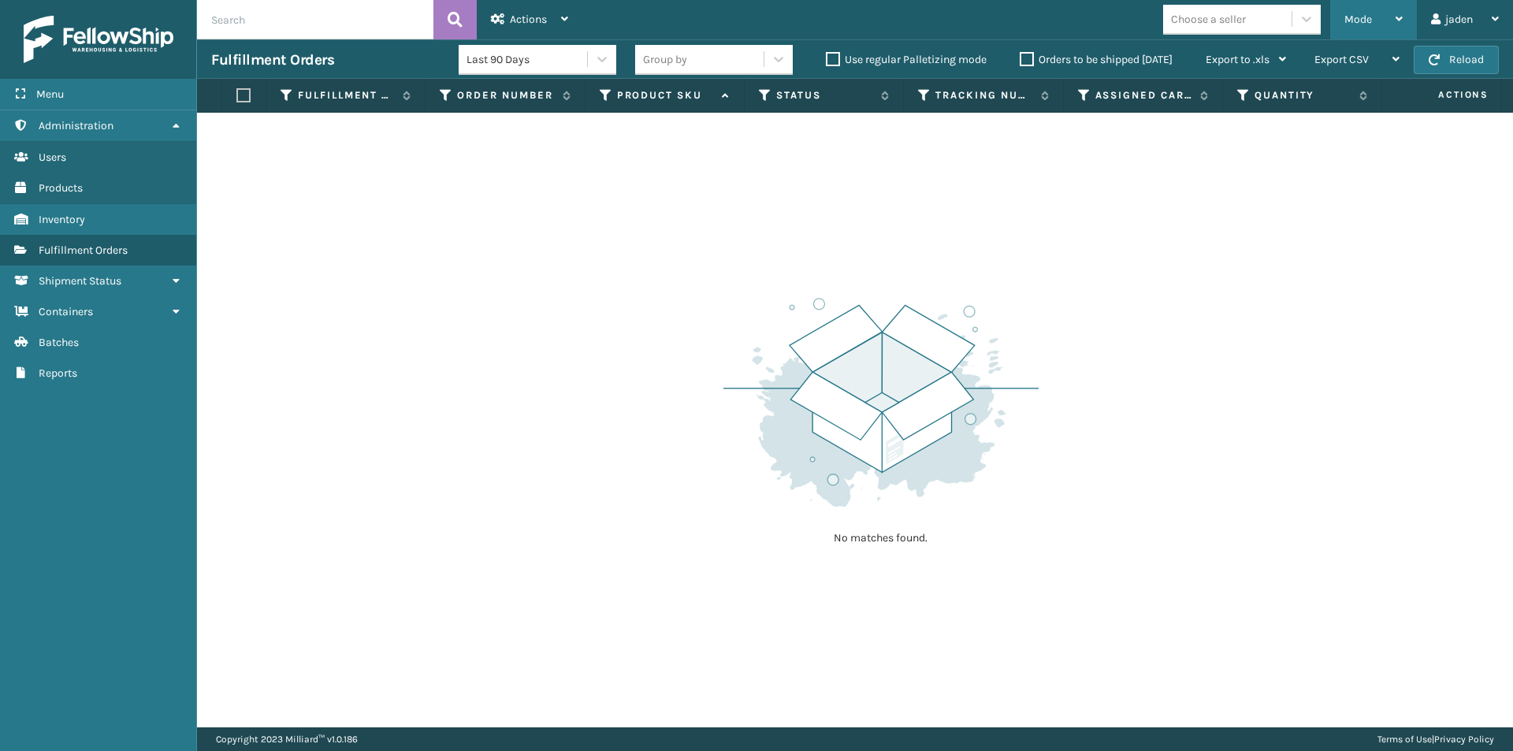
click at [1475, 61] on button "Reload" at bounding box center [1456, 60] width 85 height 28
click at [1370, 30] on div "Mode" at bounding box center [1373, 19] width 58 height 39
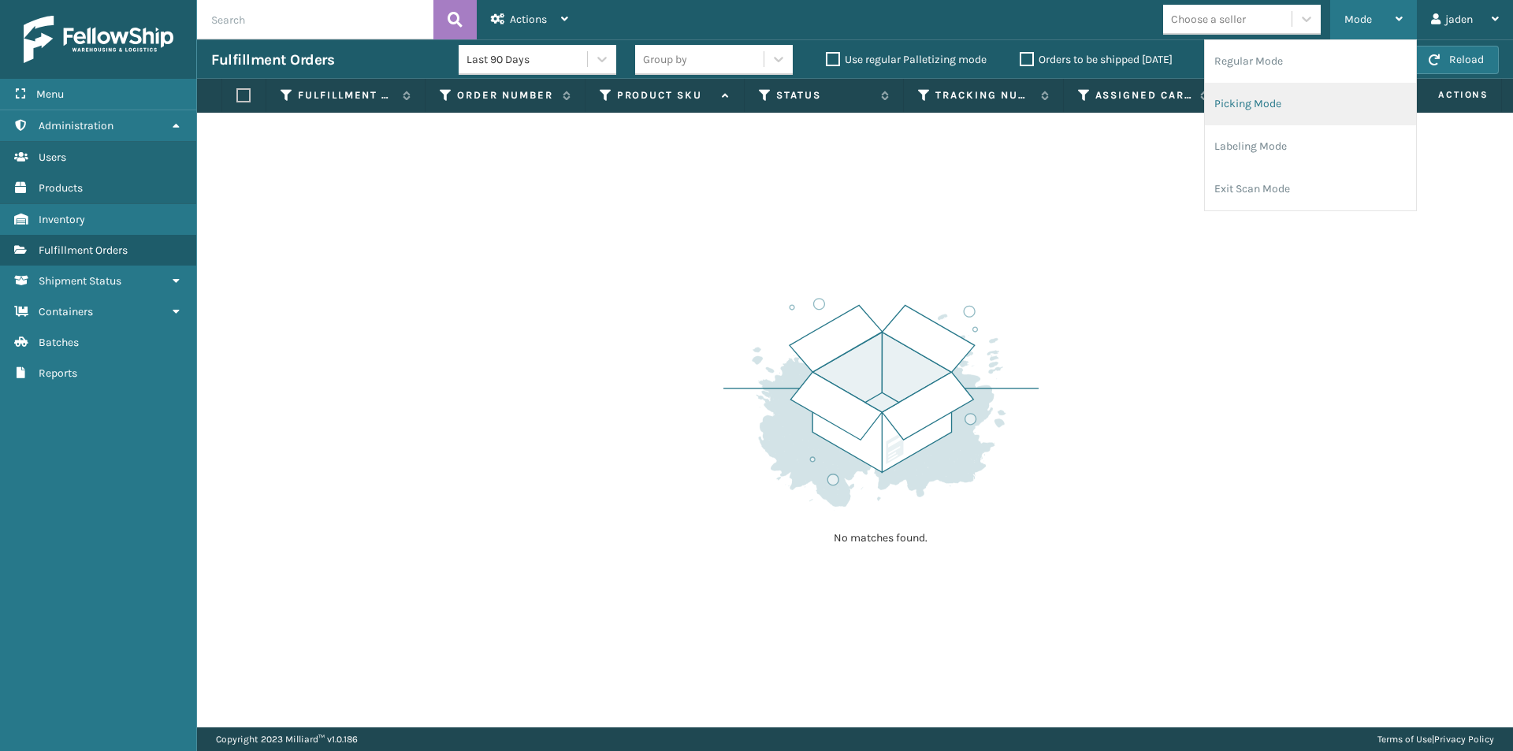
click at [1333, 100] on li "Picking Mode" at bounding box center [1310, 104] width 211 height 43
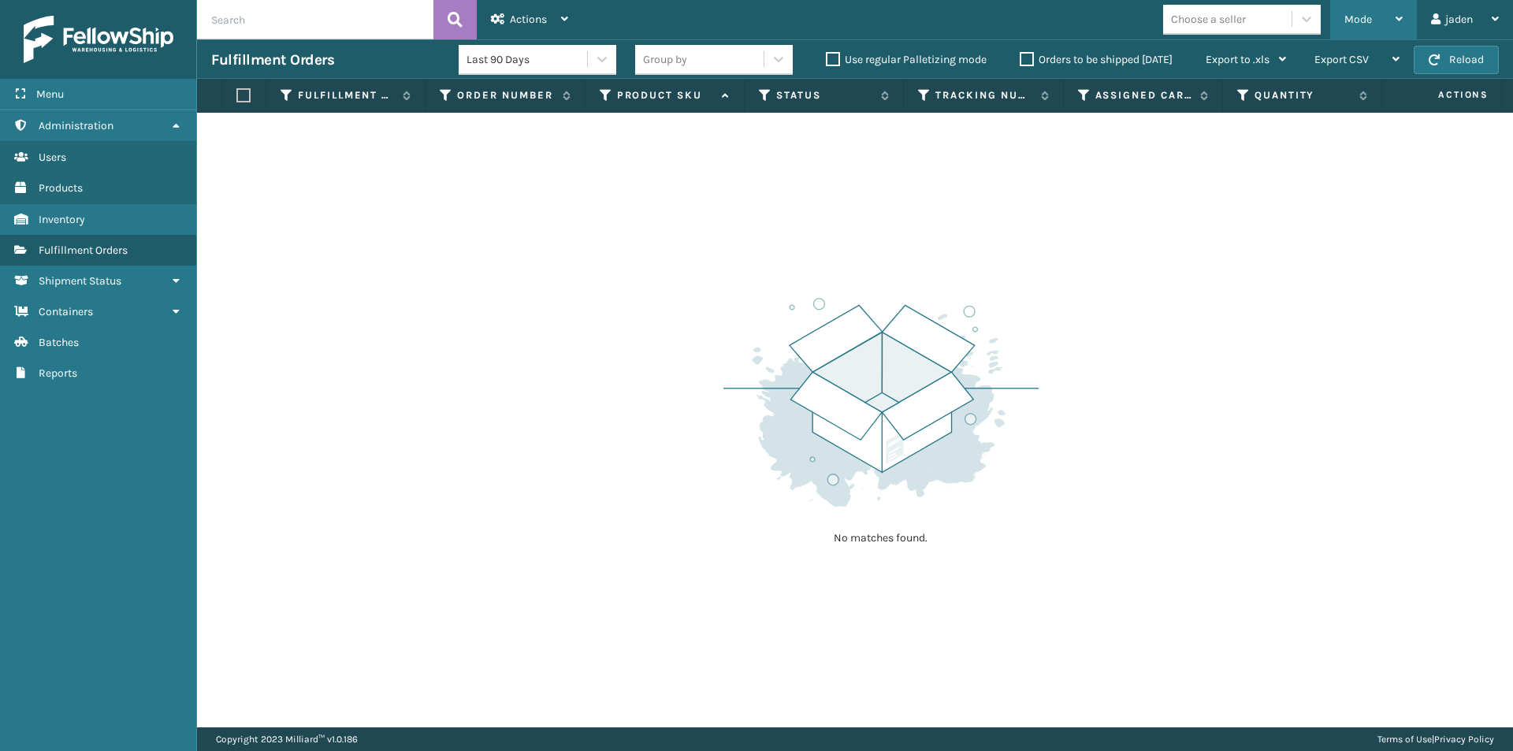
click at [1451, 68] on button "Reload" at bounding box center [1456, 60] width 85 height 28
click at [1395, 24] on div "Mode" at bounding box center [1373, 19] width 58 height 39
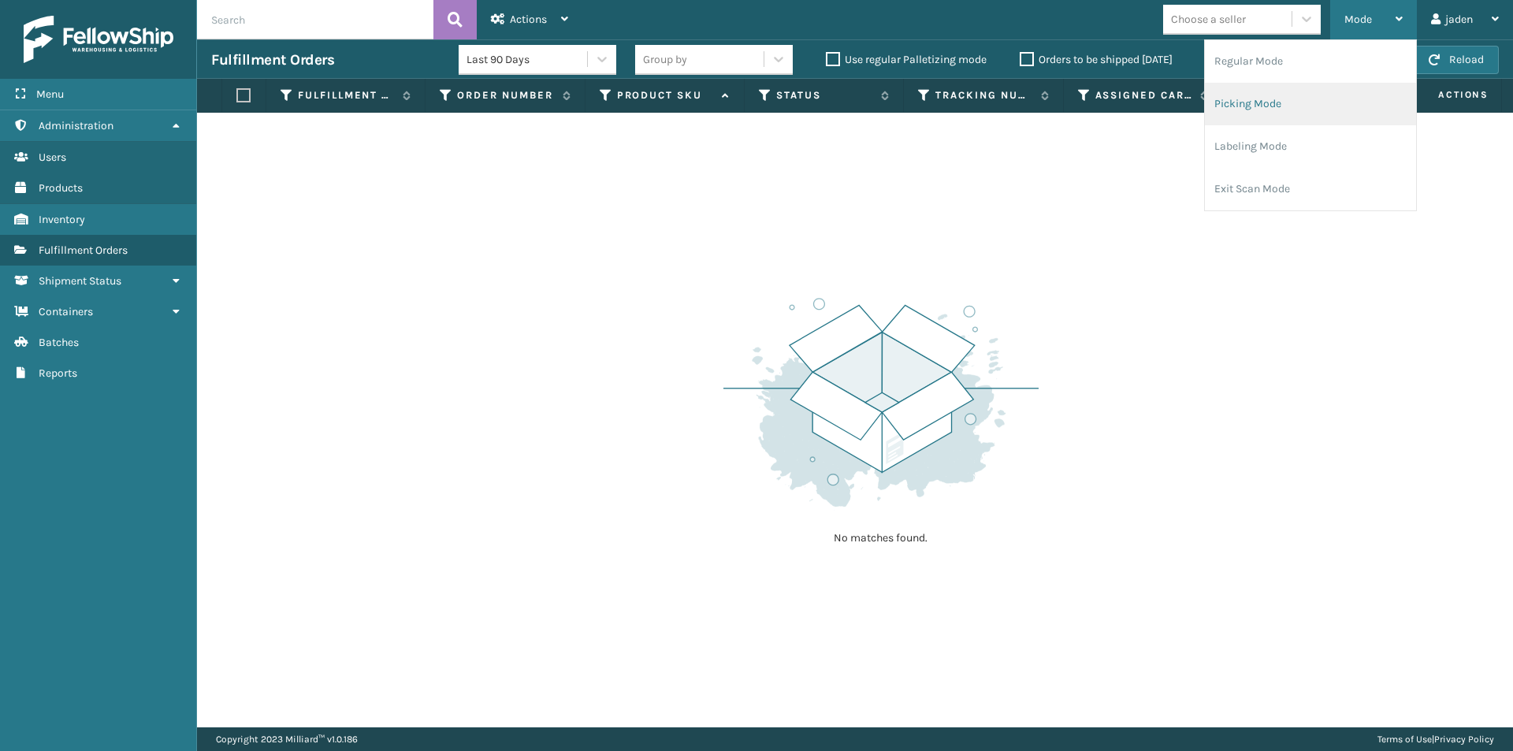
click at [1326, 99] on li "Picking Mode" at bounding box center [1310, 104] width 211 height 43
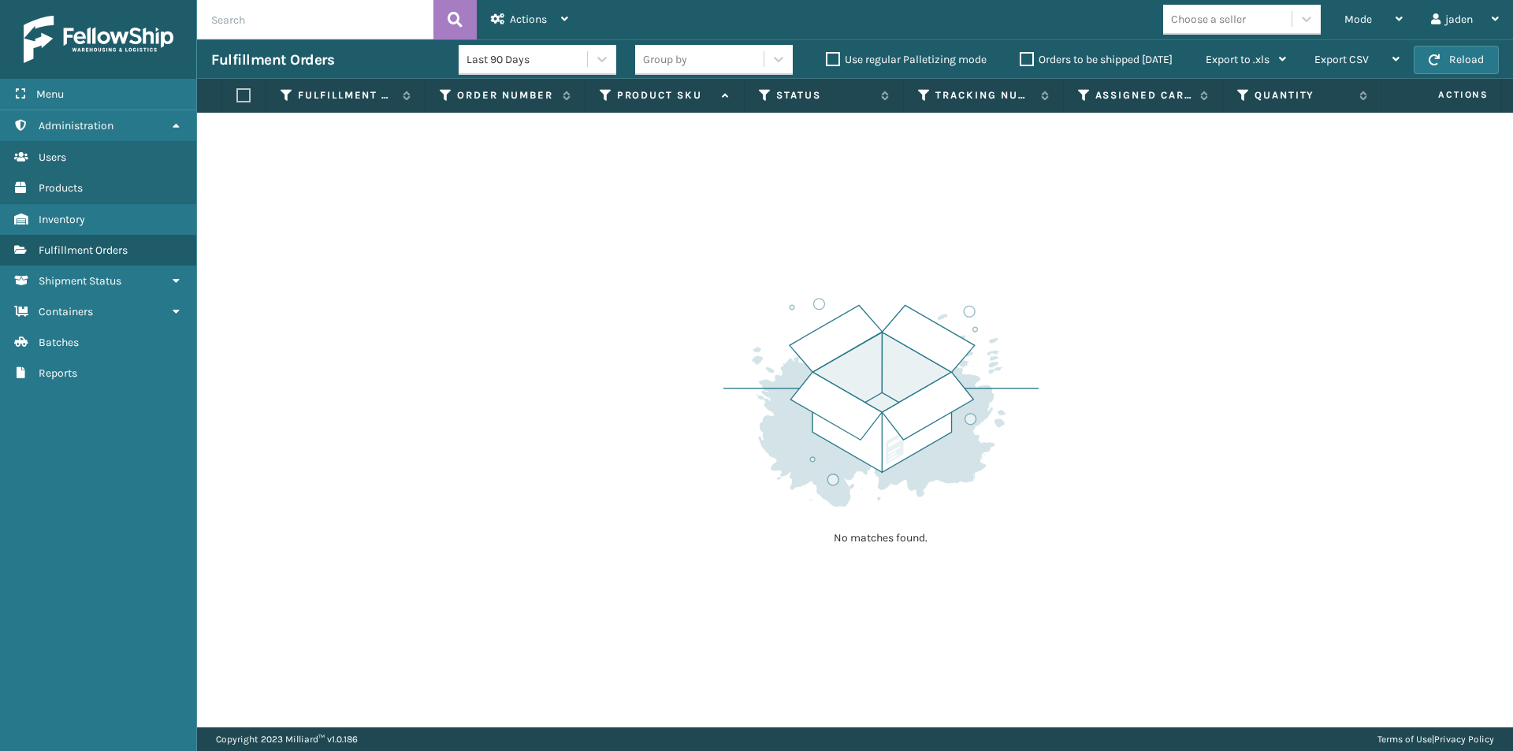
click at [1459, 65] on button "Reload" at bounding box center [1456, 60] width 85 height 28
click at [1405, 11] on div "Mode Regular Mode Picking Mode Labeling Mode Exit Scan Mode" at bounding box center [1373, 19] width 87 height 39
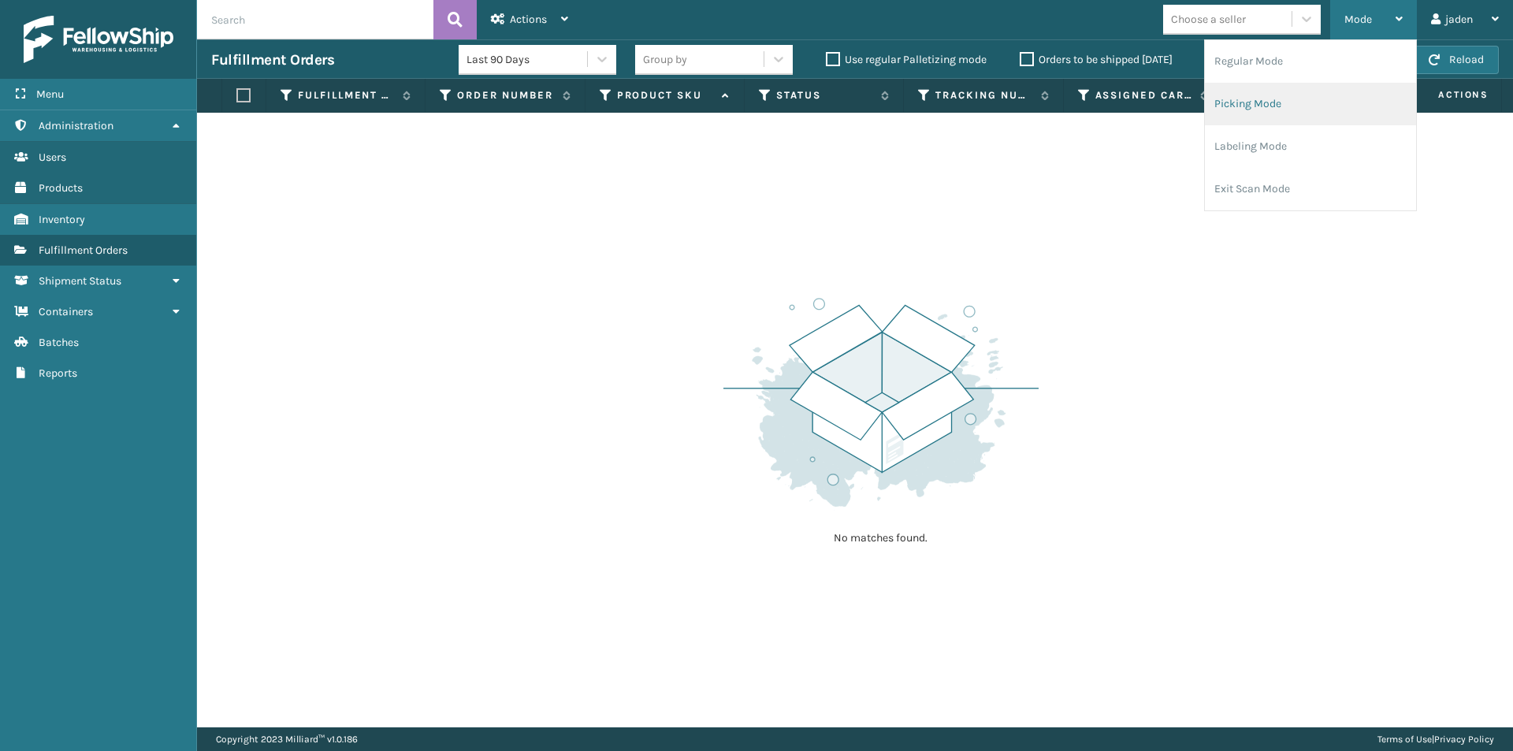
click at [1310, 90] on li "Picking Mode" at bounding box center [1310, 104] width 211 height 43
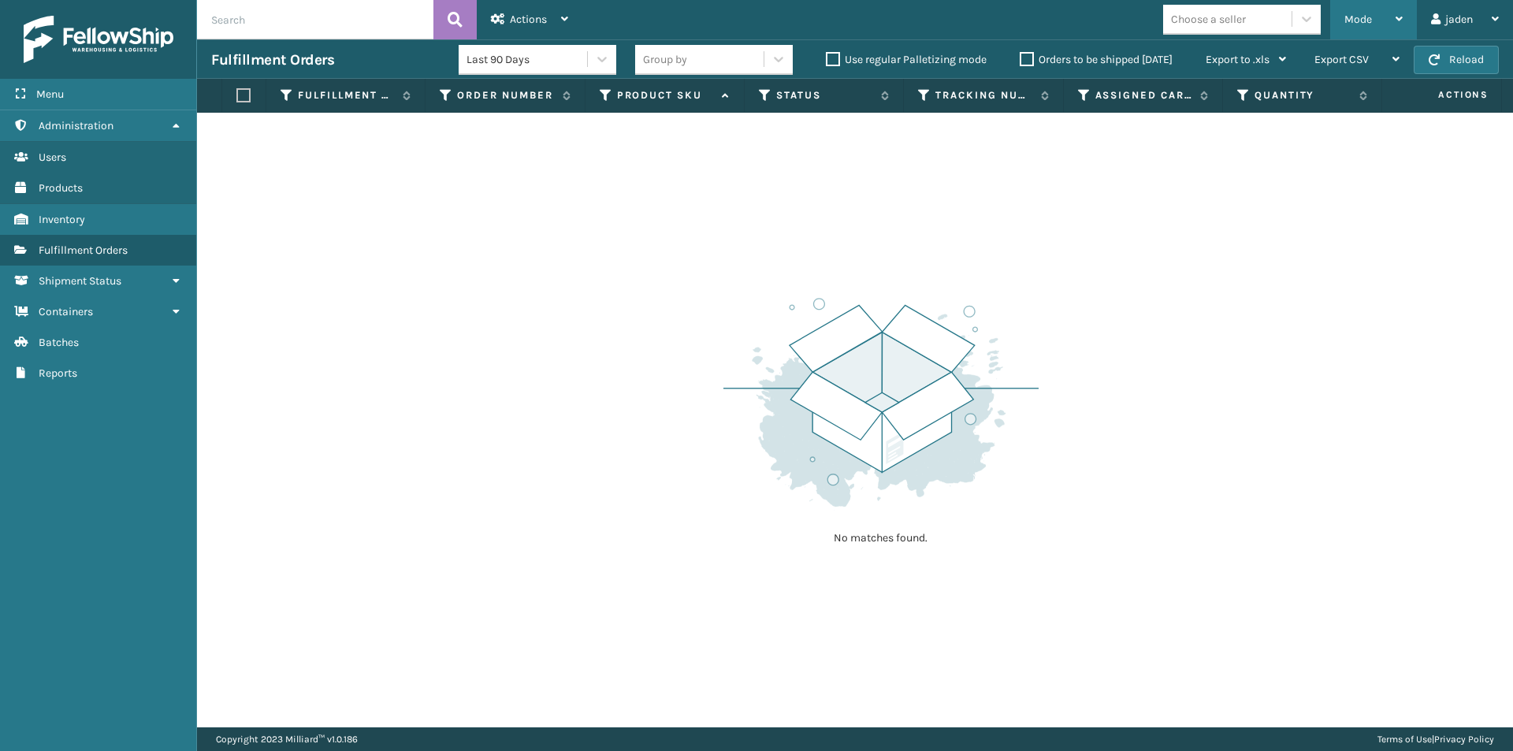
click at [1379, 32] on div "Mode" at bounding box center [1373, 19] width 58 height 39
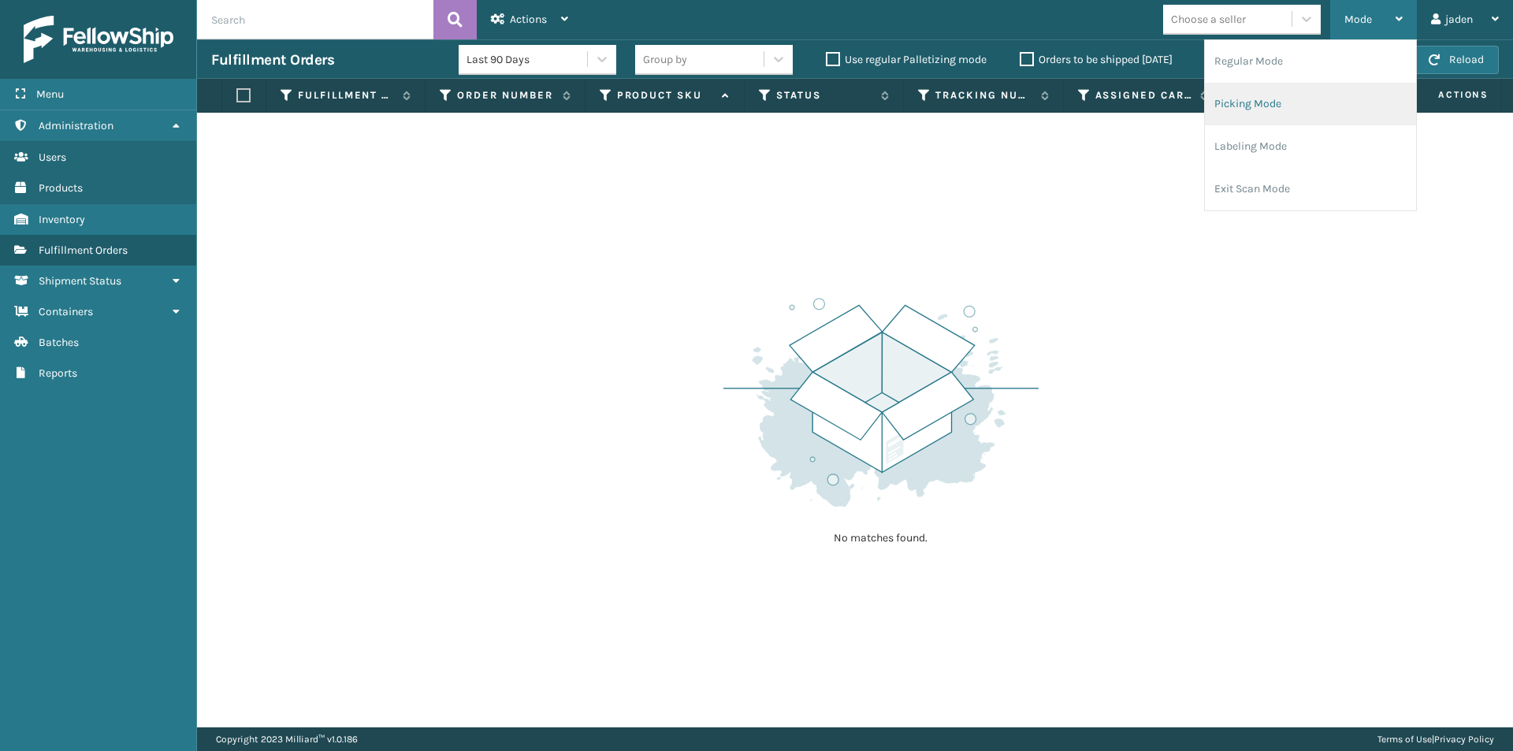
click at [1304, 95] on li "Picking Mode" at bounding box center [1310, 104] width 211 height 43
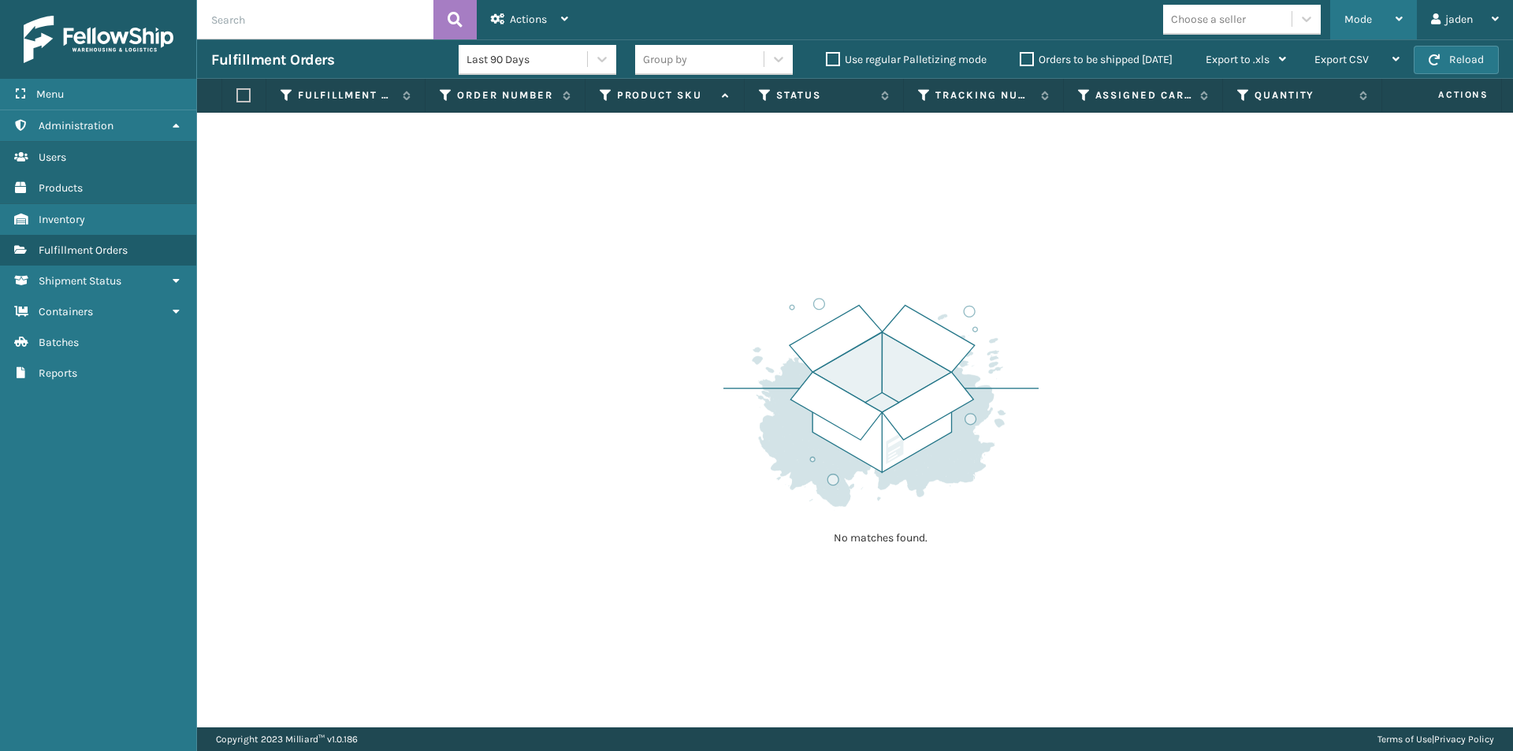
click at [1350, 31] on div "Mode" at bounding box center [1373, 19] width 58 height 39
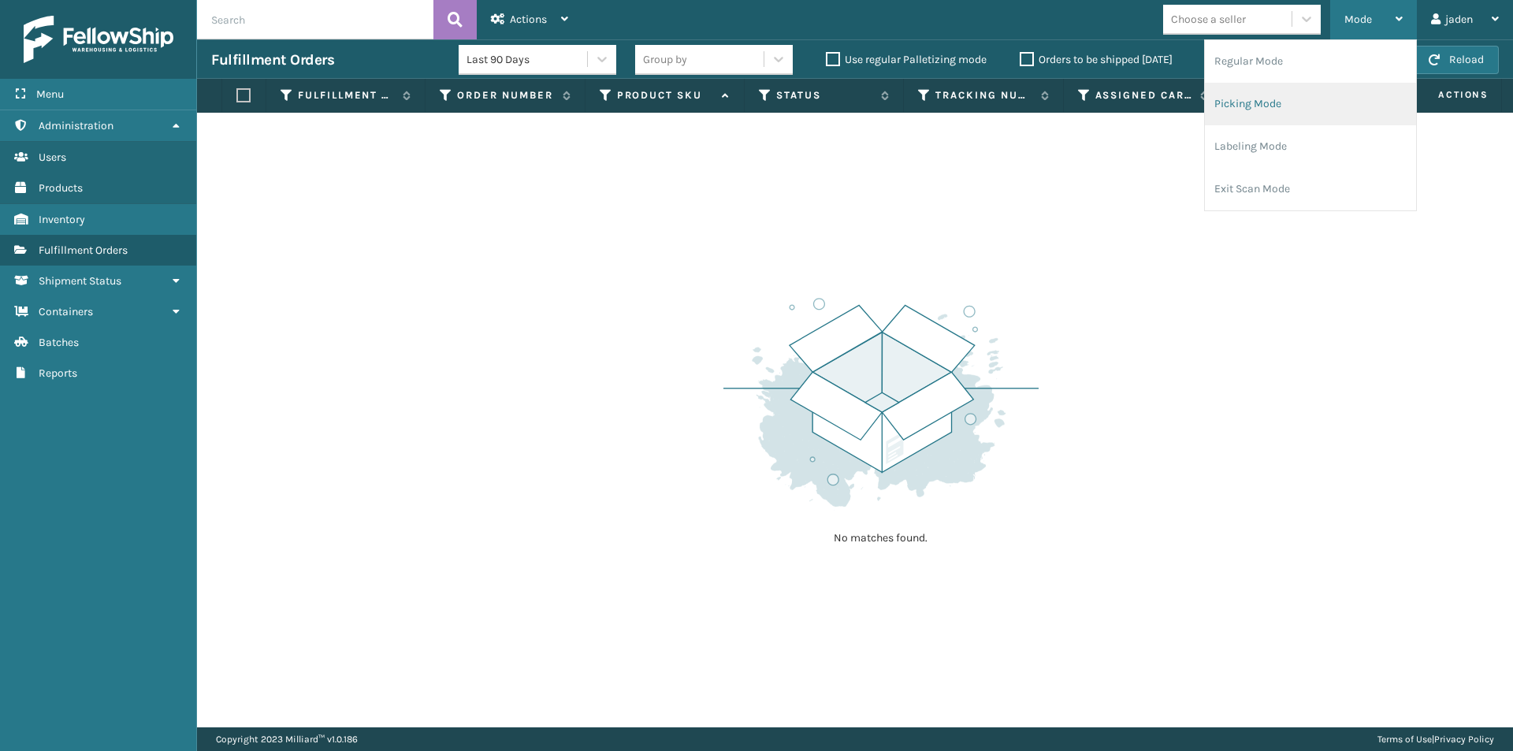
click at [1297, 105] on li "Picking Mode" at bounding box center [1310, 104] width 211 height 43
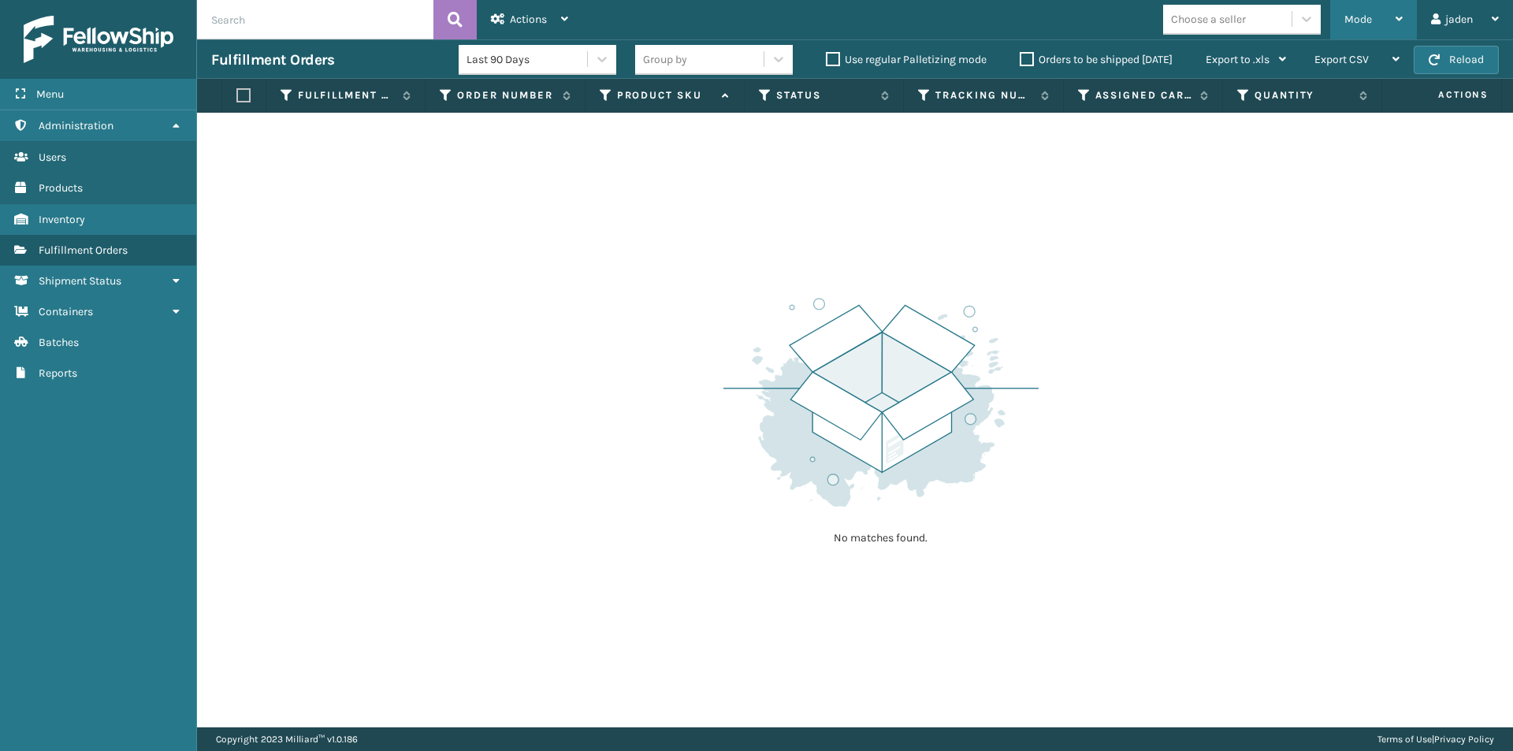
click at [1347, 32] on div "Mode" at bounding box center [1373, 19] width 58 height 39
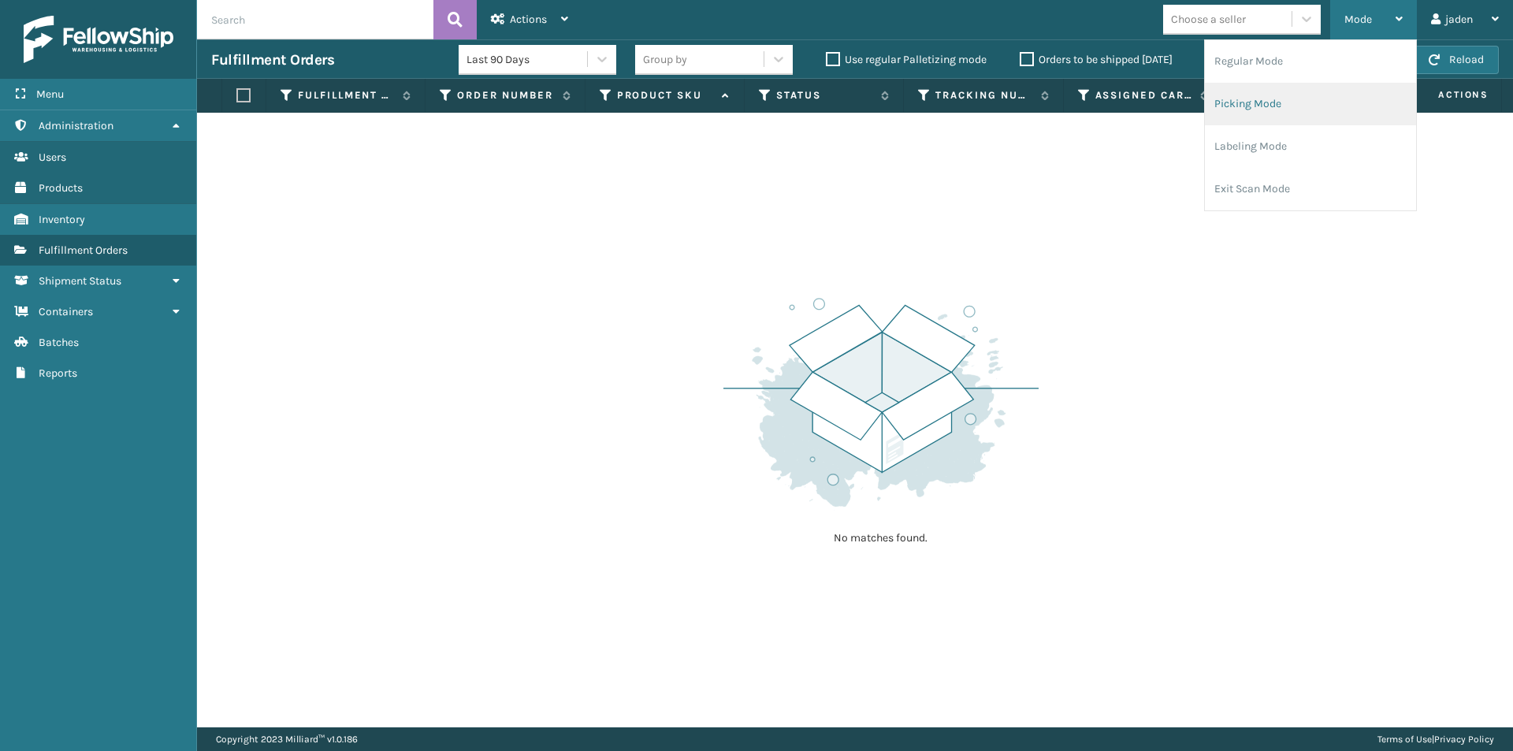
click at [1274, 95] on li "Picking Mode" at bounding box center [1310, 104] width 211 height 43
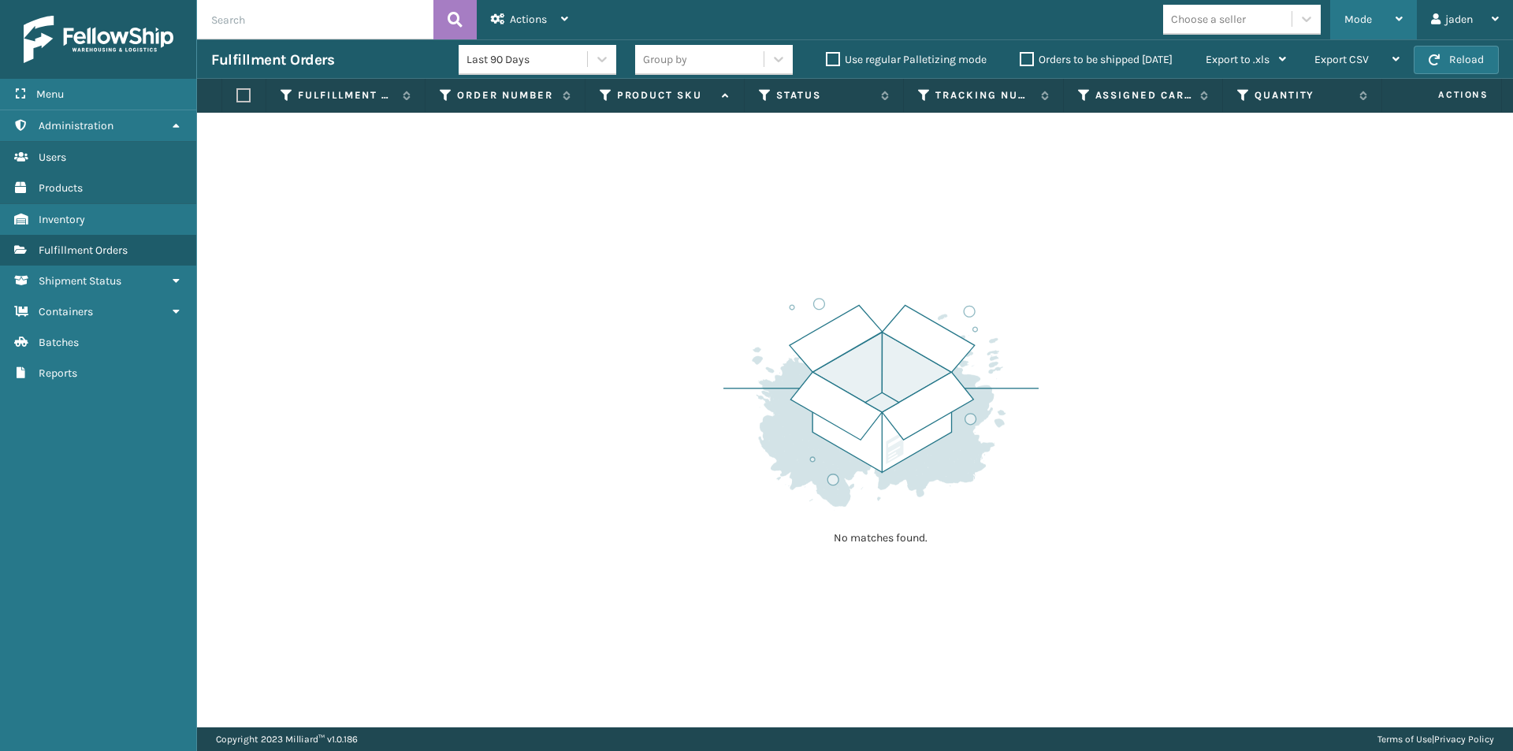
click at [1354, 27] on div "Mode" at bounding box center [1373, 19] width 58 height 39
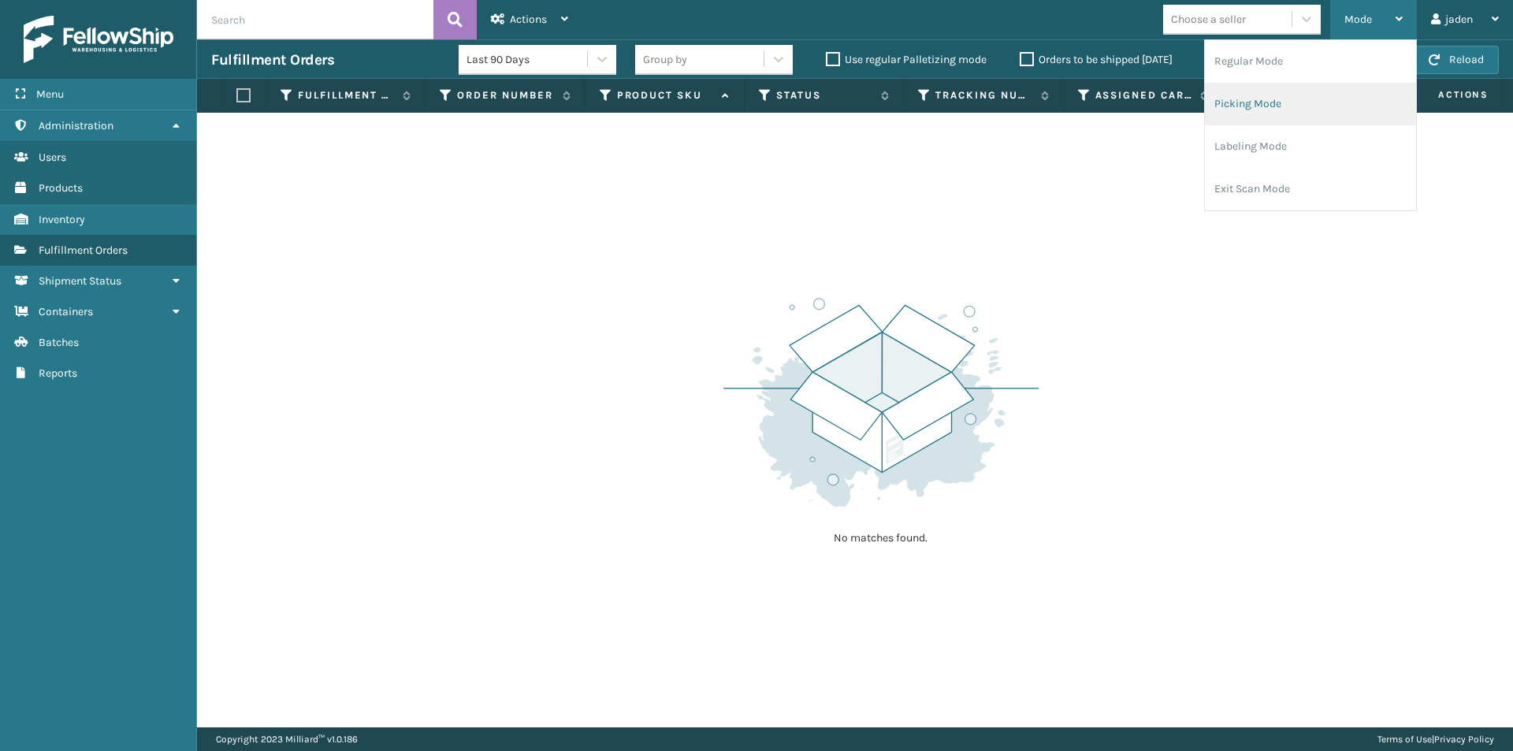
click at [1268, 102] on li "Picking Mode" at bounding box center [1310, 104] width 211 height 43
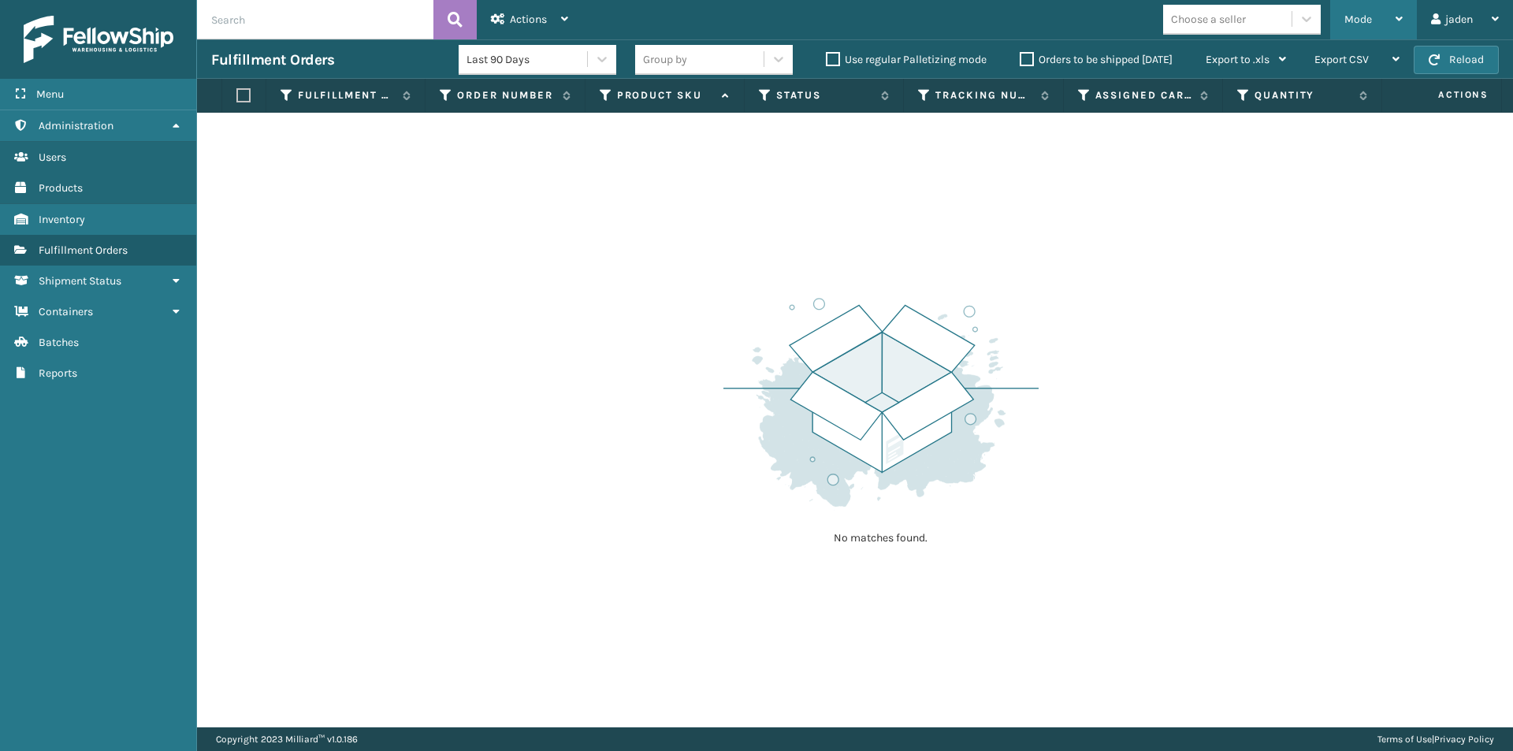
click at [1352, 18] on span "Mode" at bounding box center [1358, 19] width 28 height 13
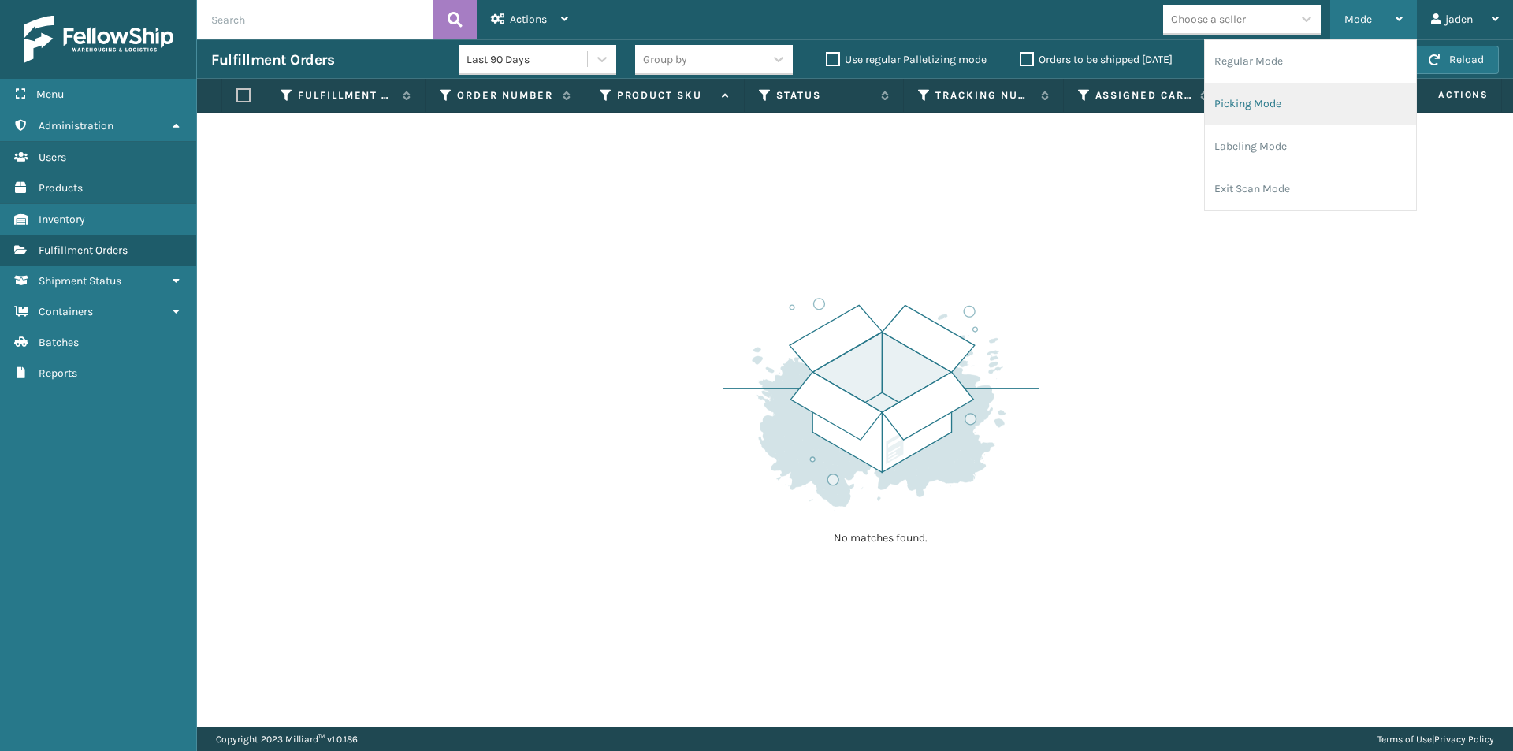
click at [1273, 103] on li "Picking Mode" at bounding box center [1310, 104] width 211 height 43
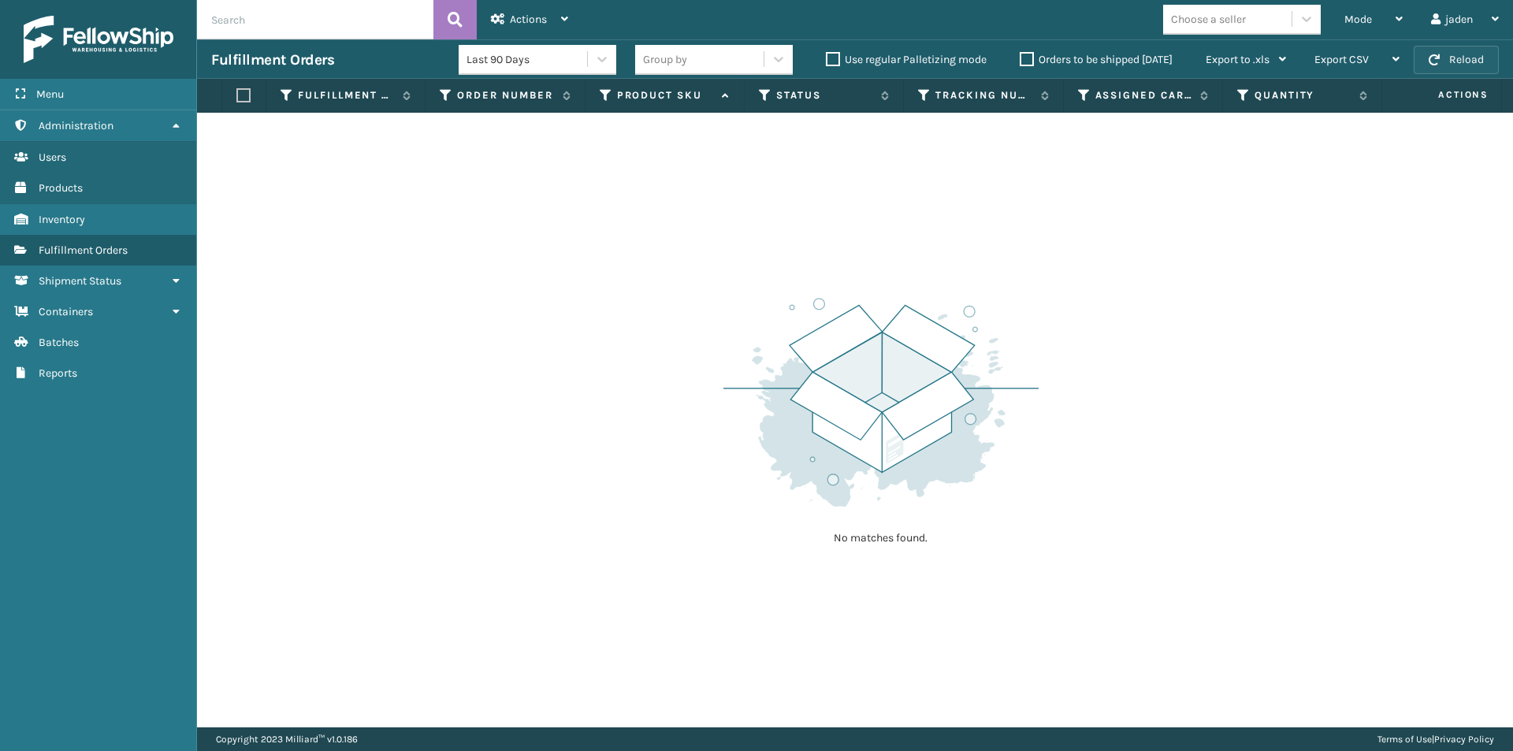
click at [1456, 55] on button "Reload" at bounding box center [1456, 60] width 85 height 28
click at [1425, 58] on button "Reload" at bounding box center [1456, 60] width 85 height 28
click at [1387, 14] on div "Mode" at bounding box center [1373, 19] width 58 height 39
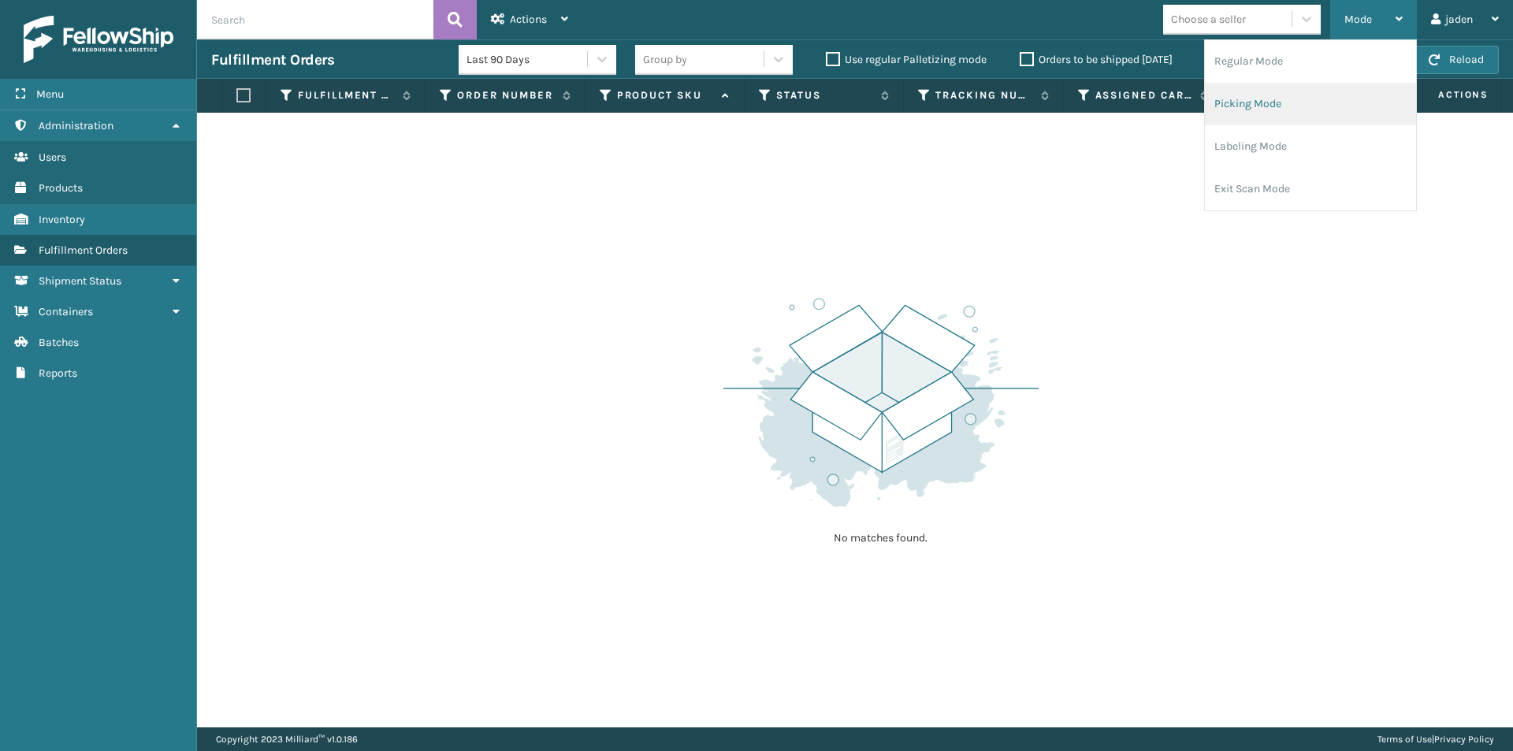
click at [1312, 107] on li "Picking Mode" at bounding box center [1310, 104] width 211 height 43
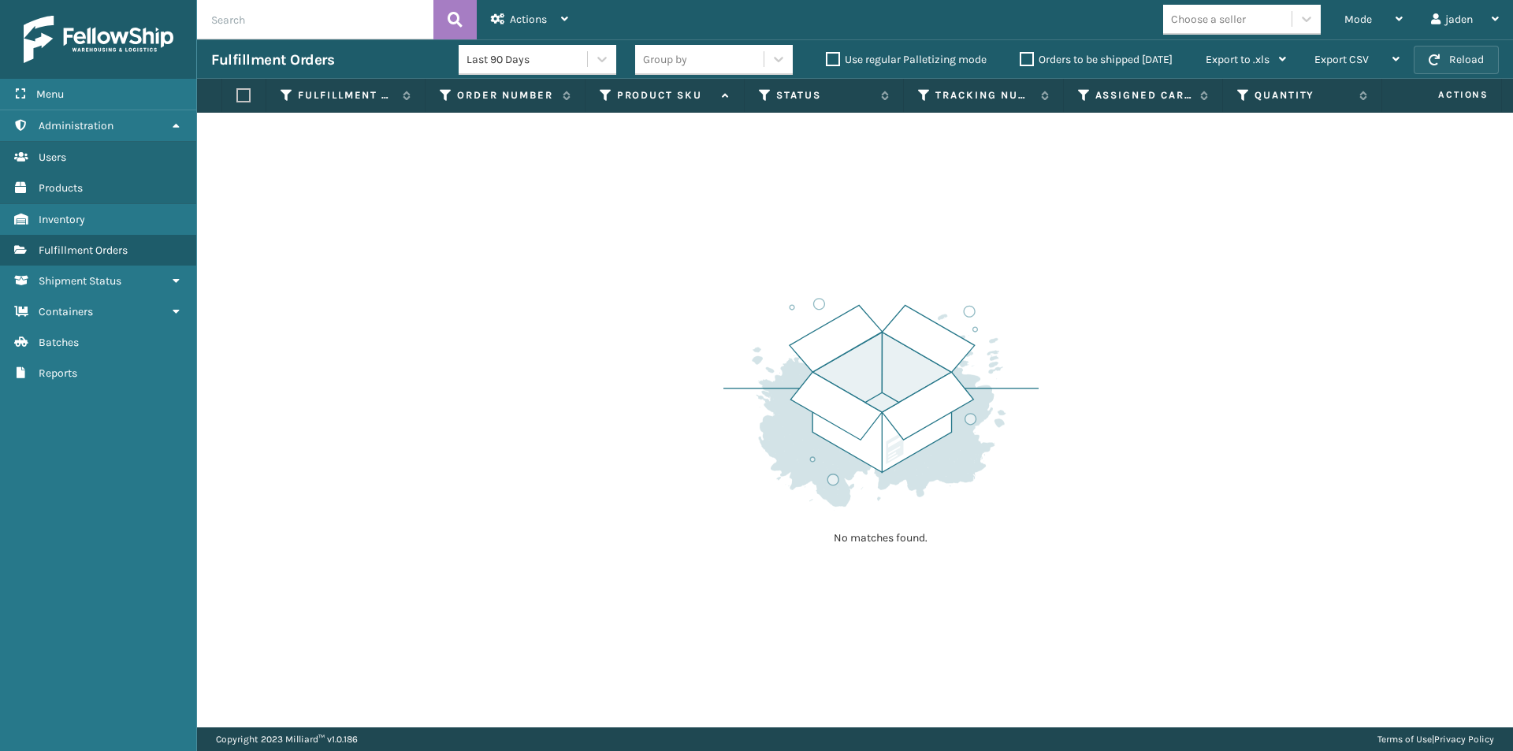
click at [1486, 53] on button "Reload" at bounding box center [1456, 60] width 85 height 28
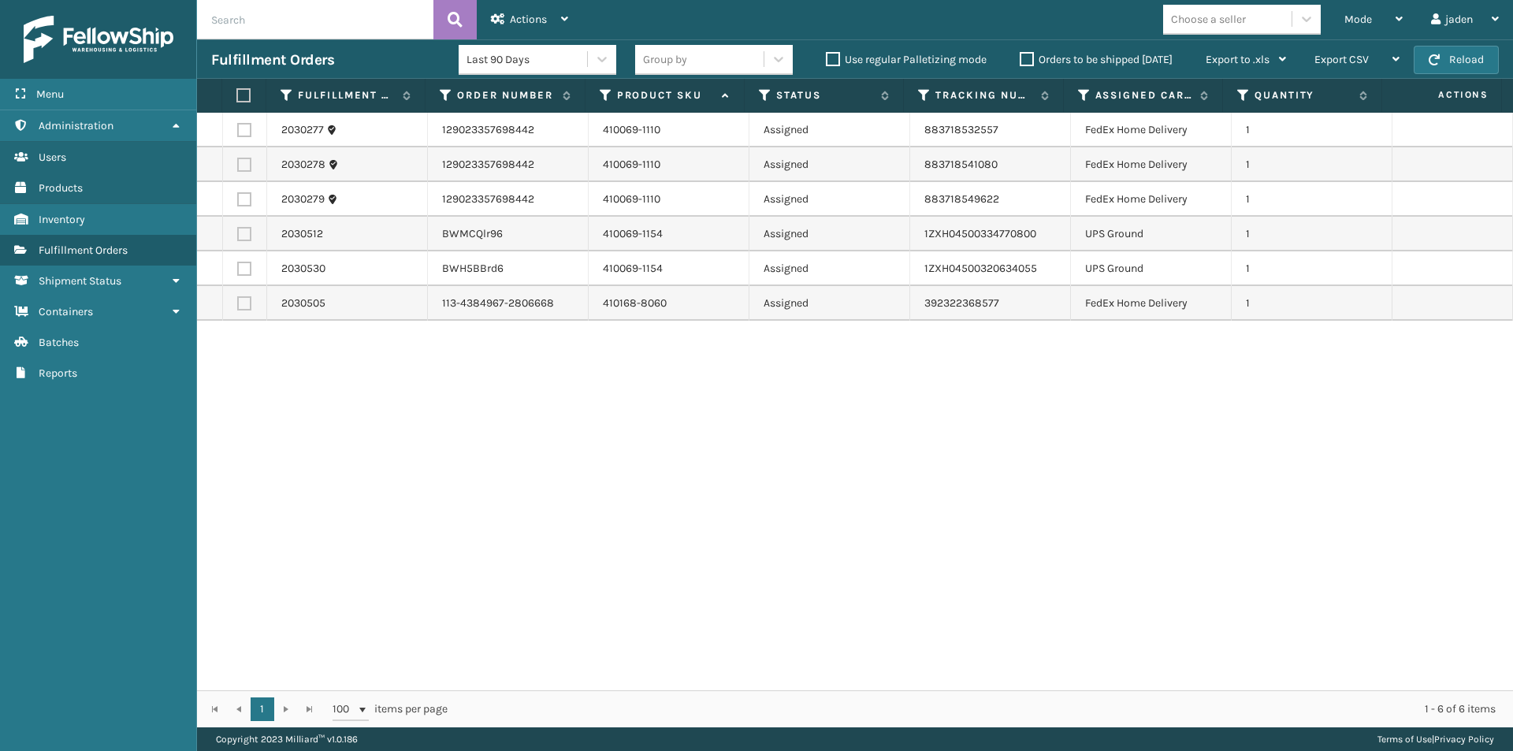
click at [244, 205] on label at bounding box center [244, 199] width 14 height 14
click at [238, 203] on input "checkbox" at bounding box center [237, 197] width 1 height 10
checkbox input "true"
click at [246, 170] on label at bounding box center [244, 165] width 14 height 14
click at [238, 168] on input "checkbox" at bounding box center [237, 163] width 1 height 10
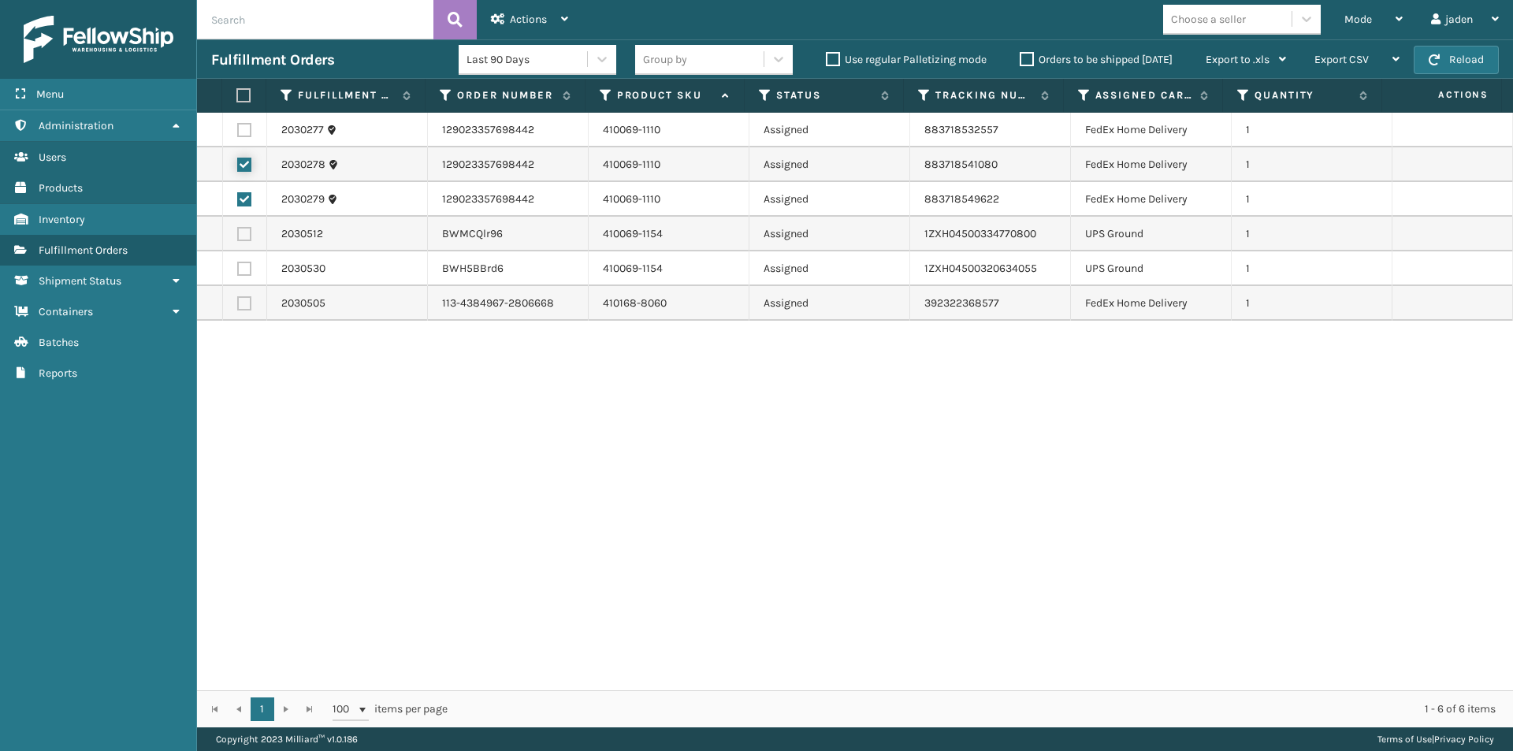
checkbox input "true"
click at [242, 130] on label at bounding box center [244, 130] width 14 height 14
click at [238, 130] on input "checkbox" at bounding box center [237, 128] width 1 height 10
checkbox input "true"
click at [238, 305] on label at bounding box center [244, 303] width 14 height 14
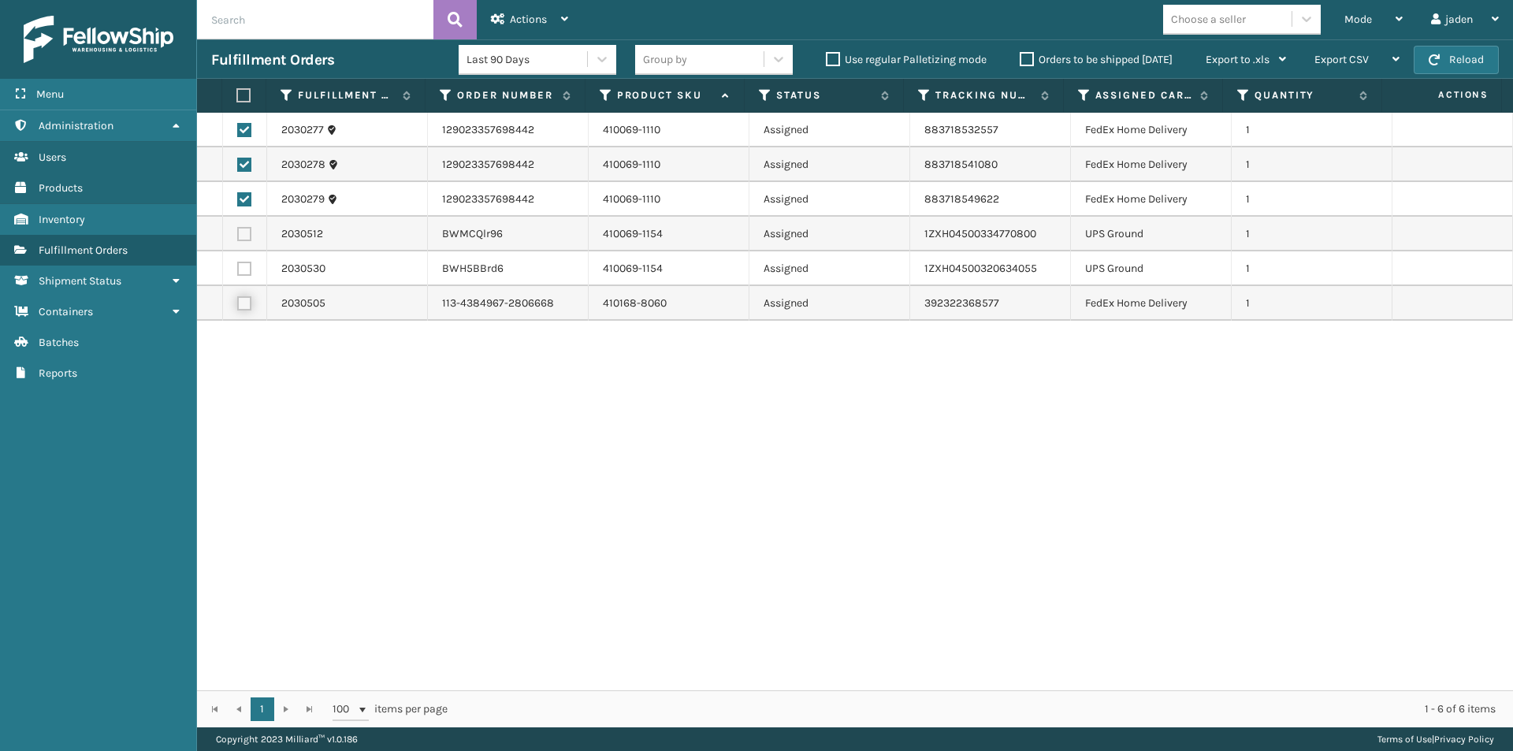
click at [238, 305] on input "checkbox" at bounding box center [237, 301] width 1 height 10
checkbox input "true"
click at [512, 19] on span "Actions" at bounding box center [528, 19] width 37 height 13
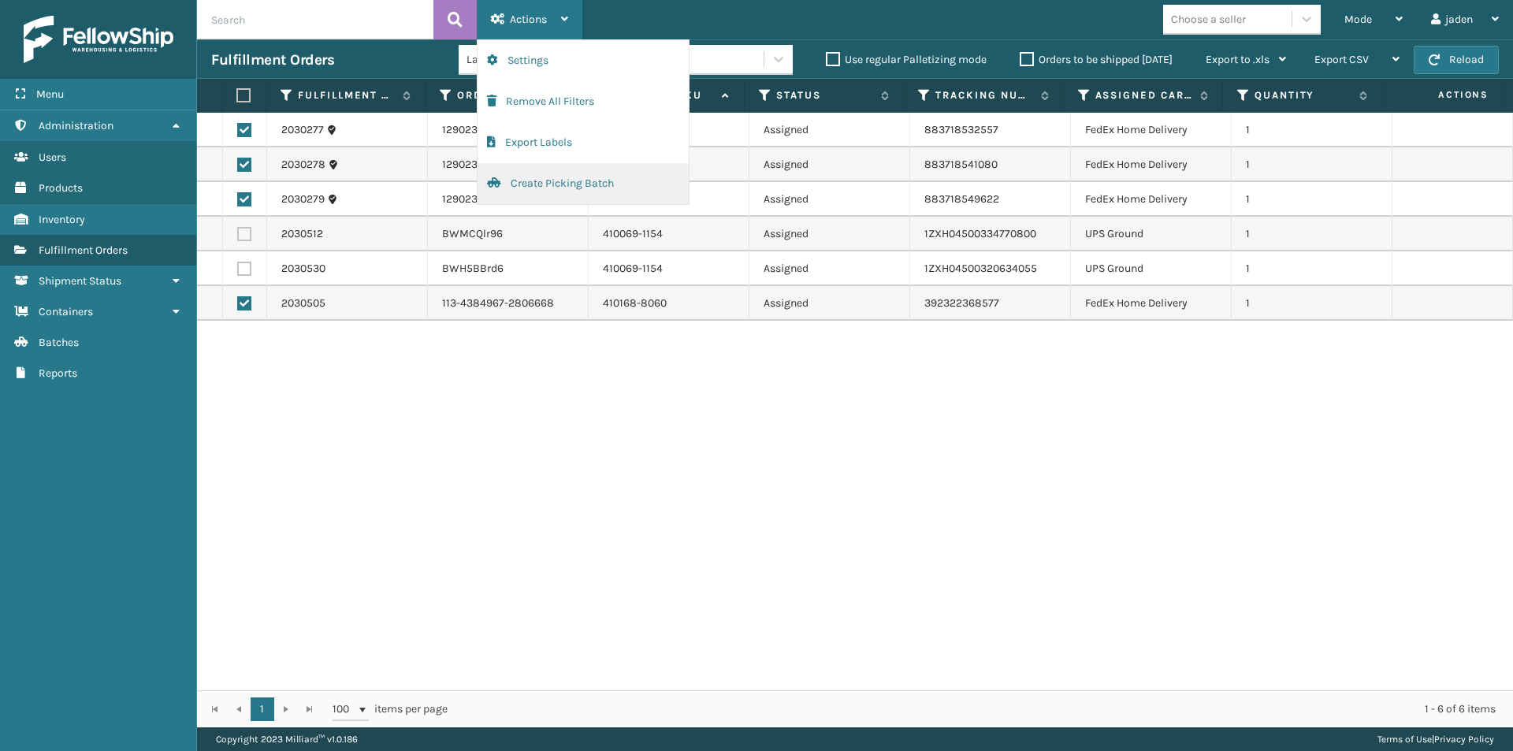
click at [515, 189] on button "Create Picking Batch" at bounding box center [583, 183] width 211 height 41
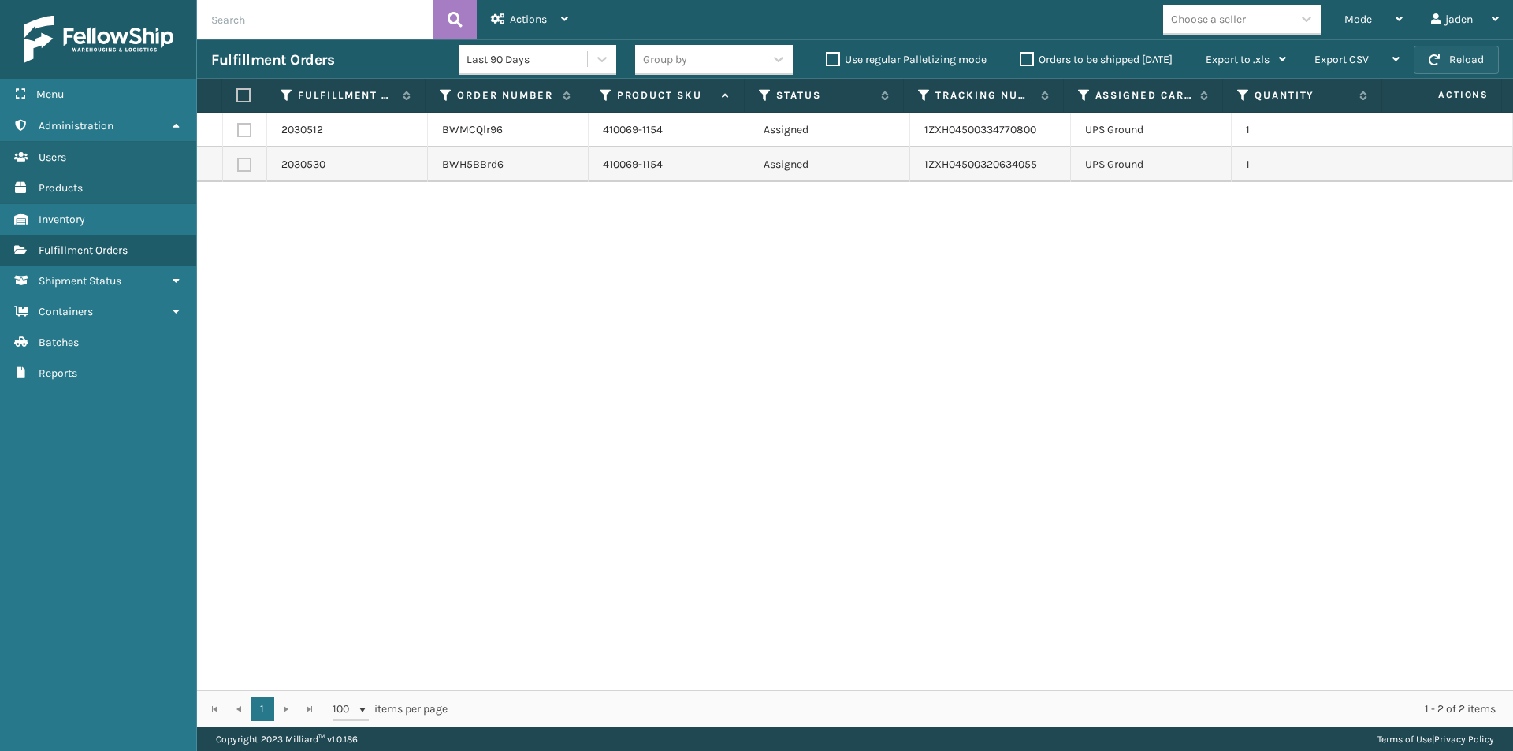
click at [1442, 54] on button "Reload" at bounding box center [1456, 60] width 85 height 28
click at [237, 99] on label at bounding box center [241, 95] width 10 height 14
click at [237, 99] on input "checkbox" at bounding box center [236, 96] width 1 height 10
checkbox input "true"
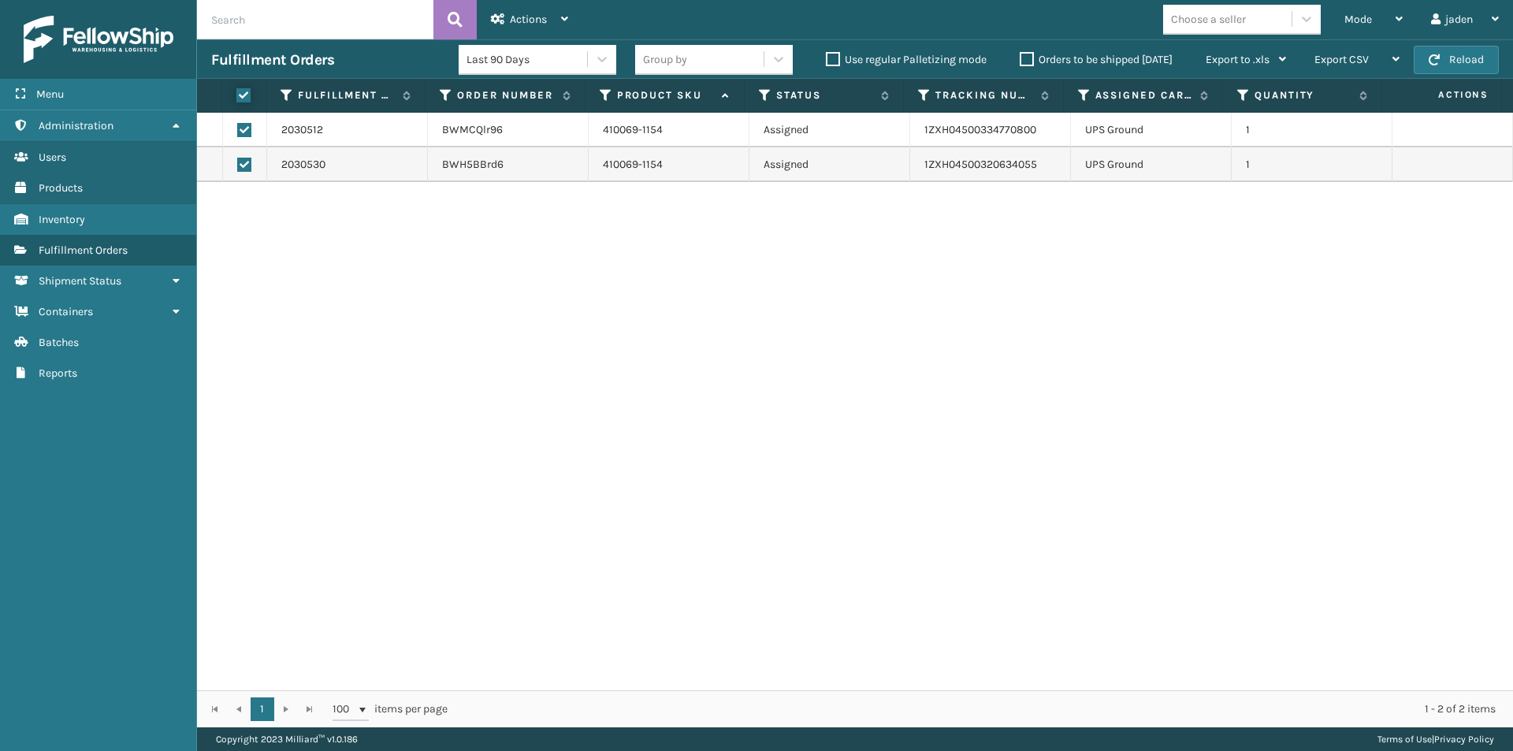
checkbox input "true"
click at [511, 28] on div "Actions" at bounding box center [529, 19] width 77 height 39
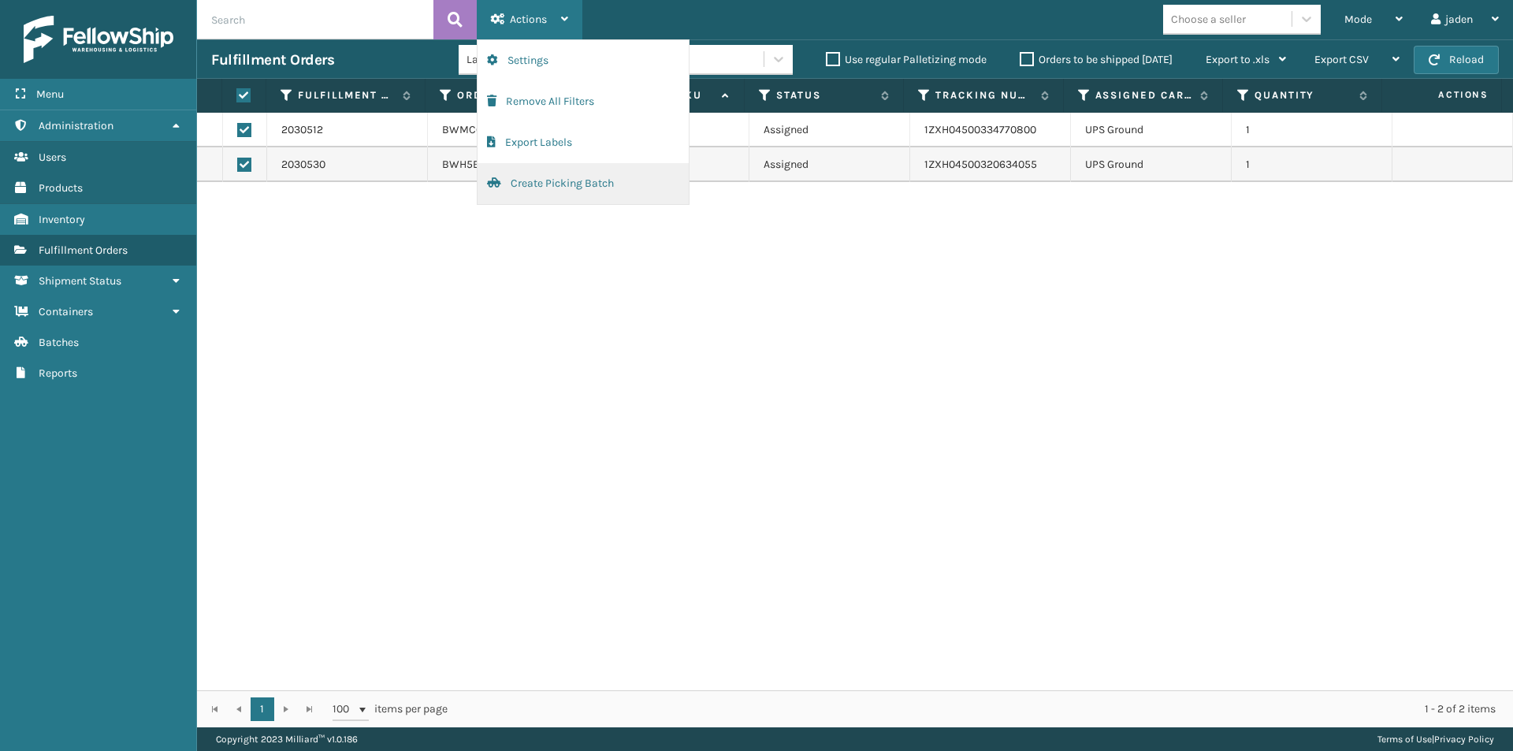
click at [526, 199] on button "Create Picking Batch" at bounding box center [583, 183] width 211 height 41
